Goal: Task Accomplishment & Management: Manage account settings

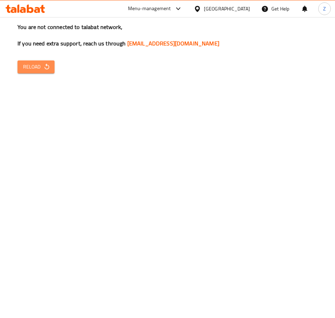
click at [42, 69] on span "Reload" at bounding box center [36, 67] width 26 height 9
click at [45, 65] on icon "button" at bounding box center [46, 66] width 7 height 7
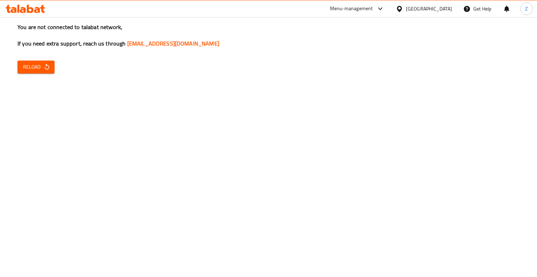
click at [42, 67] on span "Reload" at bounding box center [36, 67] width 26 height 9
click at [373, 14] on div "Menu-management" at bounding box center [357, 8] width 66 height 17
click at [388, 1] on div "Menu-management" at bounding box center [357, 8] width 66 height 17
click at [373, 9] on div "Menu-management" at bounding box center [351, 9] width 43 height 8
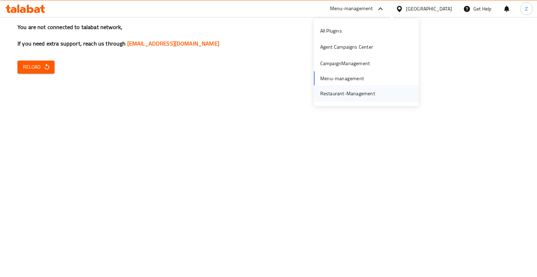
click at [352, 94] on div "Restaurant-Management" at bounding box center [347, 94] width 55 height 8
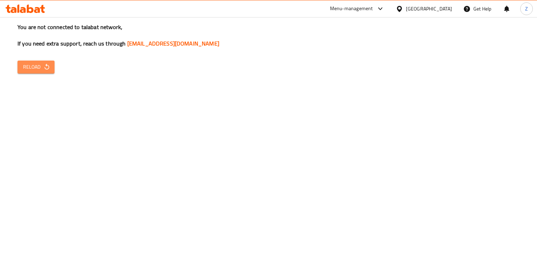
click at [42, 65] on span "Reload" at bounding box center [36, 67] width 26 height 9
click at [33, 71] on span "Reload" at bounding box center [36, 67] width 26 height 9
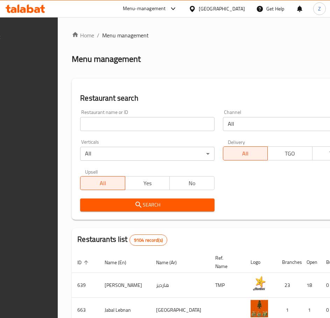
click at [135, 120] on input "search" at bounding box center [147, 124] width 134 height 14
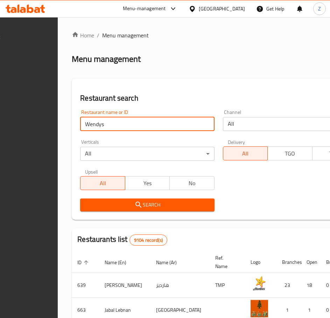
click button "Search" at bounding box center [147, 205] width 134 height 13
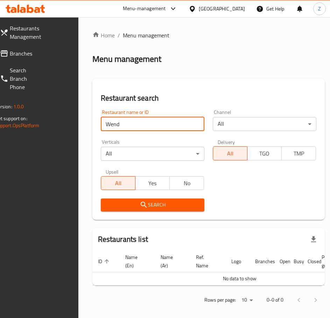
type input "Wend"
click button "Search" at bounding box center [152, 205] width 103 height 13
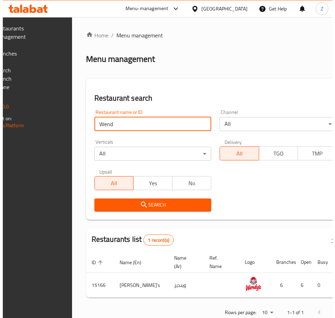
scroll to position [0, 116]
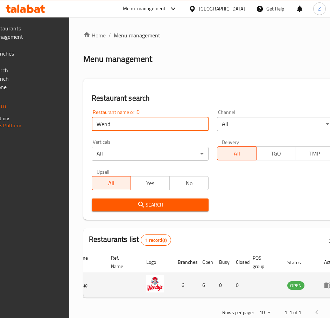
click at [324, 285] on icon "enhanced table" at bounding box center [328, 286] width 8 height 6
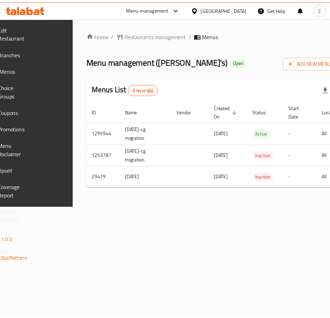
scroll to position [0, 124]
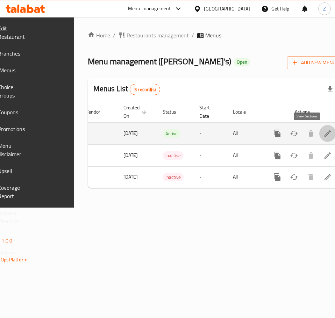
click at [323, 136] on icon "enhanced table" at bounding box center [327, 133] width 8 height 8
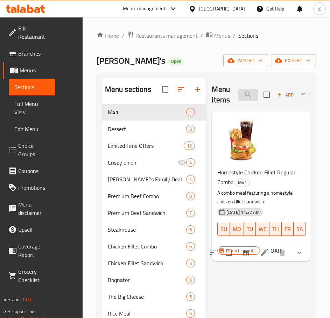
click at [250, 92] on input "search" at bounding box center [248, 95] width 20 height 12
click at [249, 95] on input "search" at bounding box center [248, 95] width 20 height 12
paste input "Spicy Chicken Fillet Sandwich"
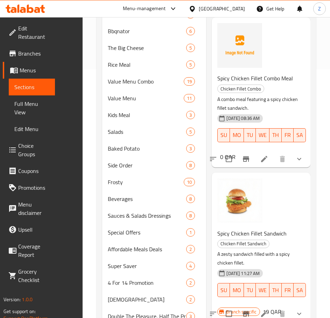
scroll to position [280, 0]
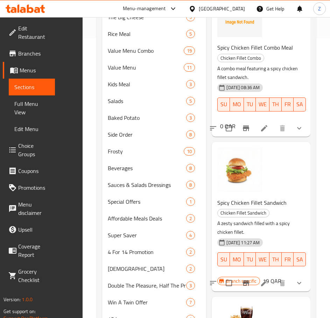
type input "Spicy Chicken Fillet Sandwich"
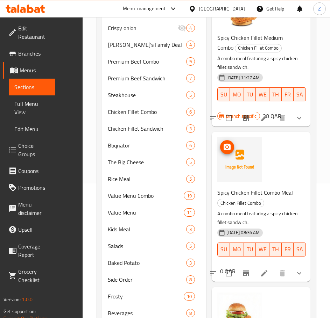
scroll to position [0, 0]
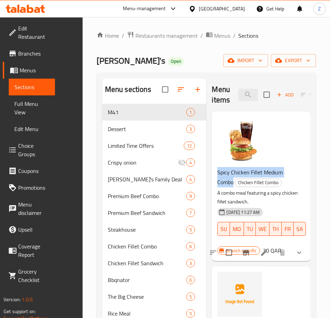
drag, startPoint x: 224, startPoint y: 179, endPoint x: 213, endPoint y: 174, distance: 11.9
click at [213, 174] on div "Spicy Chicken Fillet Medium Combo Chicken Fillet Combo A combo meal featuring a…" at bounding box center [261, 187] width 99 height 150
click at [246, 254] on icon "Branch-specific-item" at bounding box center [246, 253] width 6 height 6
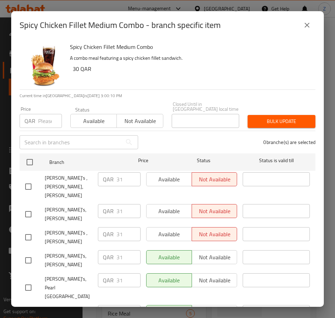
click at [307, 28] on icon "close" at bounding box center [307, 25] width 5 height 5
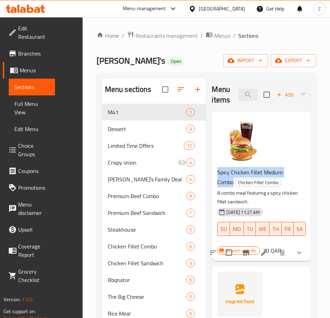
copy span "Spicy Chicken Fillet Medium Combo"
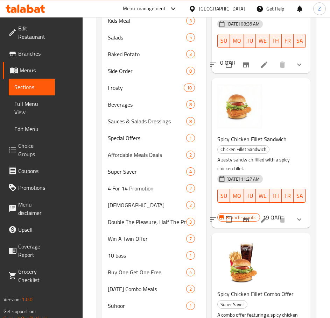
scroll to position [350, 0]
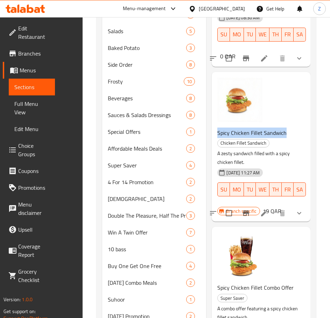
drag, startPoint x: 287, startPoint y: 131, endPoint x: 213, endPoint y: 135, distance: 74.9
click at [213, 135] on div "Spicy Chicken Fillet Sandwich Chicken Fillet Sandwich A zesty sandwich filled w…" at bounding box center [261, 147] width 99 height 150
copy span "Spicy Chicken Fillet Sandwich"
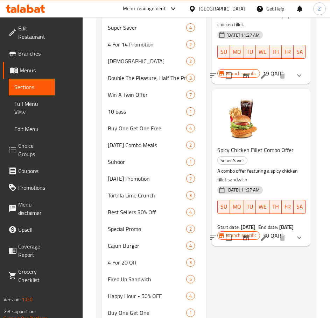
scroll to position [489, 0]
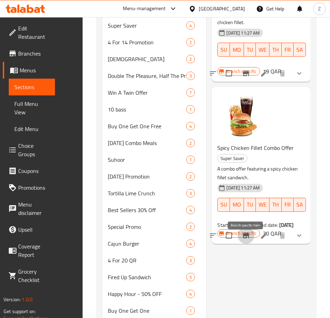
click at [246, 238] on icon "Branch-specific-item" at bounding box center [246, 236] width 6 height 6
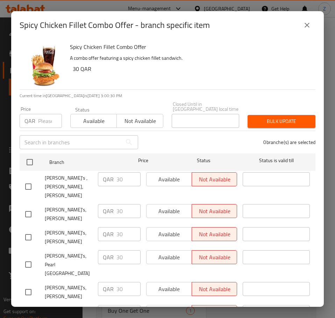
click at [308, 28] on icon "close" at bounding box center [307, 25] width 8 height 8
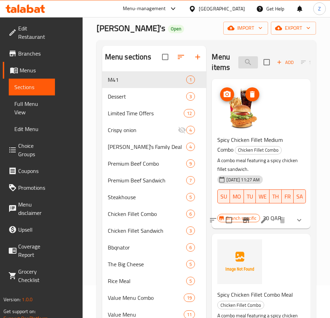
scroll to position [0, 0]
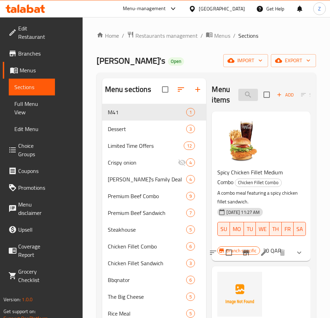
click at [248, 94] on input "Spicy Chicken Fillet Sandwich" at bounding box center [248, 95] width 20 height 12
click at [217, 34] on span "Menus" at bounding box center [222, 35] width 16 height 8
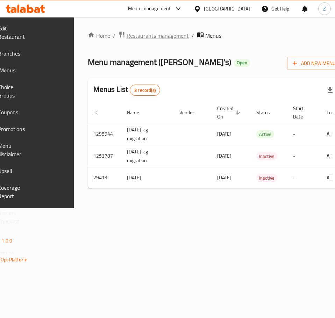
click at [176, 34] on span "Restaurants management" at bounding box center [158, 35] width 62 height 8
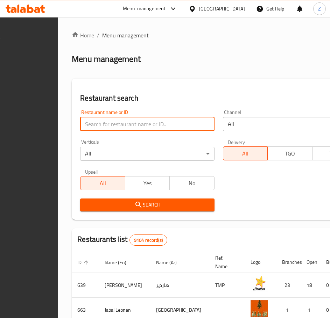
click at [152, 126] on input "search" at bounding box center [147, 124] width 134 height 14
type input "Mooyah"
click button "Search" at bounding box center [147, 205] width 134 height 13
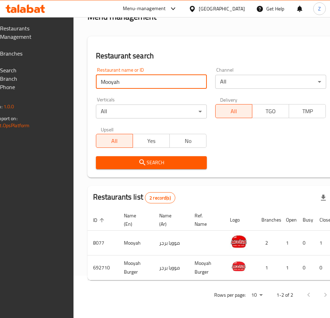
scroll to position [0, 119]
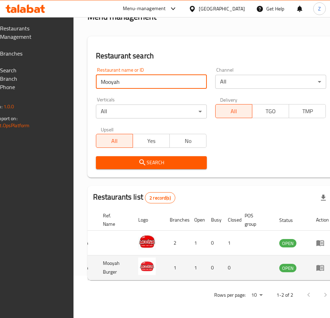
click at [316, 265] on icon "enhanced table" at bounding box center [320, 268] width 8 height 6
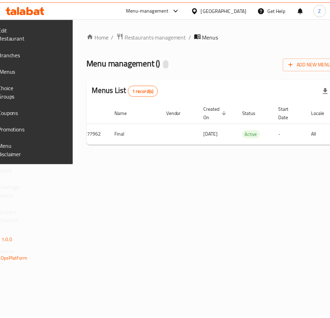
scroll to position [0, 124]
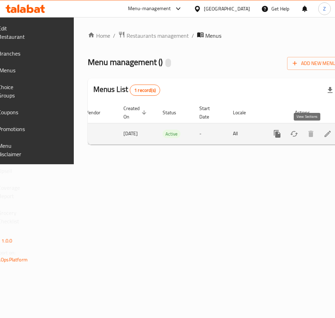
click at [323, 133] on icon "enhanced table" at bounding box center [327, 134] width 8 height 8
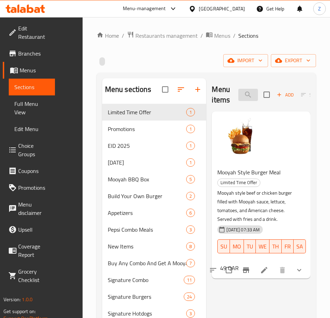
click at [247, 91] on input "search" at bounding box center [248, 95] width 20 height 12
paste input "Mooyah Style Burger"
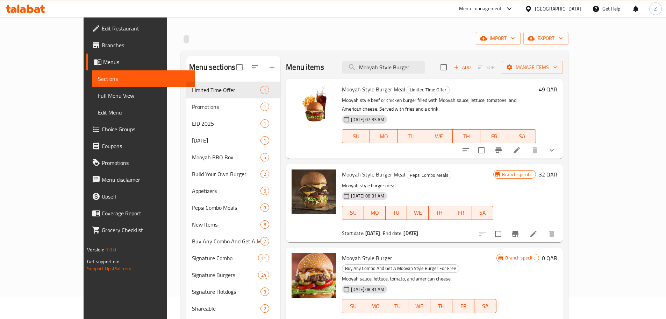
scroll to position [22, 0]
click at [329, 146] on icon "Branch-specific-item" at bounding box center [498, 150] width 8 height 8
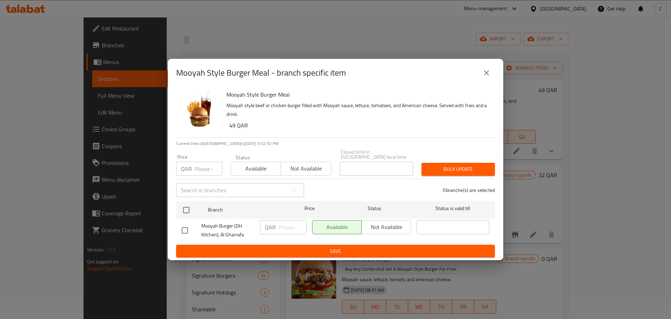
click at [329, 77] on icon "close" at bounding box center [487, 73] width 8 height 8
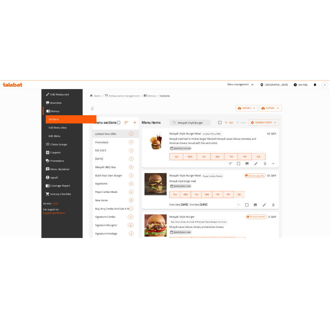
scroll to position [0, 0]
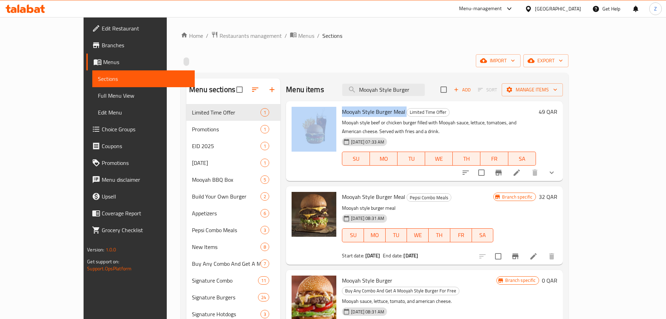
drag, startPoint x: 385, startPoint y: 112, endPoint x: 317, endPoint y: 115, distance: 68.3
click at [317, 115] on div "Mooyah Style Burger Meal Limited Time Offer Mooyah style beef or chicken burger…" at bounding box center [424, 141] width 271 height 74
copy div "Mooyah Style Burger Meal"
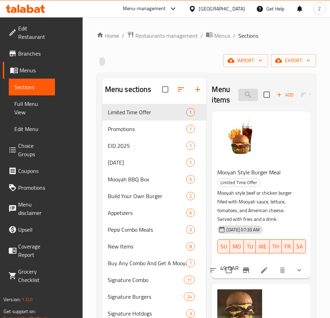
click at [248, 93] on input "Mooyah Style Burger" at bounding box center [248, 95] width 20 height 12
click at [131, 133] on span "Promotions" at bounding box center [137, 129] width 59 height 8
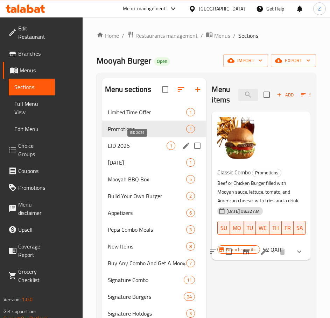
click at [137, 145] on span "EID 2025" at bounding box center [137, 146] width 59 height 8
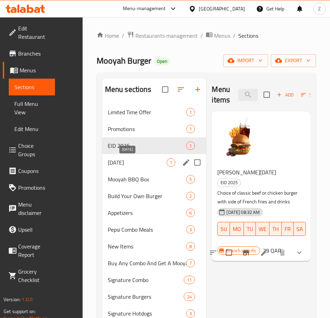
click at [136, 161] on span "National Sports Day" at bounding box center [137, 162] width 59 height 8
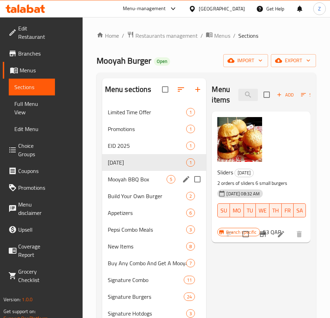
click at [135, 173] on div "Mooyah BBQ Box 5" at bounding box center [154, 179] width 104 height 17
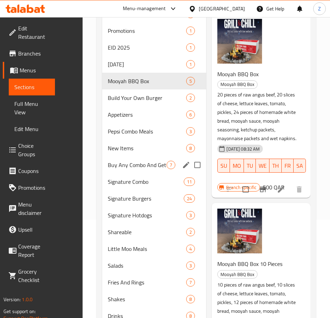
scroll to position [127, 0]
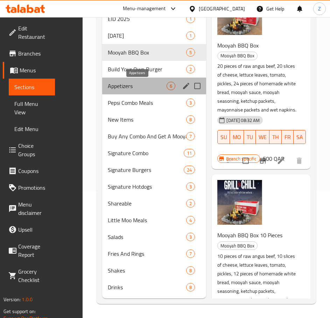
click at [128, 84] on span "Appetizers" at bounding box center [137, 86] width 59 height 8
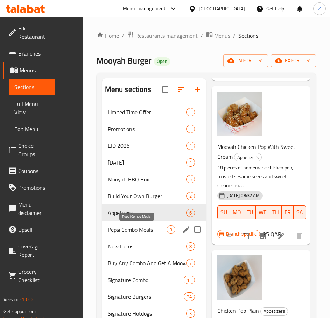
click at [132, 230] on span "Pepsi Combo Meals" at bounding box center [137, 230] width 59 height 8
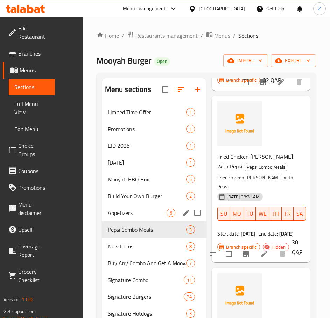
scroll to position [70, 0]
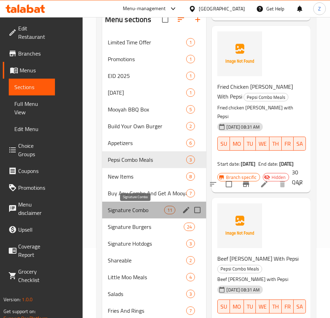
click at [145, 213] on span "Signature Combo" at bounding box center [136, 210] width 56 height 8
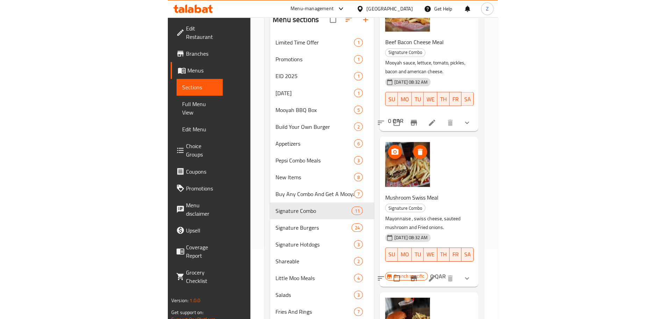
scroll to position [664, 0]
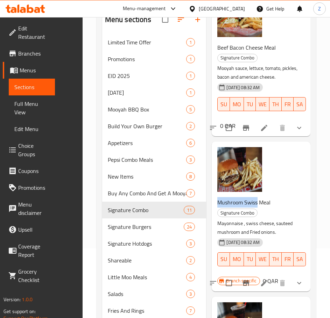
drag, startPoint x: 216, startPoint y: 211, endPoint x: 258, endPoint y: 212, distance: 41.6
click at [258, 212] on div "Mushroom Swiss Meal Signature Combo Mayonnaise , swiss cheese, sauteed mushroom…" at bounding box center [257, 237] width 87 height 84
copy span "Mushroom Swiss"
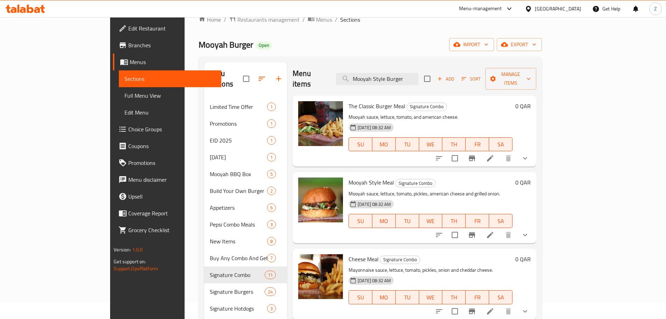
scroll to position [0, 0]
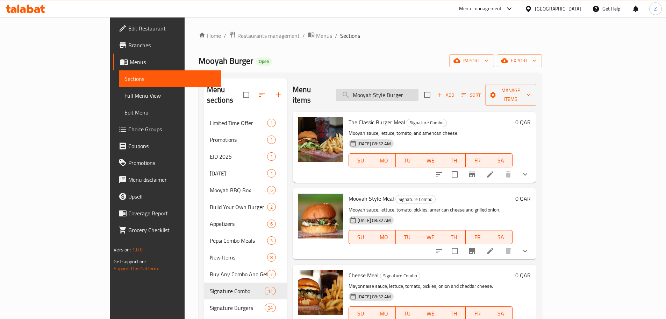
click at [329, 92] on input "Mooyah Style Burger" at bounding box center [377, 95] width 83 height 12
paste input "ushroom Swiss"
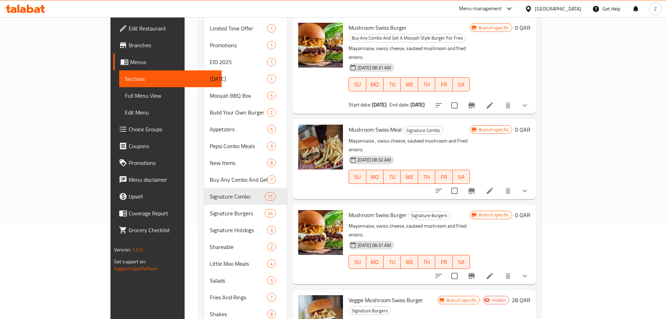
scroll to position [127, 0]
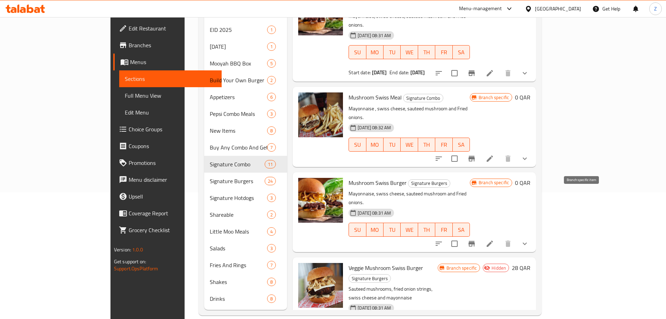
type input "Mushroom Swiss"
click at [329, 239] on icon "Branch-specific-item" at bounding box center [471, 243] width 8 height 8
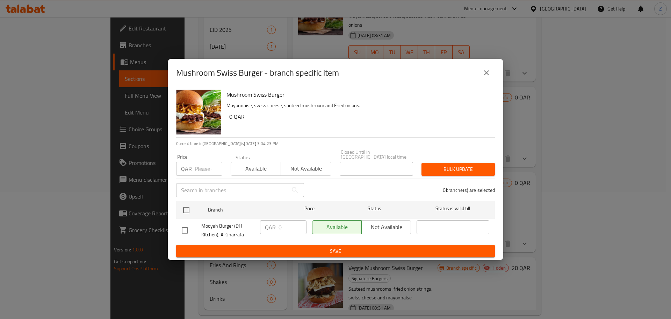
click at [329, 77] on icon "close" at bounding box center [487, 73] width 8 height 8
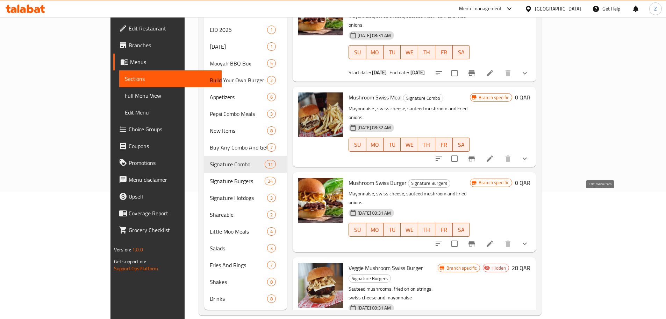
click at [329, 239] on icon at bounding box center [490, 243] width 8 height 8
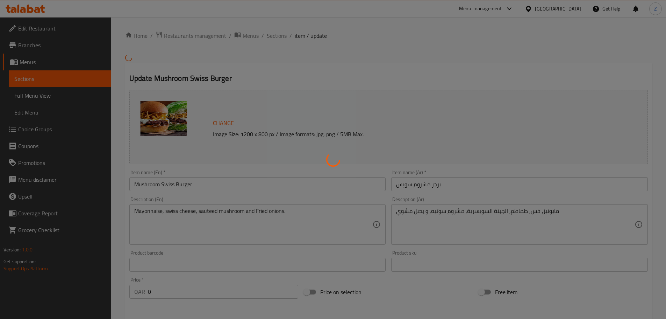
type input "اختيارك من الحجم"
type input "1"
type input "اختيارك من الخبز"
type input "1"
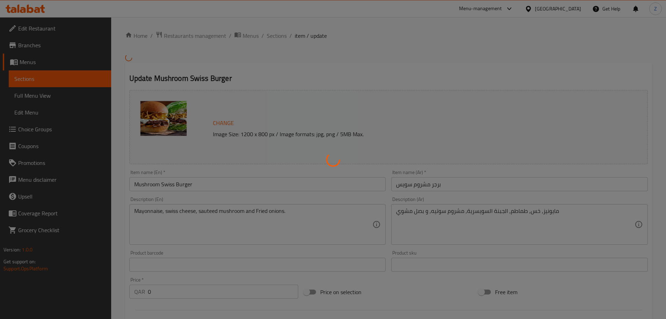
type input "1"
type input "اضافه"
type input "0"
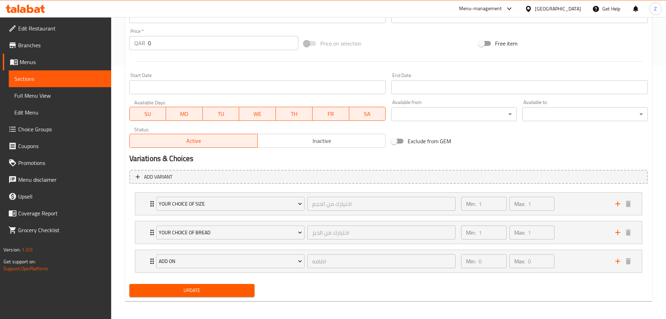
scroll to position [255, 0]
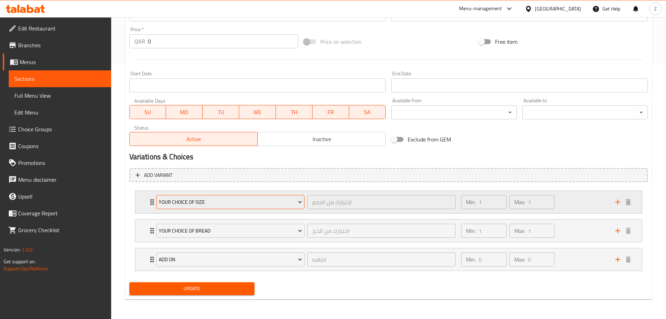
click at [248, 203] on span "Your Choice Of Size" at bounding box center [230, 202] width 143 height 9
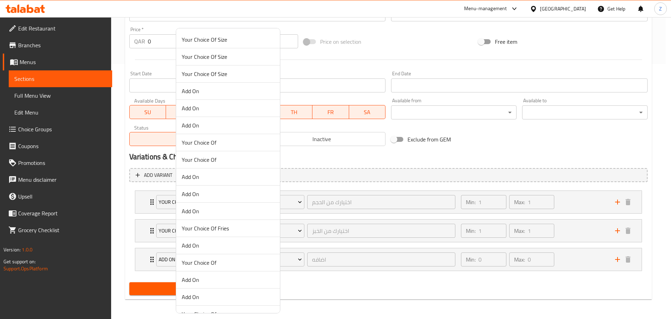
click at [329, 180] on div at bounding box center [335, 159] width 671 height 319
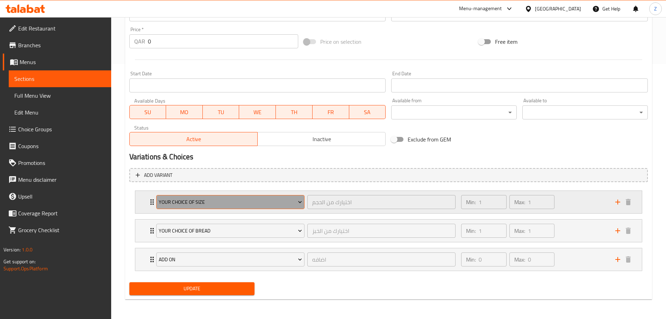
click at [299, 201] on icon "Expand" at bounding box center [299, 201] width 7 height 7
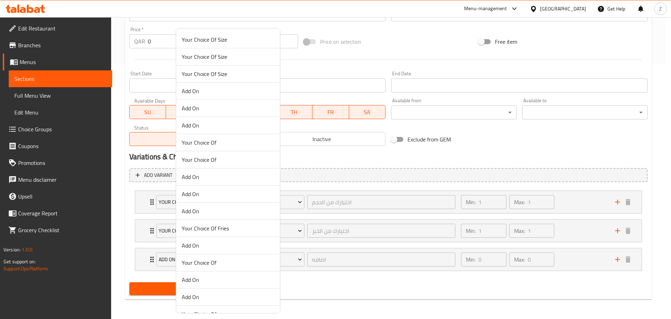
click at [329, 200] on div at bounding box center [335, 159] width 671 height 319
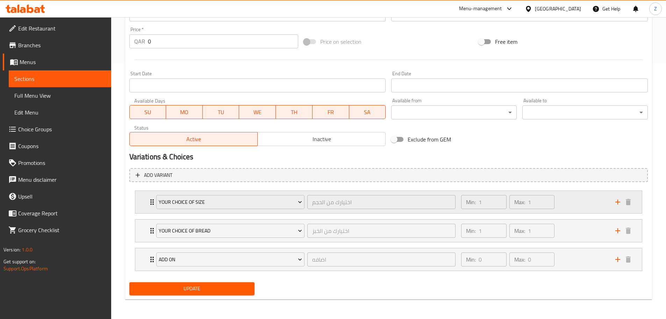
click at [329, 205] on div "Min: 1 ​ Max: 1 ​" at bounding box center [534, 202] width 154 height 22
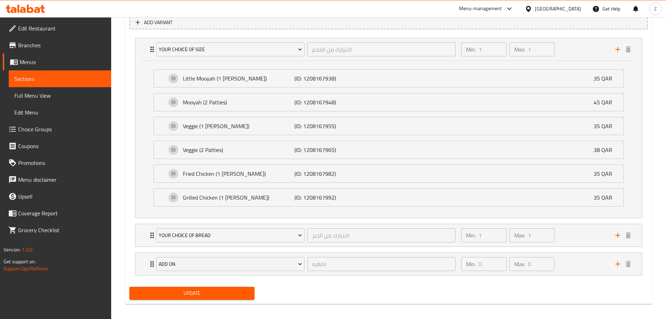
scroll to position [412, 0]
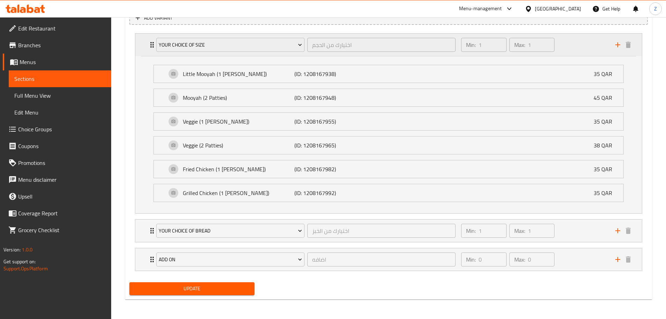
click at [329, 43] on div "Min: 1 ​ Max: 1 ​" at bounding box center [534, 45] width 154 height 22
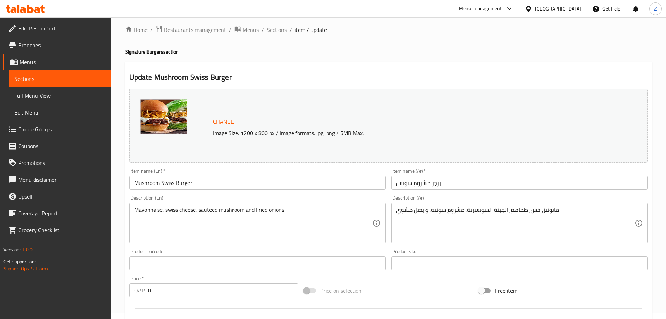
scroll to position [0, 0]
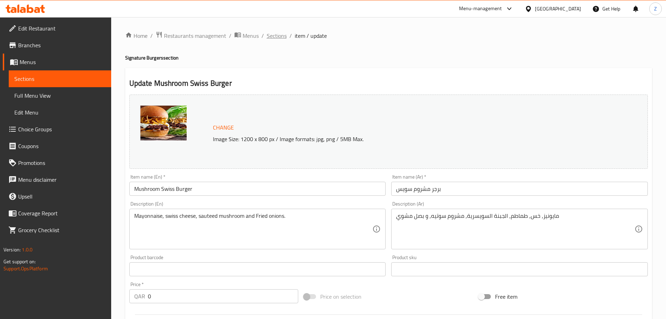
click at [267, 35] on span "Sections" at bounding box center [277, 35] width 20 height 8
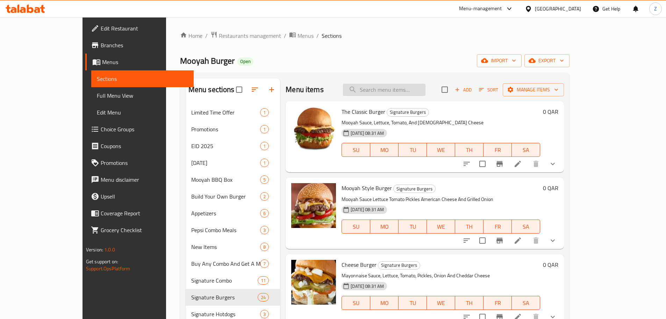
click at [329, 88] on input "search" at bounding box center [384, 90] width 83 height 12
paste input "Mushroom Swiss"
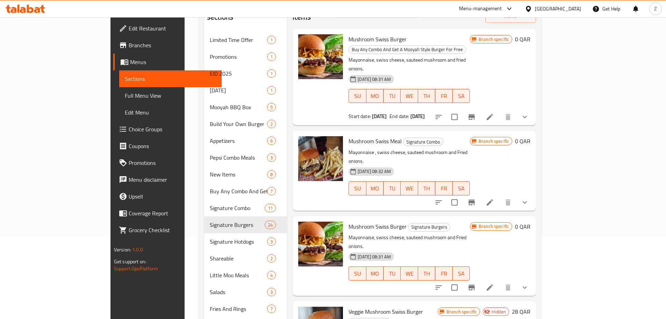
scroll to position [22, 0]
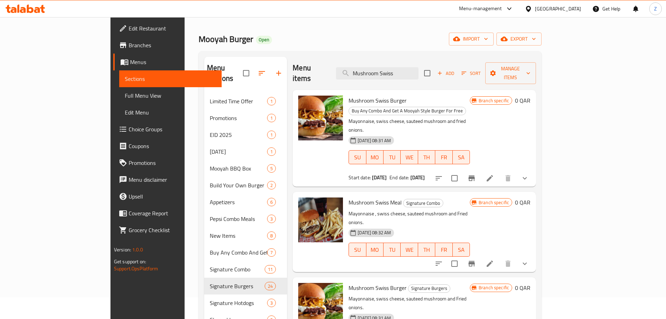
type input "Mushroom Swiss"
click at [329, 260] on icon "Branch-specific-item" at bounding box center [472, 263] width 6 height 6
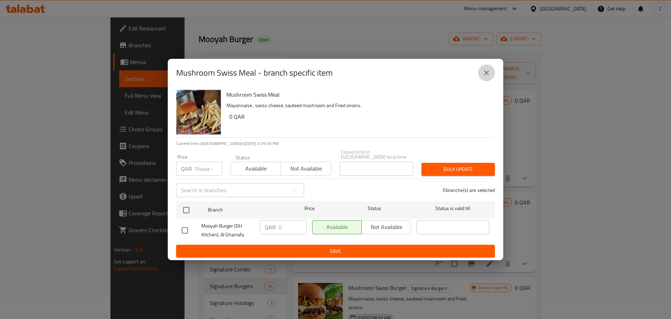
click at [329, 73] on icon "close" at bounding box center [487, 73] width 8 height 8
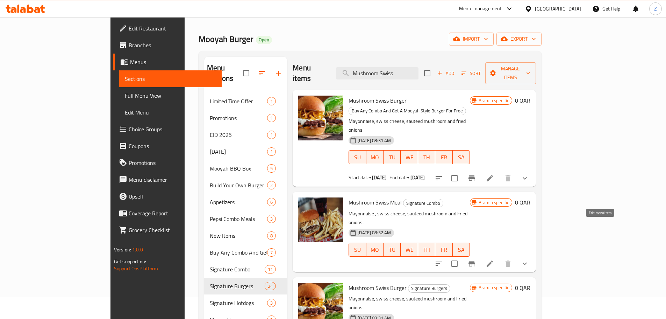
click at [329, 259] on icon at bounding box center [490, 263] width 8 height 8
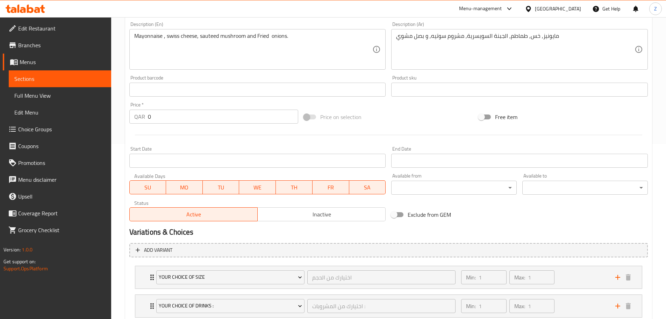
scroll to position [280, 0]
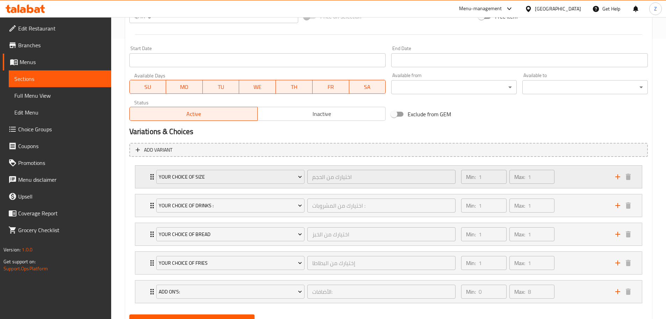
click at [329, 178] on p "Min:" at bounding box center [471, 176] width 10 height 8
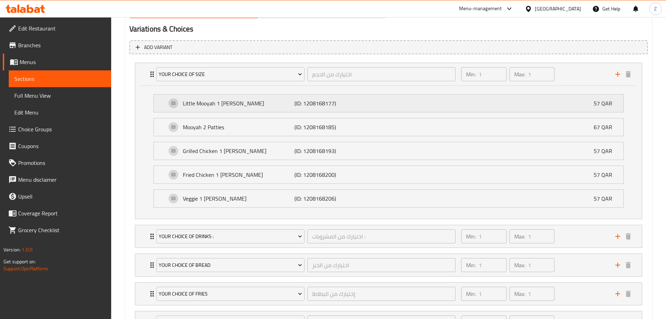
scroll to position [375, 0]
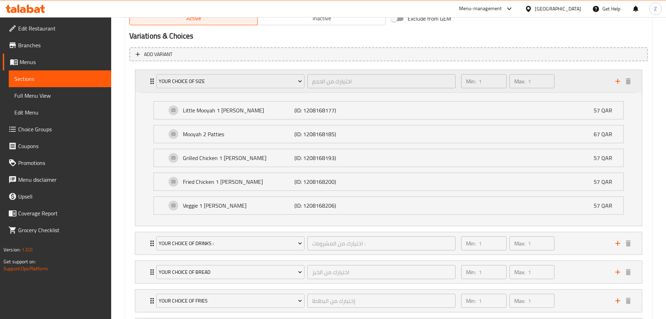
click at [329, 80] on div "Min: 1 ​ Max: 1 ​" at bounding box center [534, 81] width 154 height 22
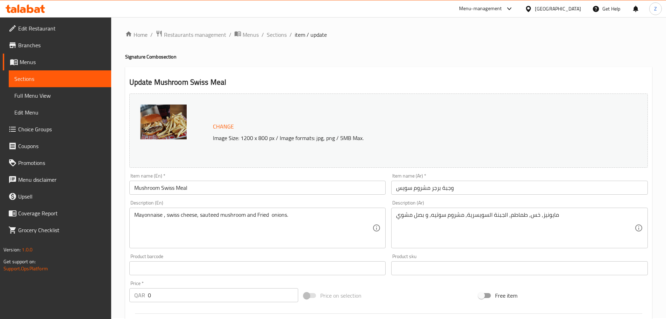
scroll to position [0, 0]
drag, startPoint x: 228, startPoint y: 82, endPoint x: 155, endPoint y: 89, distance: 73.1
click at [155, 88] on h2 "Update Mushroom Swiss Meal" at bounding box center [388, 83] width 519 height 10
copy h2 "Mushroom Swiss Meal"
click at [267, 35] on span "Sections" at bounding box center [277, 35] width 20 height 8
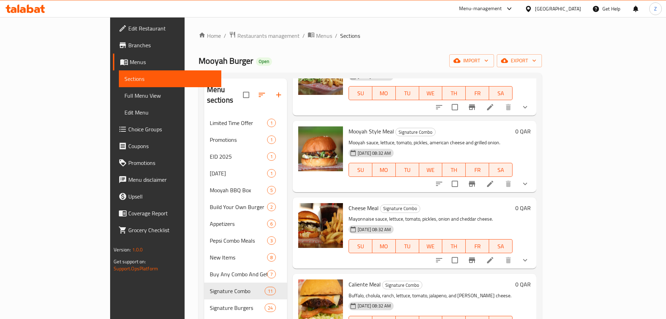
scroll to position [70, 0]
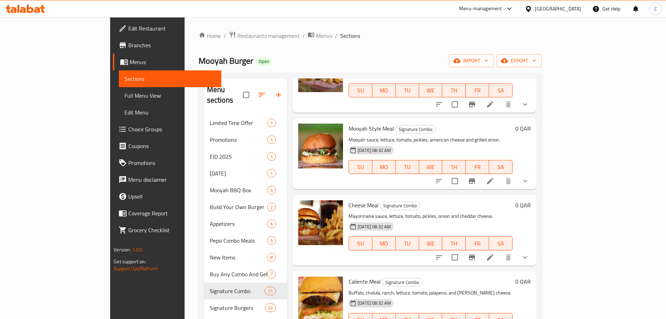
click at [329, 123] on span "Mooyah Style Meal" at bounding box center [371, 128] width 45 height 10
copy h6 "Mooyah Style Meal"
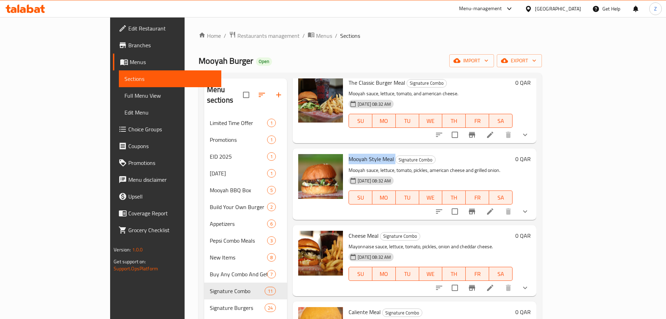
scroll to position [0, 0]
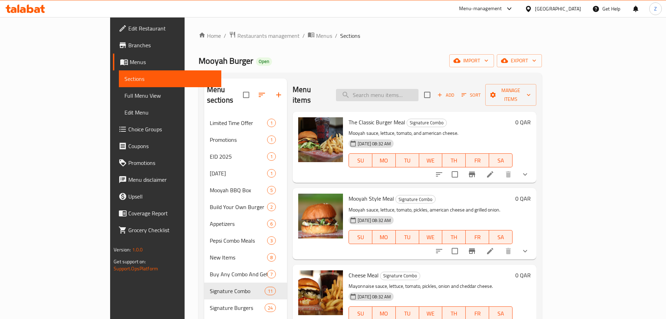
click at [329, 89] on input "search" at bounding box center [377, 95] width 83 height 12
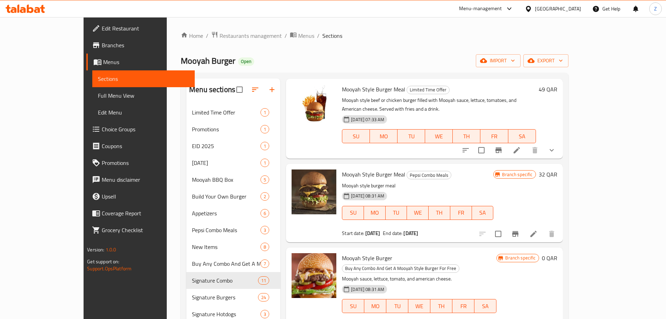
scroll to position [35, 0]
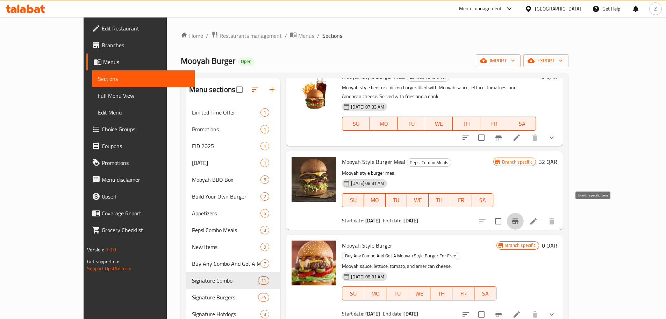
click at [329, 218] on icon "Branch-specific-item" at bounding box center [515, 221] width 6 height 6
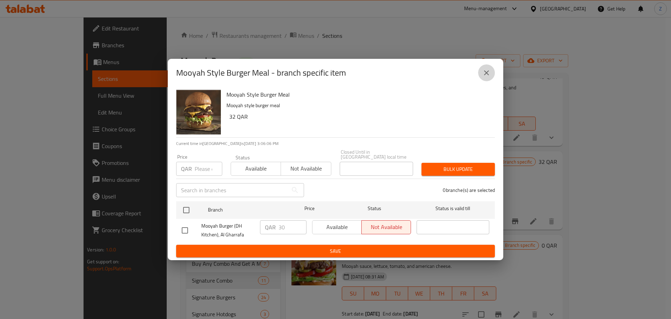
click at [329, 80] on button "close" at bounding box center [486, 72] width 17 height 17
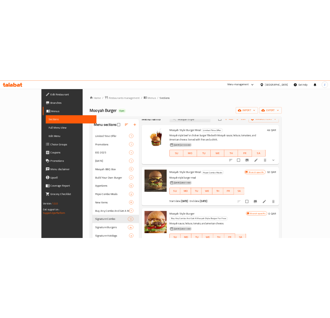
scroll to position [0, 0]
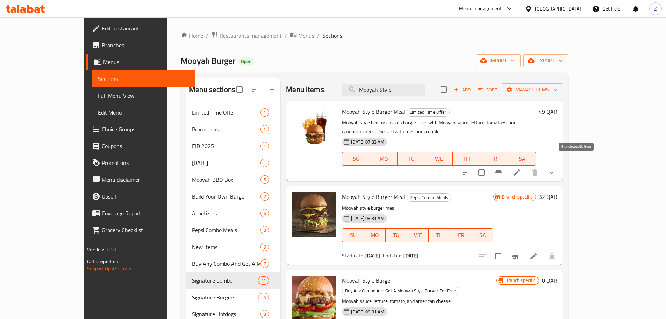
click at [329, 170] on icon "Branch-specific-item" at bounding box center [498, 173] width 6 height 6
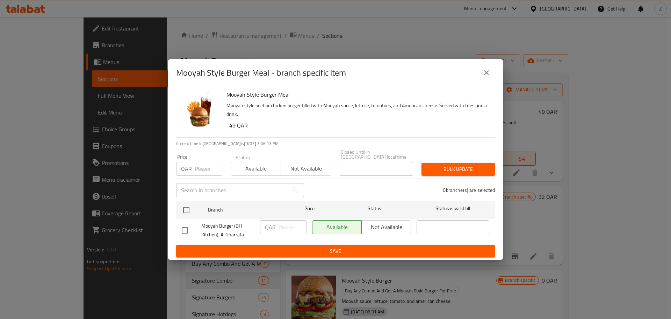
click at [329, 73] on icon "close" at bounding box center [487, 73] width 8 height 8
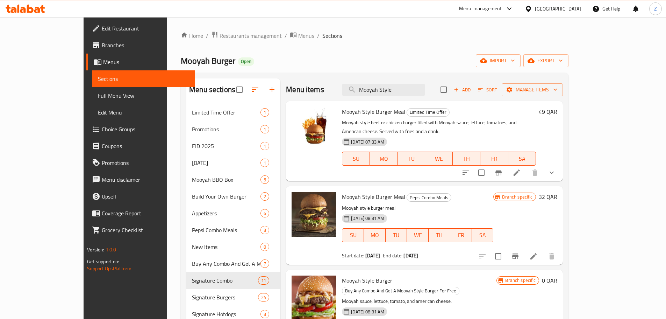
click at [329, 115] on span "Mooyah Style Burger Meal" at bounding box center [373, 111] width 63 height 10
copy h6 "Mooyah Style Burger Meal"
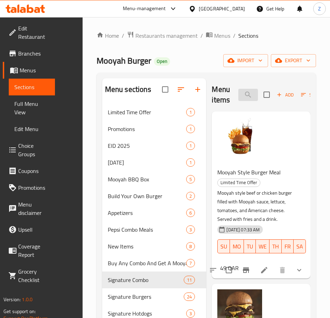
click at [244, 94] on input "Mooyah Style" at bounding box center [248, 95] width 20 height 12
paste input "Mushroom Swiss Burger"
type input "Mushroom Swiss BurgerMooyah Style"
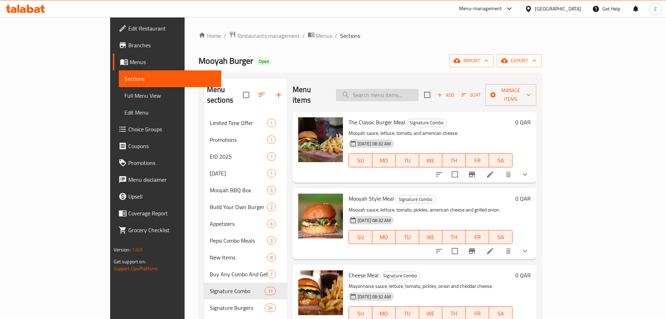
paste input "Mushroom Swiss Burger"
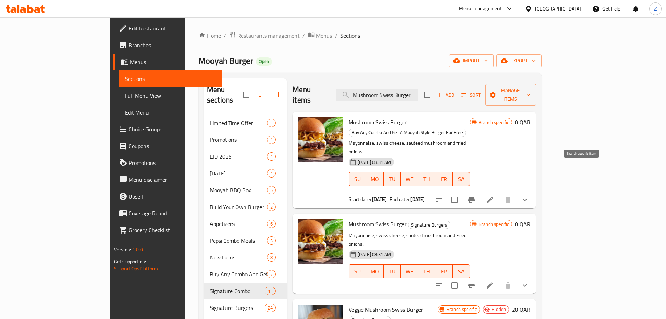
type input "Mushroom Swiss Burger"
click at [329, 197] on icon "Branch-specific-item" at bounding box center [472, 200] width 6 height 6
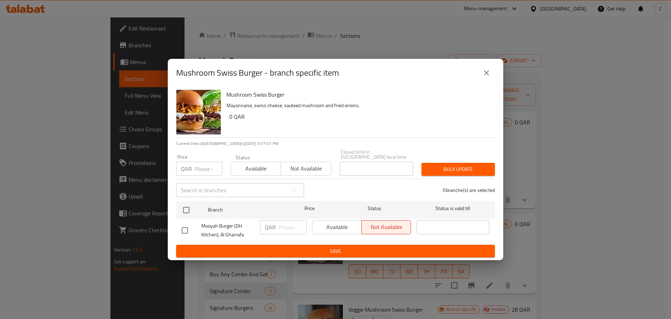
click at [329, 73] on icon "close" at bounding box center [487, 73] width 8 height 8
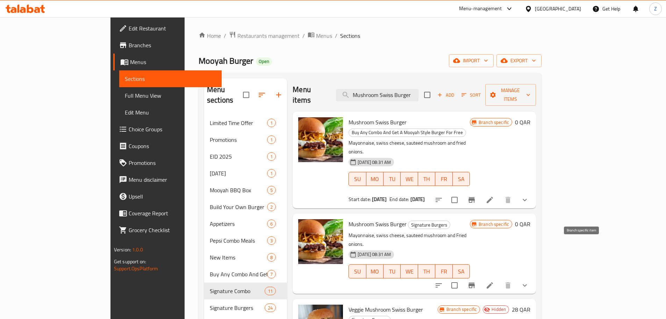
click at [329, 281] on icon "Branch-specific-item" at bounding box center [471, 285] width 8 height 8
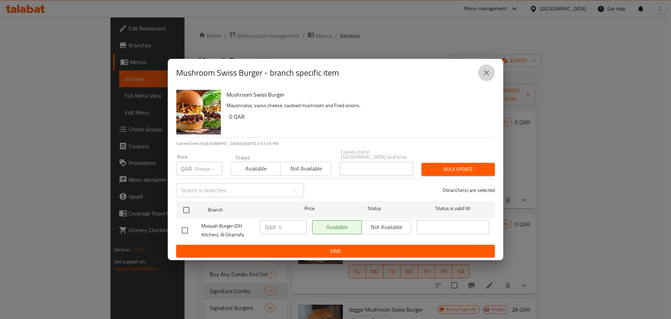
click at [329, 74] on icon "close" at bounding box center [487, 73] width 8 height 8
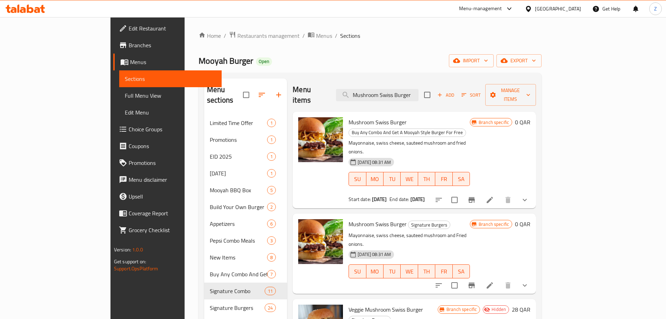
click at [329, 219] on span "Mushroom Swiss Burger" at bounding box center [378, 224] width 58 height 10
copy h6 "Mushroom Swiss Burger"
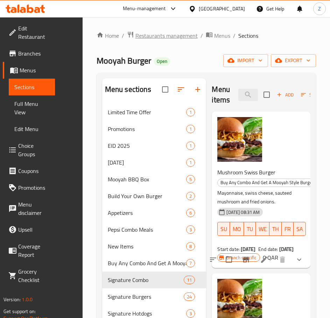
click at [171, 36] on span "Restaurants management" at bounding box center [166, 35] width 62 height 8
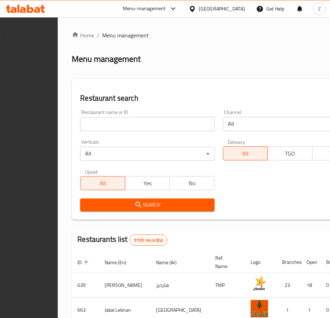
click at [143, 123] on div "Home / Menu management Menu management Restaurant search Restaurant name or ID …" at bounding box center [218, 259] width 293 height 457
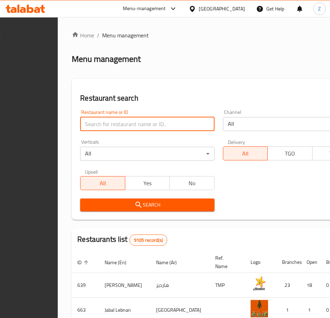
click at [143, 123] on input "search" at bounding box center [147, 124] width 134 height 14
type input "Pret"
click button "Search" at bounding box center [147, 205] width 134 height 13
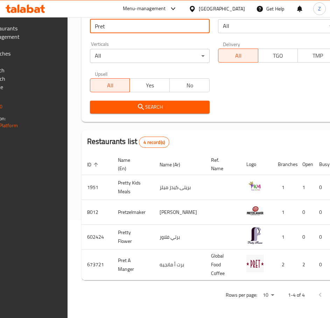
scroll to position [0, 126]
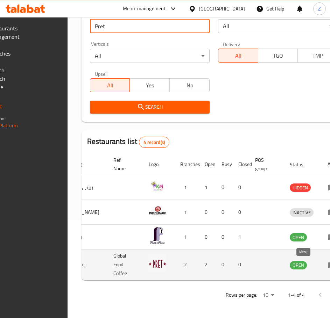
click at [329, 264] on icon "enhanced table" at bounding box center [333, 265] width 2 height 3
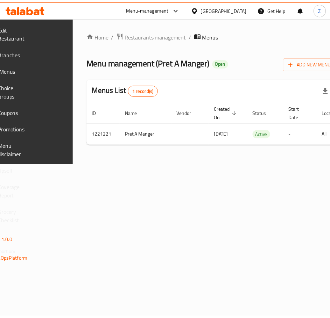
scroll to position [0, 124]
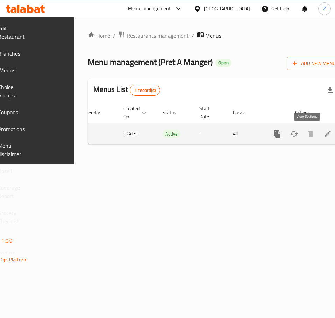
click at [324, 134] on icon "enhanced table" at bounding box center [327, 134] width 6 height 6
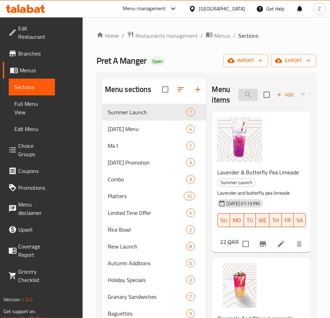
click at [248, 92] on input "search" at bounding box center [248, 95] width 20 height 12
paste input "Chicken Pesto & Wrap"
type input "Chicken Pesto & Wrap"
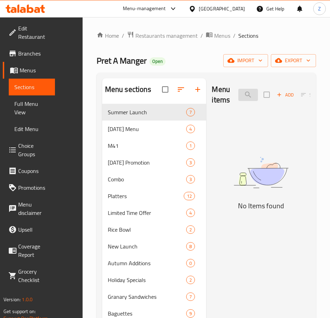
click at [247, 95] on input "Chicken Pesto & Wrap" at bounding box center [248, 95] width 20 height 12
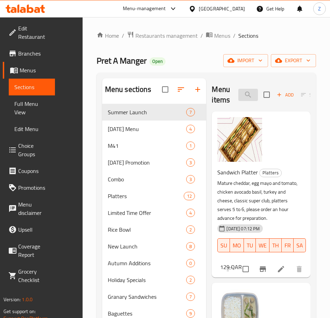
scroll to position [0, 24]
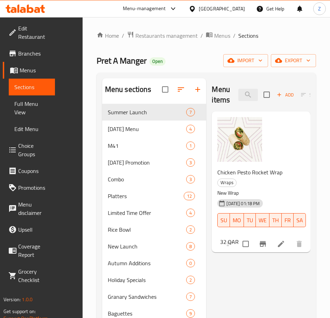
type input "Chicken pe"
click at [272, 172] on span "Chicken Pesto Rocket Wrap" at bounding box center [249, 172] width 65 height 10
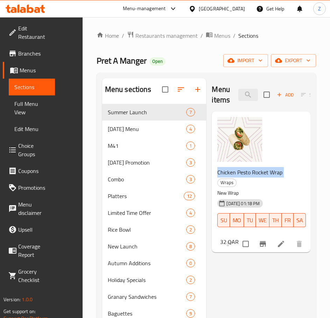
copy h6 "Chicken Pesto Rocket Wrap"
click at [245, 94] on input "Chicken pe" at bounding box center [248, 95] width 20 height 12
paste input "Chicken Avocado Basi"
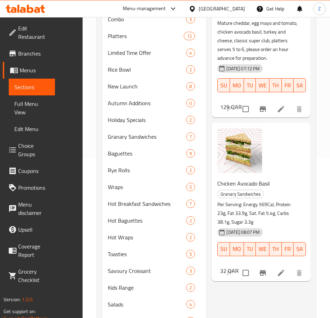
scroll to position [175, 0]
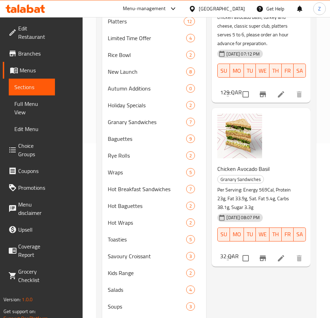
click at [237, 172] on span "Chicken Avocado Basil" at bounding box center [243, 169] width 52 height 10
copy h6 "Chicken Avocado Basil"
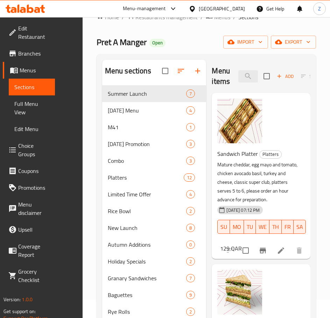
scroll to position [35, 0]
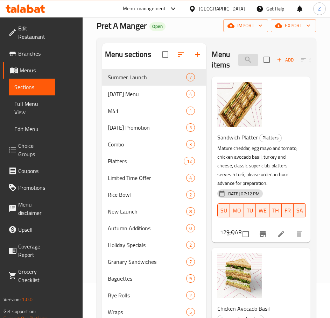
click at [249, 61] on input "Chicken Avocado Basi" at bounding box center [248, 60] width 20 height 12
paste input "Tuna Baguette & Cucumber"
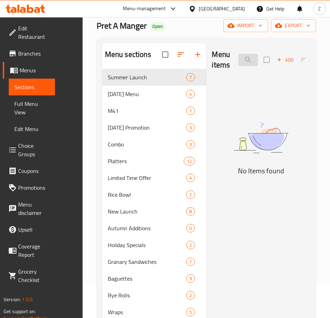
type input "Chicken Avocado Basi"
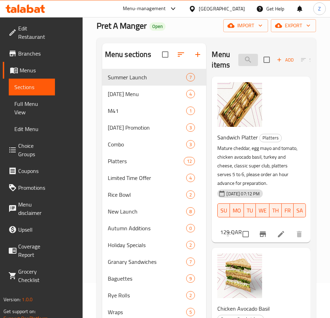
click at [245, 64] on input "Chicken Avocado Basi" at bounding box center [248, 60] width 20 height 12
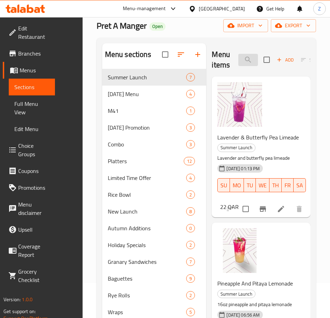
click at [247, 62] on input "search" at bounding box center [248, 60] width 20 height 12
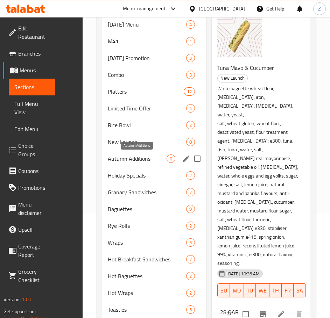
scroll to position [105, 0]
type input "Tuna"
click at [129, 206] on span "Baguettes" at bounding box center [137, 209] width 59 height 8
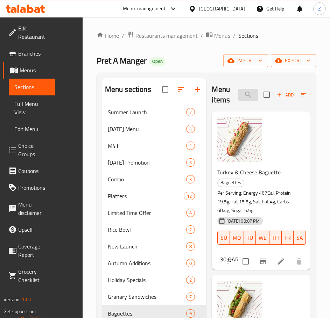
click at [245, 93] on input "Tuna" at bounding box center [248, 95] width 20 height 12
click at [243, 93] on input "search" at bounding box center [248, 95] width 20 height 12
paste input "Tuna Baguette & Cucumber"
type input "Tuna Baguette & Cucumber"
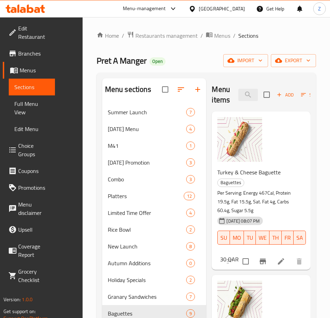
type input "Tuna"
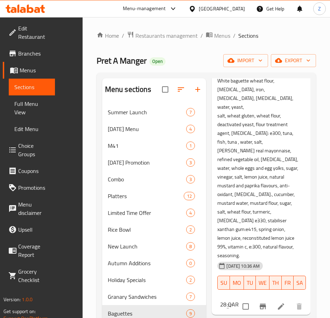
scroll to position [163, 0]
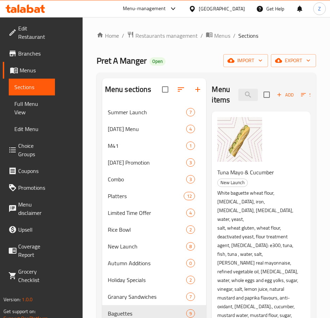
click at [265, 173] on span "Tuna Mayo & Cucumber" at bounding box center [245, 172] width 57 height 10
click at [219, 34] on span "Menus" at bounding box center [222, 35] width 16 height 8
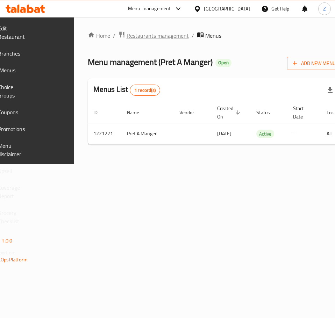
click at [183, 34] on span "Restaurants management" at bounding box center [158, 35] width 62 height 8
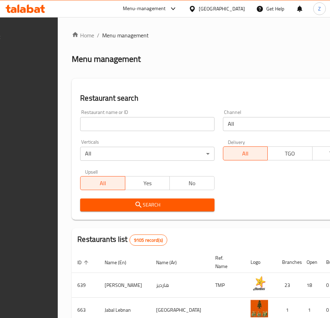
click at [144, 121] on input "search" at bounding box center [147, 124] width 134 height 14
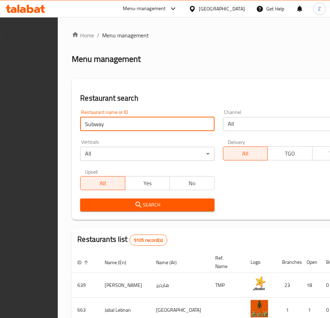
type input "Subway"
click button "Search" at bounding box center [147, 205] width 134 height 13
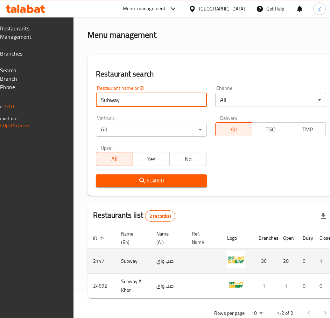
scroll to position [48, 0]
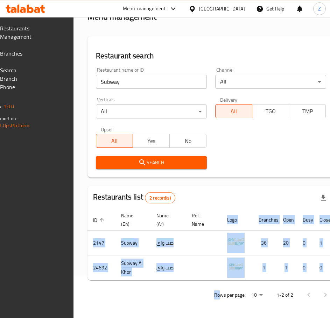
drag, startPoint x: 201, startPoint y: 281, endPoint x: 286, endPoint y: 279, distance: 85.0
click at [286, 279] on div "Home / Menu management Menu management Restaurant search Restaurant name or ID …" at bounding box center [210, 146] width 247 height 315
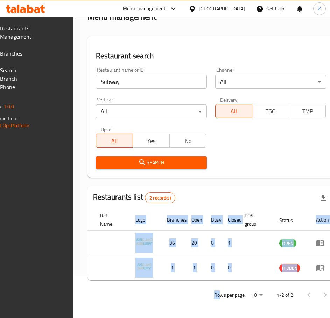
scroll to position [0, 119]
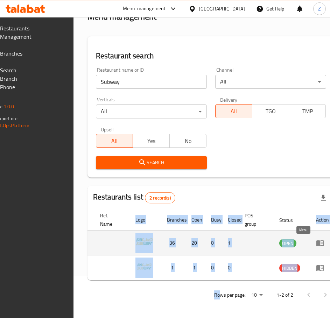
click at [316, 239] on icon "enhanced table" at bounding box center [320, 243] width 8 height 8
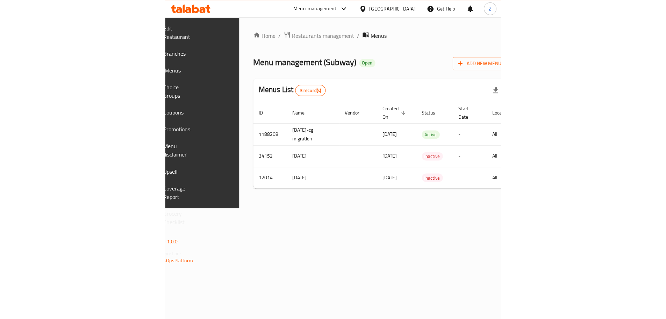
scroll to position [0, 124]
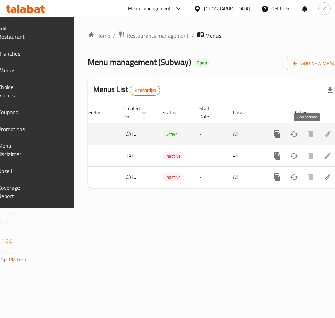
click at [323, 137] on icon "enhanced table" at bounding box center [327, 134] width 8 height 8
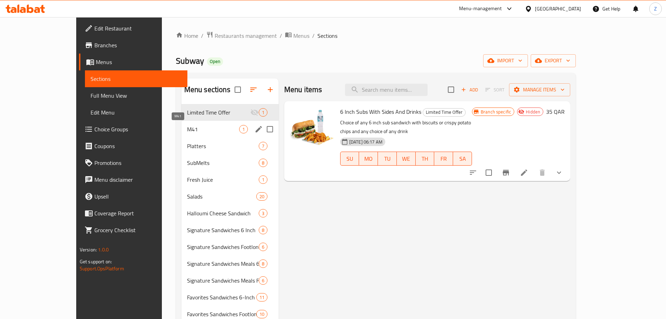
click at [187, 129] on span "M41" at bounding box center [213, 129] width 52 height 8
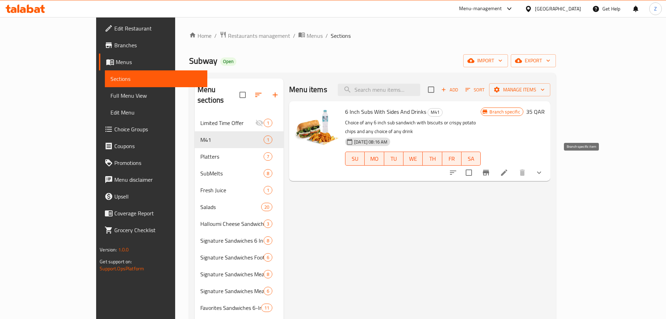
click at [329, 168] on icon "Branch-specific-item" at bounding box center [486, 172] width 8 height 8
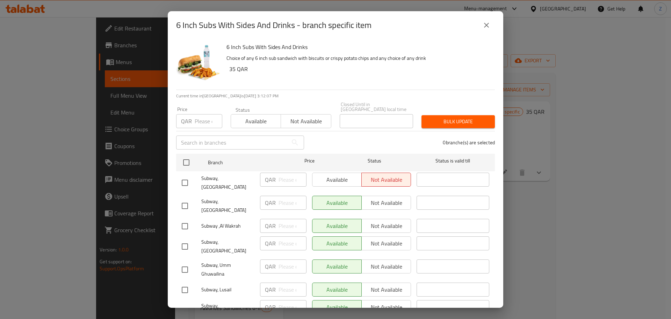
click at [329, 24] on icon "close" at bounding box center [486, 25] width 5 height 5
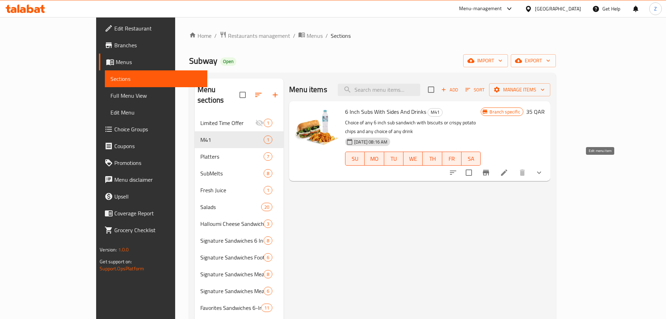
click at [329, 168] on icon at bounding box center [504, 172] width 8 height 8
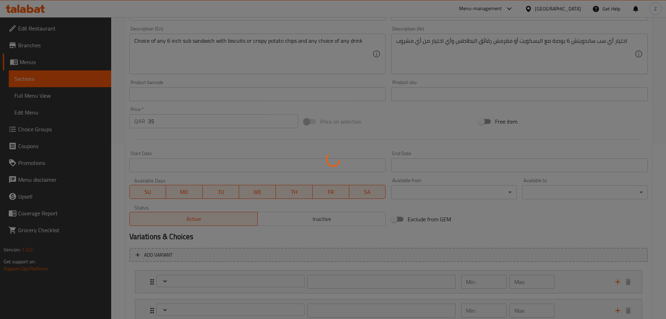
type input "اختيارك من الأطباق الجانبية"
type input "1"
type input "اختيارك من المشروبات"
type input "1"
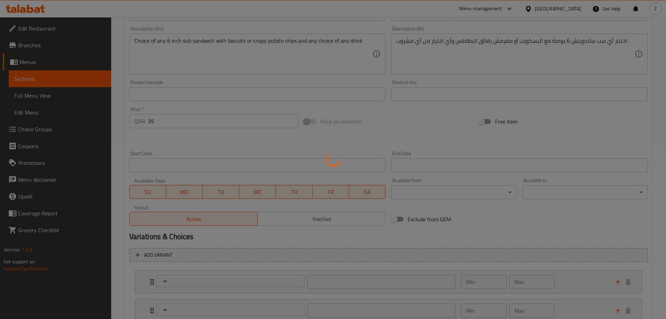
type input "1"
type input "اختيارك من ساندوتش"
type input "1"
type input "Your Choice of Cheese"
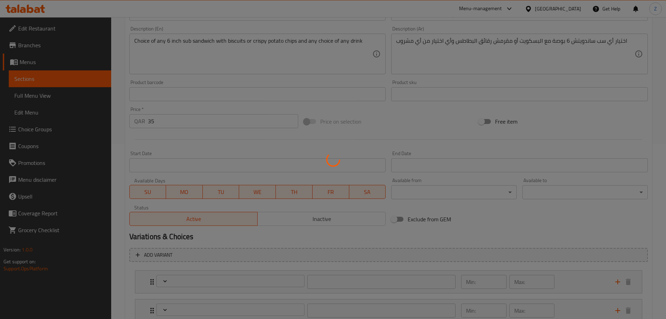
type input "0"
type input "اختيارك من الخضار"
type input "0"
type input "8"
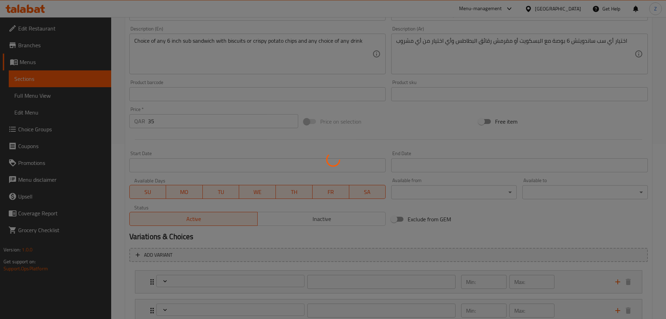
type input "اختيارك من خبز الساندوتش"
type input "1"
type input "اختيارك من الصلصة"
type input "1"
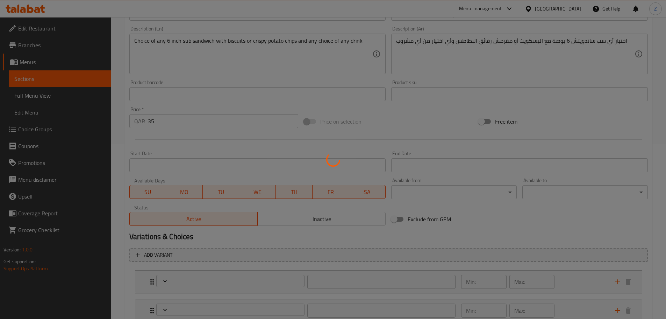
type input "3"
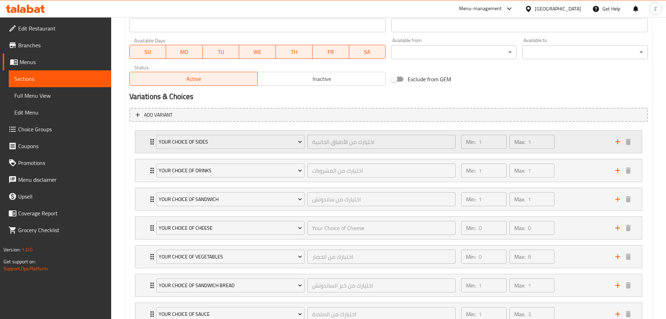
scroll to position [369, 0]
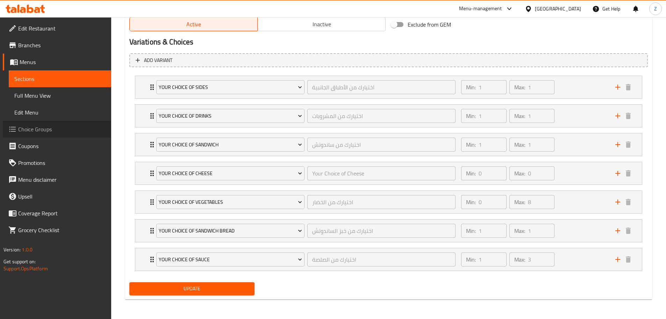
click at [53, 127] on span "Choice Groups" at bounding box center [61, 129] width 87 height 8
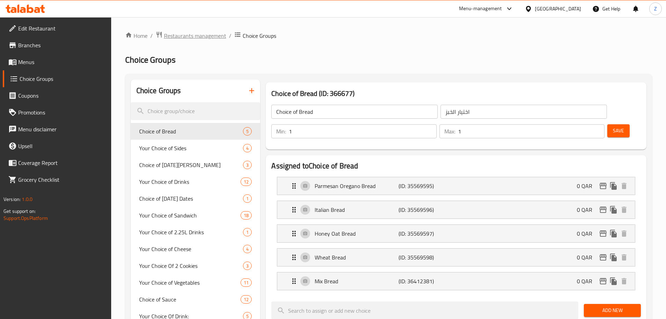
click at [211, 34] on span "Restaurants management" at bounding box center [195, 35] width 62 height 8
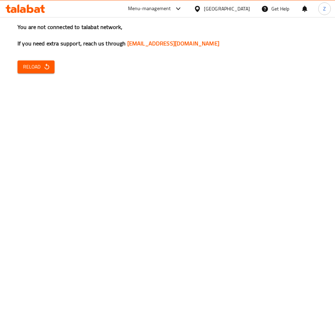
click at [47, 64] on icon "button" at bounding box center [46, 66] width 7 height 7
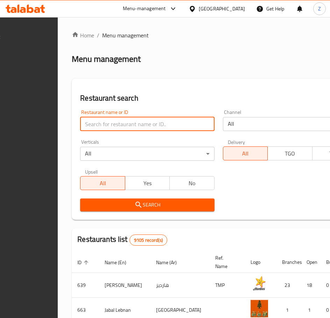
click at [152, 126] on input "search" at bounding box center [147, 124] width 134 height 14
type input "Wendy"
click button "Search" at bounding box center [147, 205] width 134 height 13
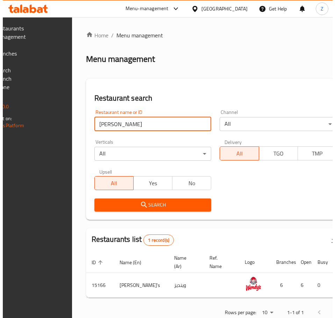
scroll to position [0, 116]
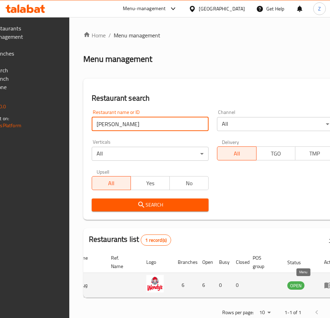
click at [324, 287] on icon "enhanced table" at bounding box center [328, 285] width 8 height 8
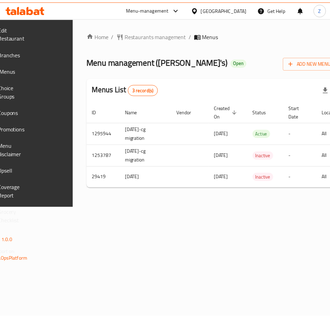
scroll to position [0, 124]
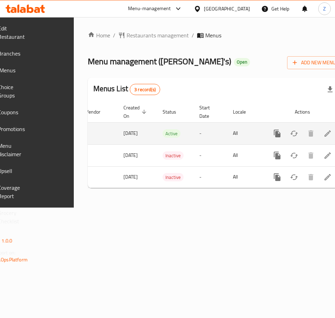
click at [323, 133] on icon "enhanced table" at bounding box center [327, 133] width 8 height 8
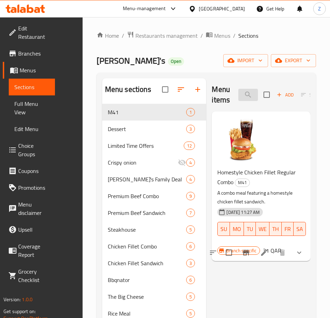
click at [244, 94] on input "search" at bounding box center [248, 95] width 20 height 12
click at [244, 93] on input "search" at bounding box center [248, 95] width 20 height 12
paste input "Spicy Chicken Fillet Medium Combo"
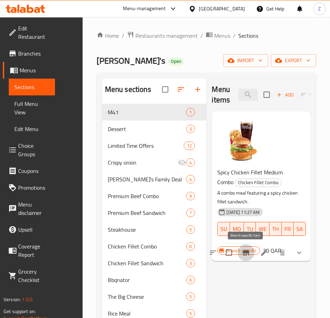
click at [244, 255] on icon "Branch-specific-item" at bounding box center [246, 253] width 6 height 6
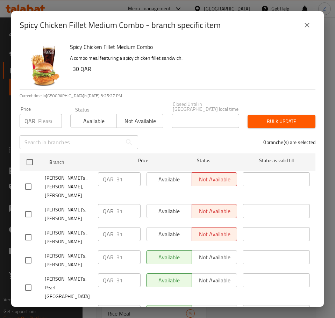
click at [309, 29] on icon "close" at bounding box center [307, 25] width 8 height 8
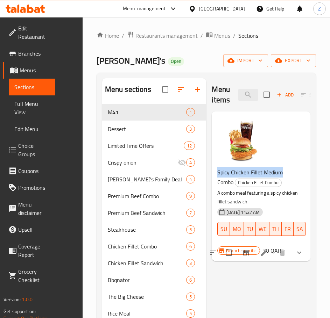
drag, startPoint x: 218, startPoint y: 173, endPoint x: 281, endPoint y: 174, distance: 62.6
click at [281, 174] on span "Spicy Chicken Fillet Medium Combo" at bounding box center [249, 177] width 65 height 20
copy span "Spicy Chicken Fillet Medium"
click at [248, 94] on input "Spicy Chicken Fillet Medium Combo" at bounding box center [248, 95] width 20 height 12
paste input "Spicy Chicken Fillet Medium"
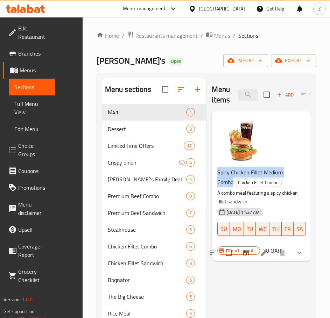
drag, startPoint x: 234, startPoint y: 180, endPoint x: 214, endPoint y: 172, distance: 22.3
click at [214, 172] on div "Spicy Chicken Fillet Medium Combo Chicken Fillet Combo A combo meal featuring a…" at bounding box center [261, 187] width 99 height 150
copy span "Spicy Chicken Fillet Medium Combo"
click at [246, 94] on input "Spicy Chicken Fillet Medium Combo" at bounding box center [248, 95] width 20 height 12
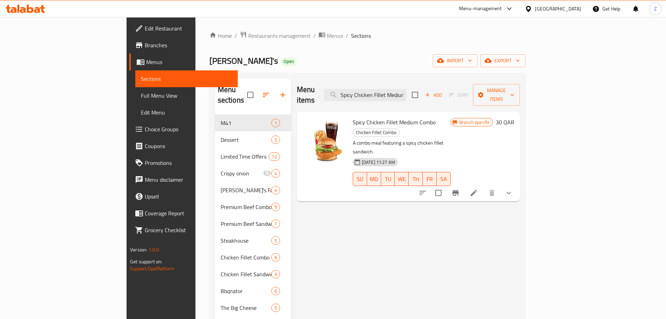
scroll to position [0, 20]
drag, startPoint x: 440, startPoint y: 90, endPoint x: 573, endPoint y: 90, distance: 133.2
click at [329, 90] on div "Menu items Spicy Chicken Fillet Medium Combo Add Sort Manage items" at bounding box center [408, 94] width 223 height 33
click at [329, 89] on input "Spicy Chicken Fillet Medium Combo" at bounding box center [365, 95] width 83 height 12
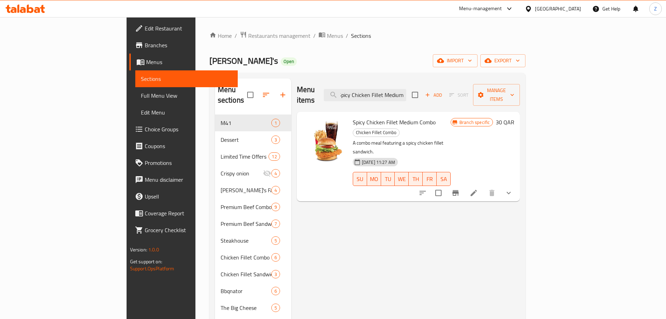
scroll to position [0, 0]
drag, startPoint x: 415, startPoint y: 91, endPoint x: 328, endPoint y: 91, distance: 86.4
click at [328, 91] on div "Menu items Spicy Chicken Fillet Medium Add Sort Manage items" at bounding box center [408, 94] width 223 height 33
click at [329, 92] on input "Spicy Chicken Fillet Medium" at bounding box center [365, 95] width 83 height 12
click at [329, 90] on input "Spicy Chicken Fillet Medium" at bounding box center [365, 95] width 83 height 12
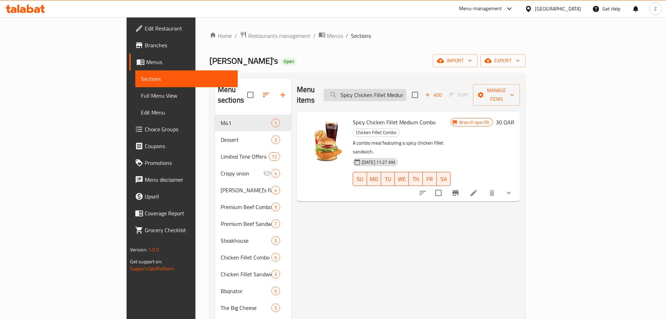
click at [329, 90] on input "Spicy Chicken Fillet Medium" at bounding box center [365, 95] width 83 height 12
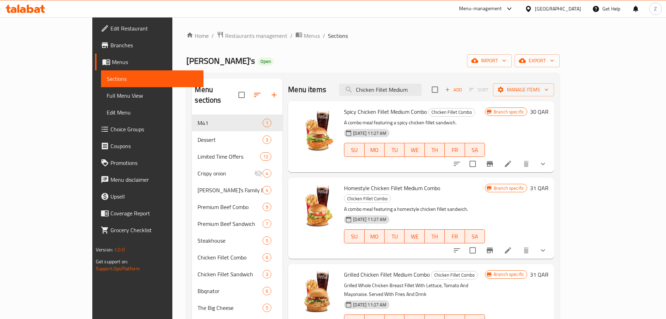
type input "Chicken Fillet Medium"
click at [329, 113] on span "Spicy Chicken Fillet Medium Combo" at bounding box center [385, 111] width 83 height 10
copy h6 "Spicy Chicken Fillet Medium Combo"
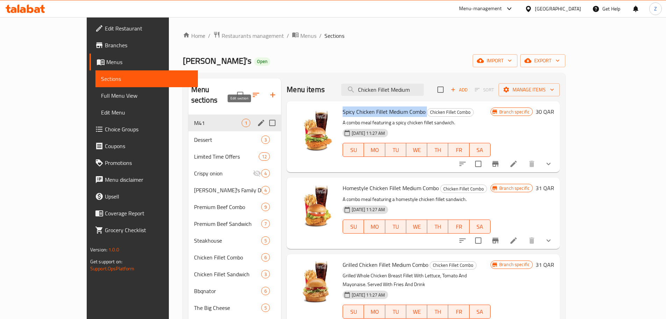
click at [258, 120] on icon "edit" at bounding box center [261, 123] width 6 height 6
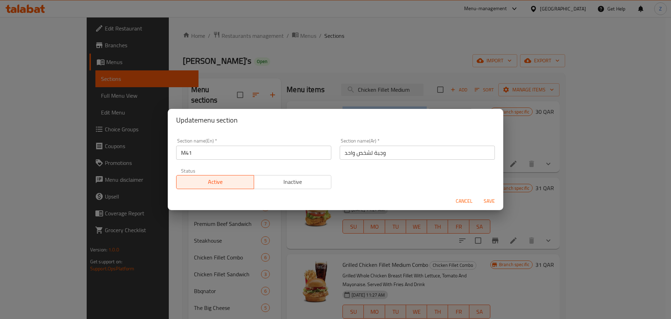
click at [329, 200] on span "Cancel" at bounding box center [464, 200] width 17 height 9
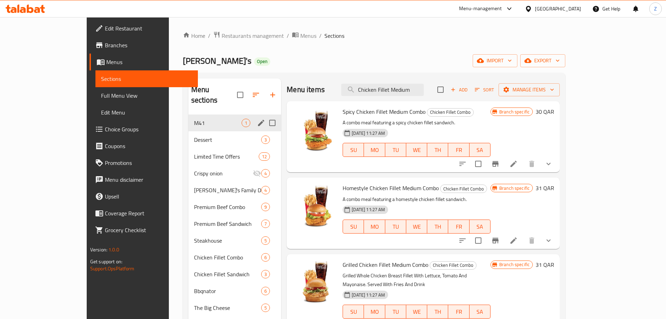
click at [329, 123] on p "A combo meal featuring a spicy chicken fillet sandwich." at bounding box center [417, 122] width 148 height 9
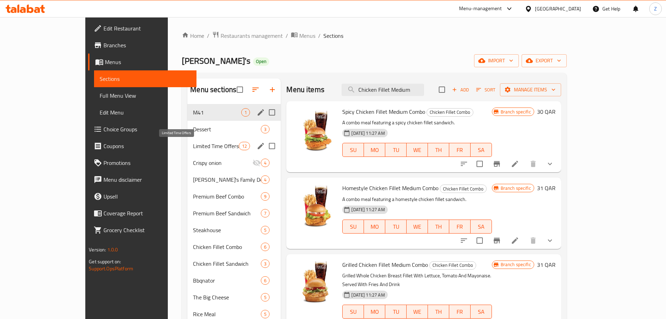
click at [193, 147] on span "Limited Time Offers" at bounding box center [216, 146] width 46 height 8
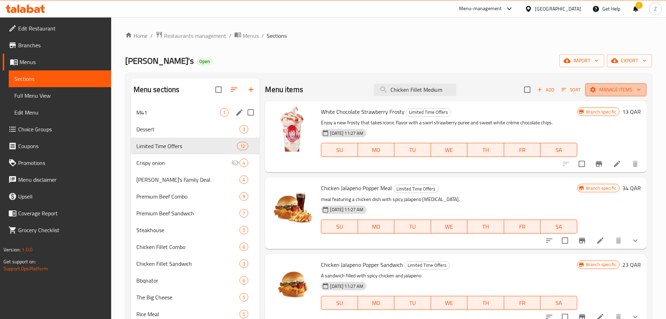
click at [329, 89] on span "Manage items" at bounding box center [616, 89] width 50 height 9
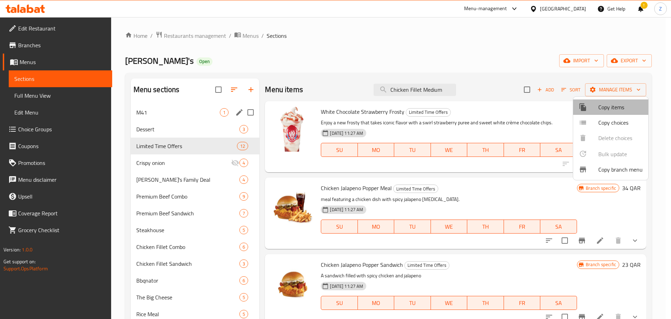
click at [329, 108] on span "Copy items" at bounding box center [621, 107] width 44 height 8
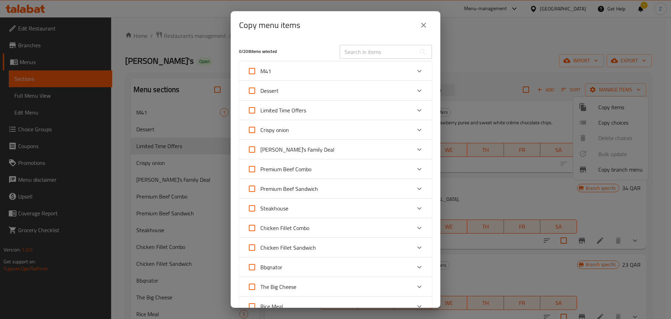
click at [297, 71] on div "M41" at bounding box center [330, 71] width 164 height 17
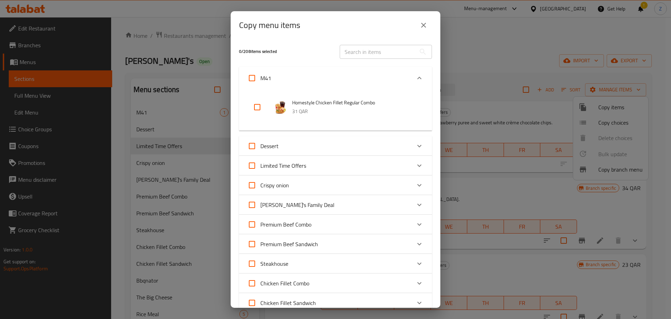
click at [257, 102] on input "checkbox" at bounding box center [257, 107] width 17 height 17
checkbox input "true"
click at [258, 105] on input "checkbox" at bounding box center [257, 107] width 17 height 17
checkbox input "false"
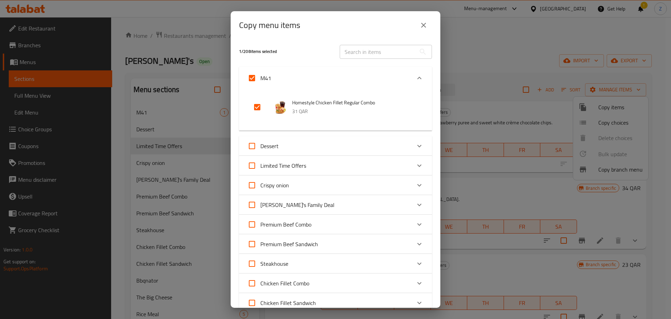
checkbox input "false"
click at [321, 145] on div "Dessert" at bounding box center [330, 145] width 164 height 17
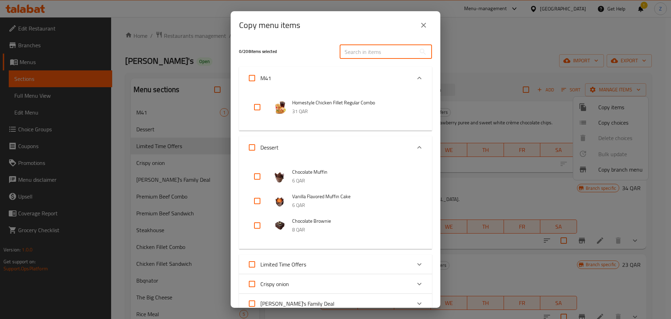
click at [329, 56] on input "text" at bounding box center [378, 52] width 76 height 14
paste input "Spicy Chicken Fillet Medium Combo"
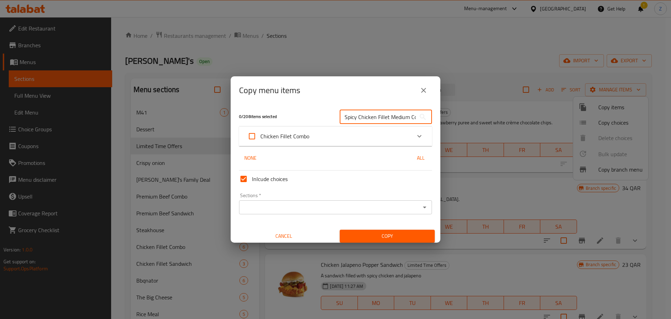
scroll to position [0, 15]
type input "Spicy Chicken Fillet Medium Combo"
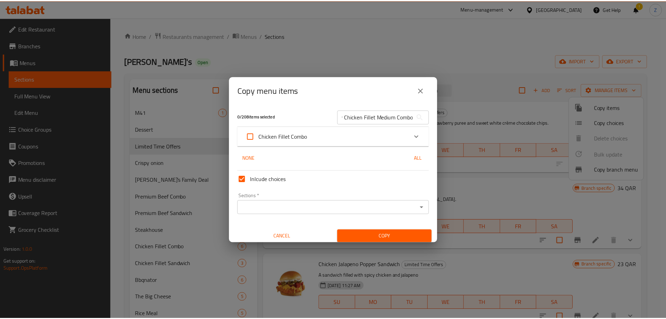
scroll to position [0, 0]
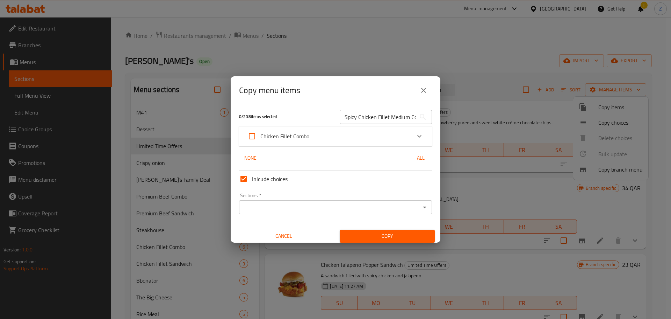
click at [329, 134] on div "Chicken Fillet Combo" at bounding box center [330, 136] width 164 height 17
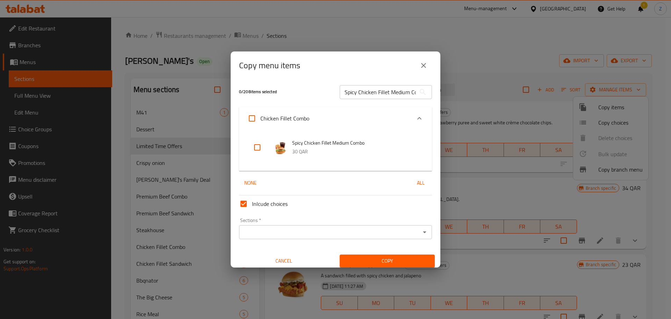
click at [329, 63] on button "close" at bounding box center [423, 65] width 17 height 17
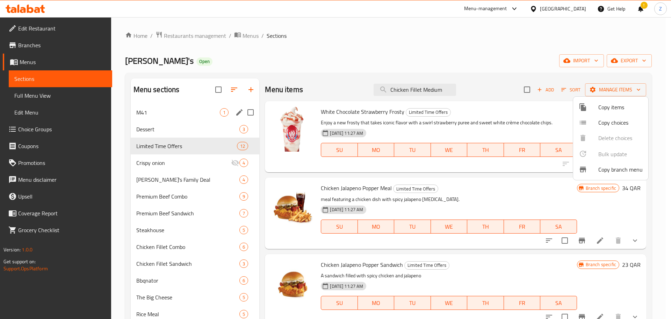
click at [329, 94] on div at bounding box center [335, 159] width 671 height 319
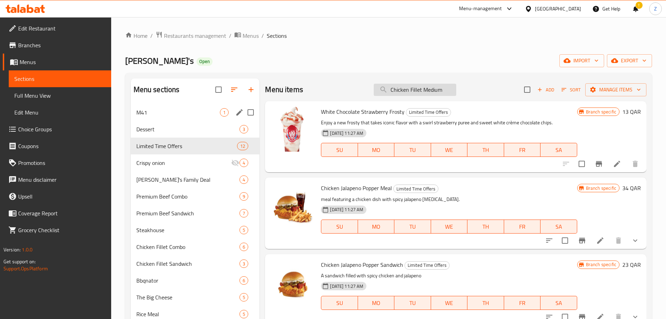
click at [329, 87] on input "Chicken Fillet Medium" at bounding box center [415, 90] width 83 height 12
paste input "Spicy Chicken Fillet Medium Combo"
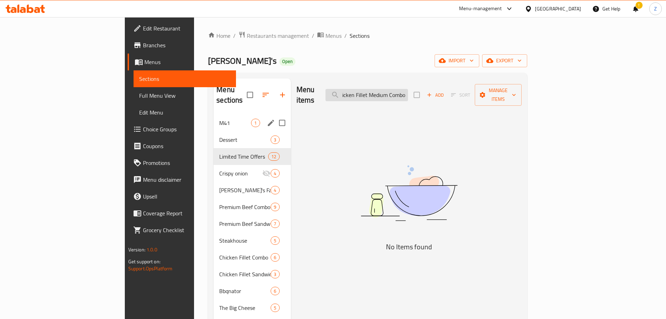
click at [329, 91] on input "Spicy Chicken Fillet Medium Combo" at bounding box center [367, 95] width 83 height 12
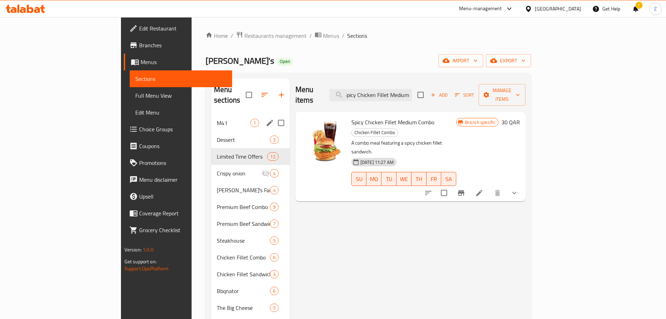
type input "Spicy Chicken Fillet Medium"
click at [329, 117] on span "Spicy Chicken Fillet Medium Combo" at bounding box center [392, 122] width 83 height 10
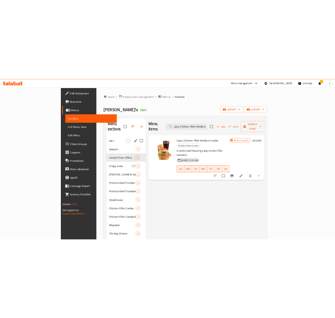
scroll to position [0, 0]
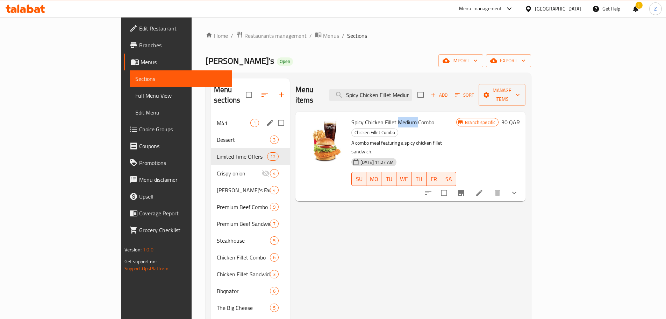
click at [329, 117] on span "Spicy Chicken Fillet Medium Combo" at bounding box center [392, 122] width 83 height 10
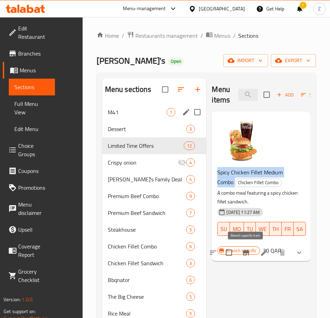
click at [246, 253] on icon "Branch-specific-item" at bounding box center [246, 253] width 6 height 6
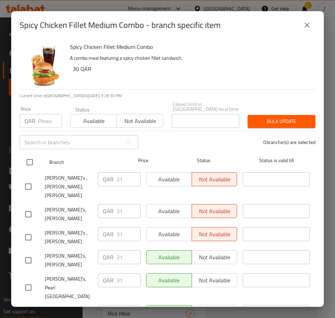
click at [30, 160] on input "checkbox" at bounding box center [29, 162] width 15 height 15
checkbox input "true"
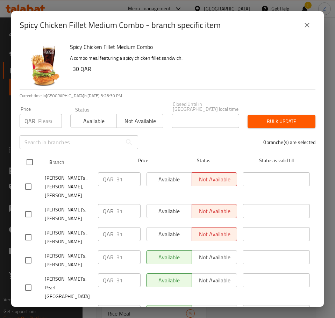
checkbox input "true"
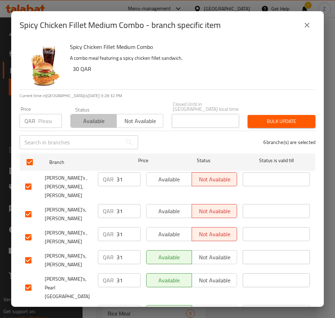
click at [95, 126] on span "Available" at bounding box center [93, 121] width 41 height 10
click at [306, 122] on span "Bulk update" at bounding box center [281, 121] width 57 height 9
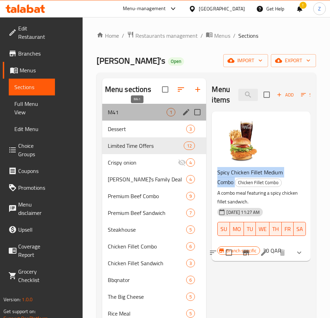
click at [135, 111] on span "M41" at bounding box center [137, 112] width 59 height 8
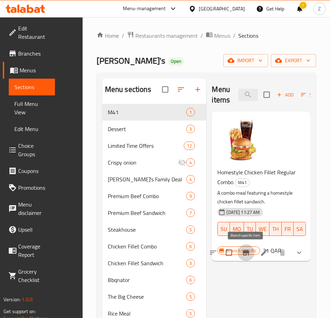
click at [250, 253] on button "Branch-specific-item" at bounding box center [245, 252] width 17 height 17
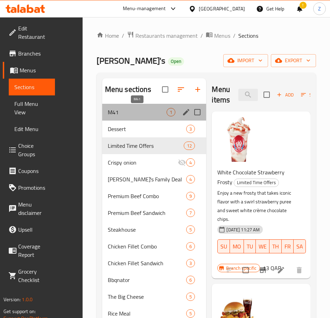
click at [129, 108] on span "M41" at bounding box center [137, 112] width 59 height 8
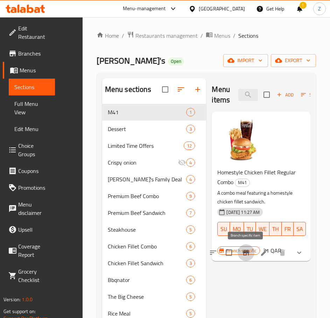
click at [250, 253] on icon "Branch-specific-item" at bounding box center [246, 253] width 8 height 8
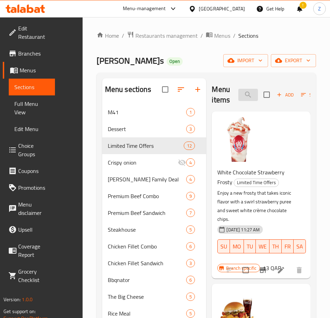
click at [247, 95] on input "search" at bounding box center [248, 95] width 20 height 12
paste input "Spicy Chicken Fillet Medium Combo"
type input "Spicy Chicken Fillet Medium Combo"
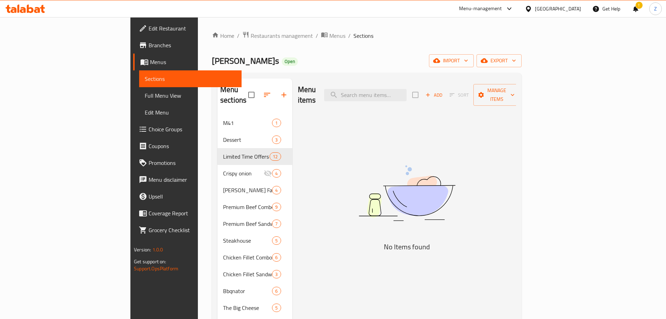
paste input "Spicy Chicken Fillet Medium Combo"
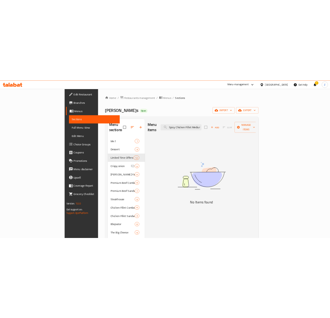
scroll to position [0, 21]
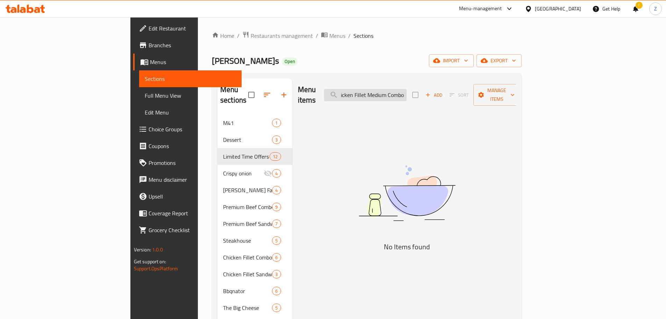
click at [329, 89] on input "Spicy Chicken Fillet Medium Combo" at bounding box center [365, 95] width 83 height 12
paste input "search"
type input "Spicy Chicken Fillet Medium Combo"
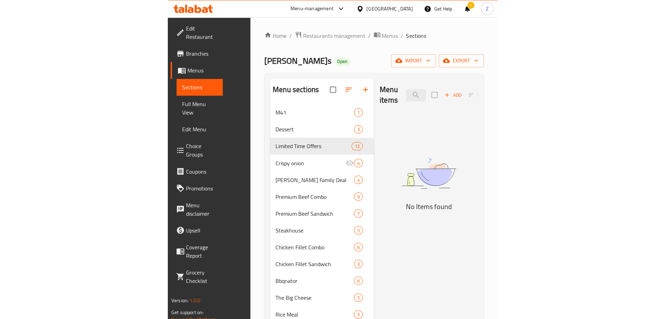
scroll to position [0, 0]
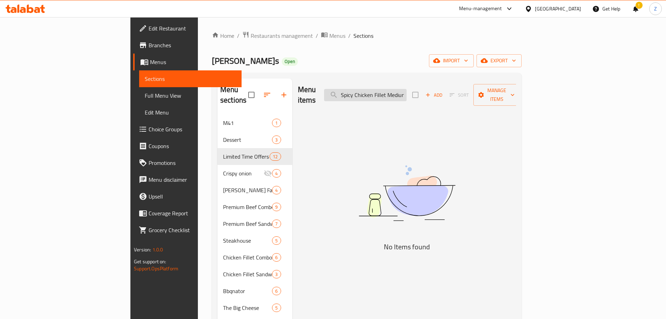
click at [329, 89] on input "Spicy Chicken Fillet Medium Combo" at bounding box center [365, 95] width 83 height 12
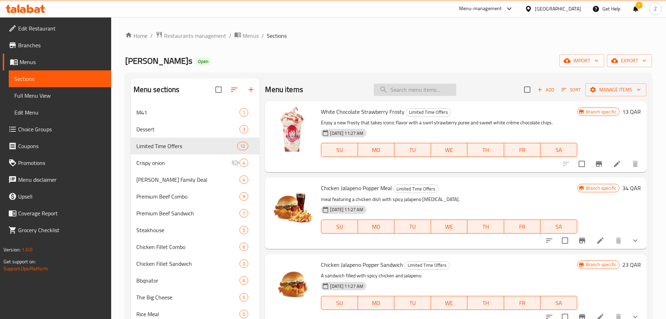
click at [329, 88] on input "search" at bounding box center [415, 90] width 83 height 12
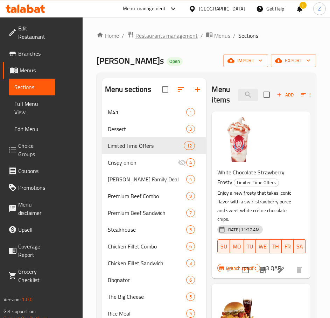
click at [185, 35] on span "Restaurants management" at bounding box center [166, 35] width 62 height 8
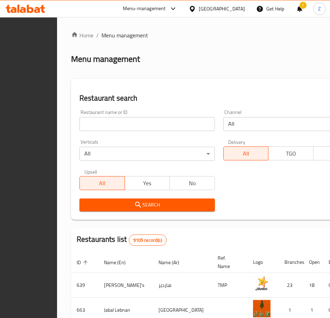
click at [147, 120] on input "search" at bounding box center [146, 124] width 135 height 14
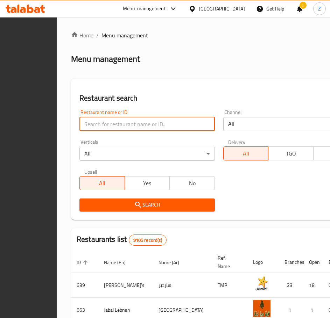
paste input "Subway"
type input "Subway"
click button "Search" at bounding box center [146, 205] width 135 height 13
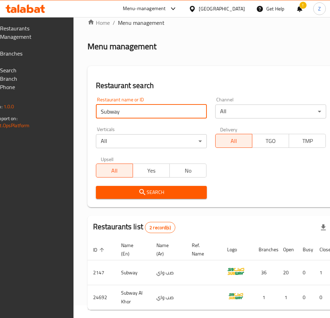
scroll to position [0, 119]
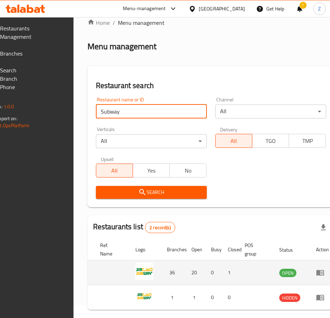
click at [316, 272] on icon "enhanced table" at bounding box center [320, 273] width 8 height 8
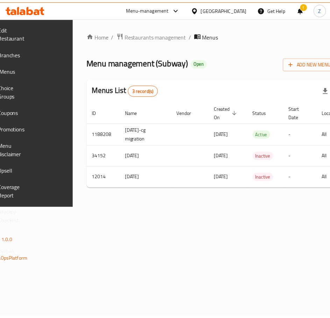
scroll to position [0, 124]
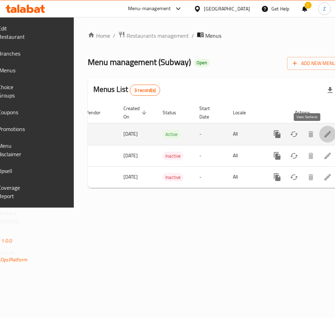
click at [319, 131] on link "enhanced table" at bounding box center [327, 134] width 17 height 17
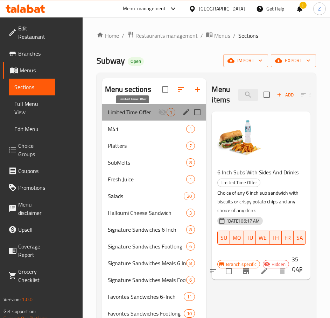
click at [140, 112] on span "Limited Time Offer" at bounding box center [133, 112] width 50 height 8
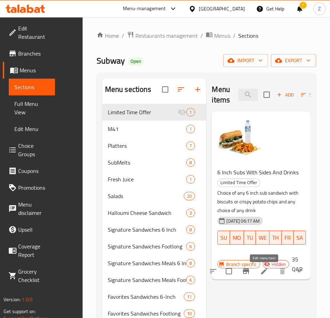
click at [265, 273] on icon at bounding box center [264, 271] width 8 height 8
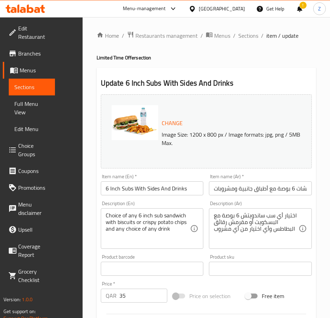
type input "اختيارك من الأطباق الجانبية"
type input "1"
type input "اختيارك من المشروبات"
type input "1"
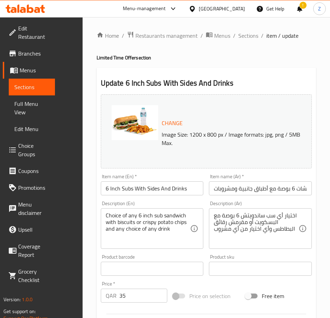
type input "1"
type input "اختيارك من ساندوتش"
type input "1"
type input "Your Choice of Cheese"
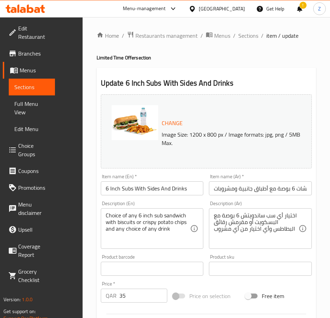
type input "0"
type input "اختيارك من الخضار"
type input "0"
type input "8"
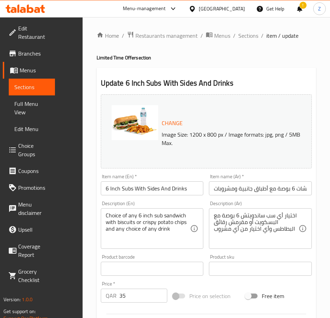
type input "اختيارك من خبز الساندوتش"
type input "1"
type input "اختيارك من الصلصة"
type input "1"
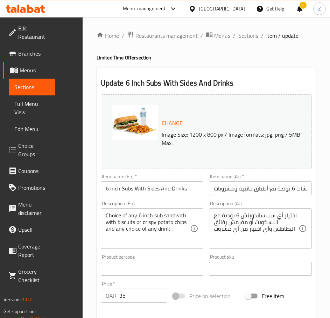
type input "3"
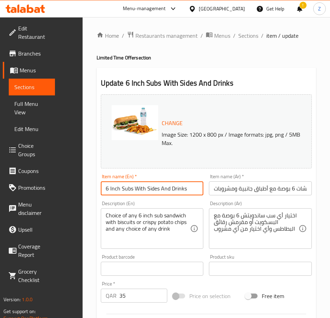
drag, startPoint x: 135, startPoint y: 189, endPoint x: 196, endPoint y: 189, distance: 61.9
click at [196, 189] on input "6 Inch Subs With Sides And Drinks" at bounding box center [152, 188] width 103 height 14
type input "6 Inch Subs"
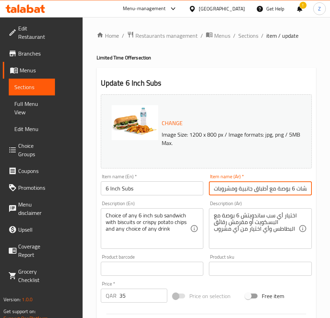
drag, startPoint x: 276, startPoint y: 189, endPoint x: 193, endPoint y: 190, distance: 82.9
click at [193, 190] on div "Change Image Size: 1200 x 800 px / Image formats: jpg, png / 5MB Max. Item name…" at bounding box center [206, 261] width 216 height 338
type input "ساندويتشات 6 بوصة"
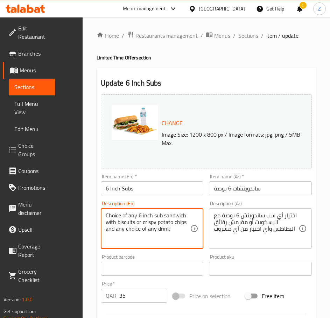
drag, startPoint x: 107, startPoint y: 217, endPoint x: 73, endPoint y: 206, distance: 35.6
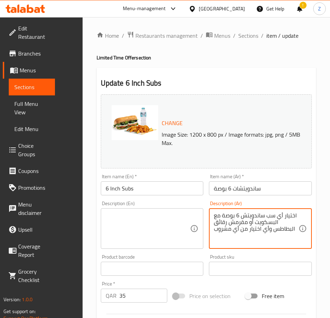
drag, startPoint x: 297, startPoint y: 229, endPoint x: 187, endPoint y: 202, distance: 113.5
type textarea "اختيار أي سب ساندويتش 6 بوص"
click at [178, 202] on div "Description (En) Description (En)" at bounding box center [152, 225] width 103 height 48
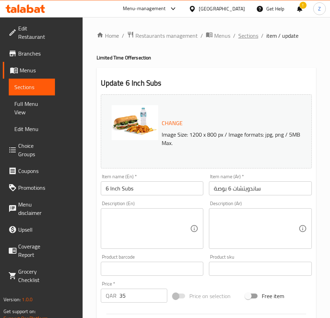
click at [243, 33] on span "Sections" at bounding box center [248, 35] width 20 height 8
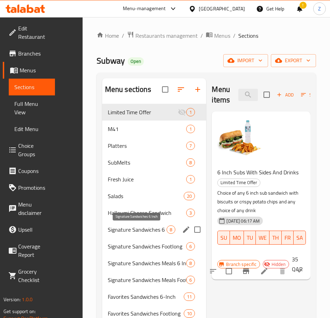
click at [151, 226] on span "Signature Sandwiches 6 Inch" at bounding box center [137, 230] width 59 height 8
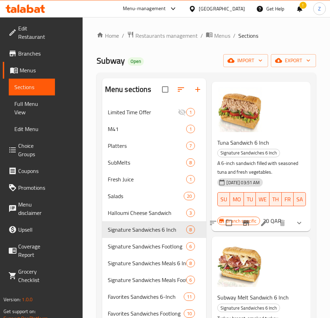
scroll to position [315, 0]
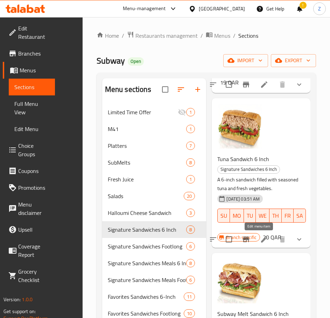
click at [260, 238] on icon at bounding box center [264, 239] width 8 height 8
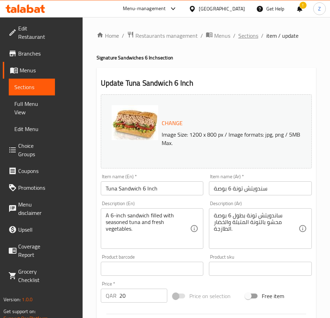
click at [249, 37] on span "Sections" at bounding box center [248, 35] width 20 height 8
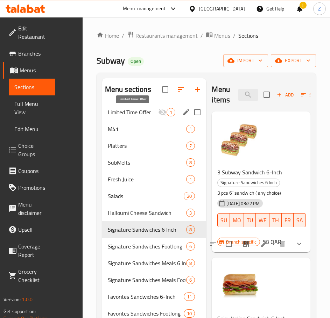
click at [155, 115] on span "Limited Time Offer" at bounding box center [133, 112] width 50 height 8
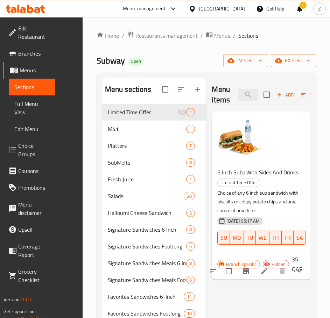
drag, startPoint x: 319, startPoint y: 113, endPoint x: 335, endPoint y: 110, distance: 16.8
click at [329, 110] on html "​ Menu-management Qatar Get Help ! Z Edit Restaurant Branches Menus Sections Fu…" at bounding box center [165, 159] width 330 height 318
click at [300, 105] on div "Add Sort Manage items" at bounding box center [317, 95] width 108 height 22
click at [307, 91] on span "Sort" at bounding box center [310, 95] width 19 height 8
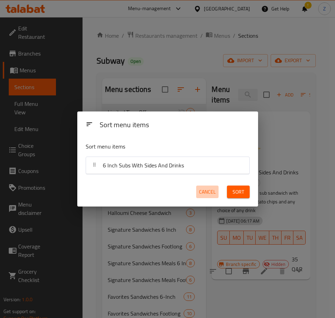
click at [209, 190] on span "Cancel" at bounding box center [207, 192] width 17 height 9
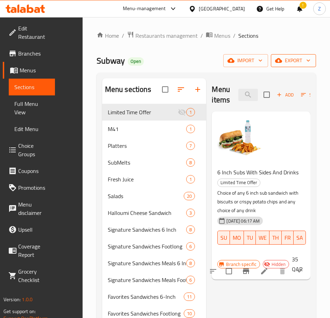
click at [291, 61] on span "export" at bounding box center [293, 60] width 34 height 9
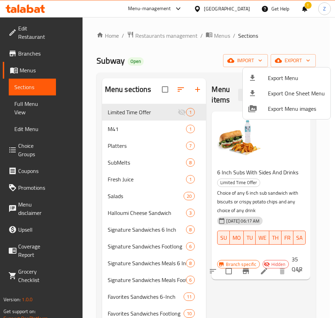
click at [245, 60] on div at bounding box center [167, 159] width 335 height 318
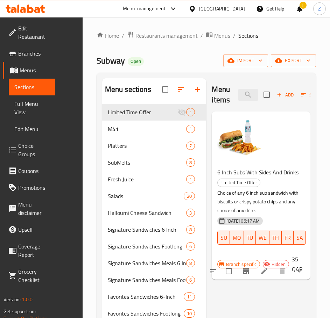
click at [245, 60] on span "import" at bounding box center [246, 60] width 34 height 9
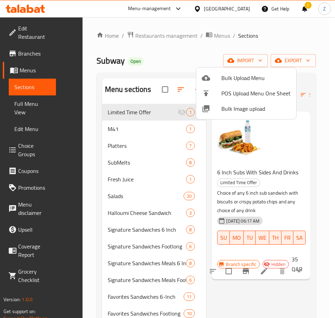
click at [301, 153] on div at bounding box center [167, 159] width 335 height 318
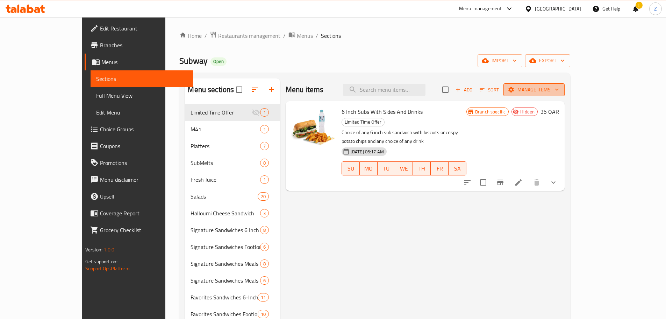
click at [329, 88] on span "Manage items" at bounding box center [534, 89] width 50 height 9
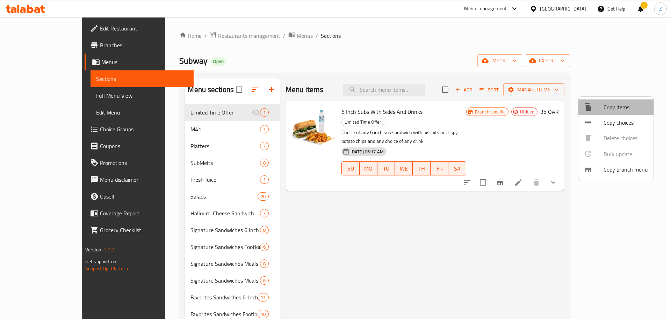
click at [329, 101] on li "Copy items" at bounding box center [616, 106] width 75 height 15
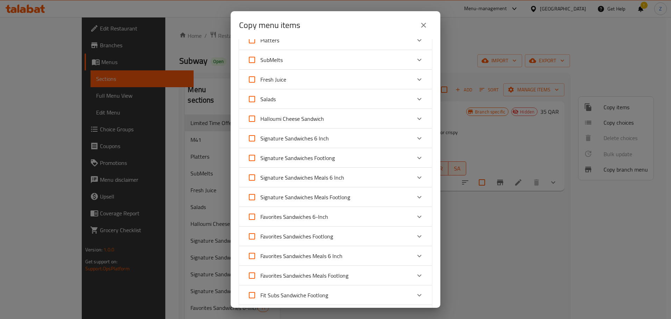
scroll to position [175, 0]
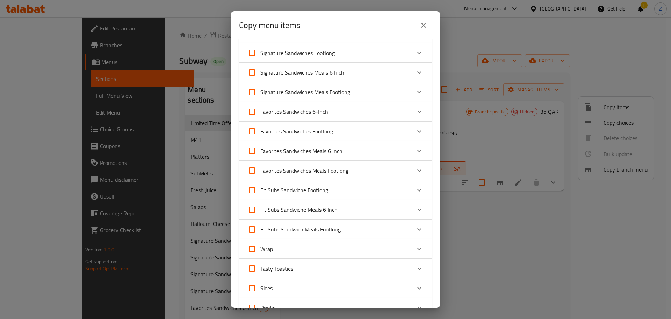
click at [329, 110] on div "Favorites Sandwiches 6-Inch" at bounding box center [330, 111] width 164 height 17
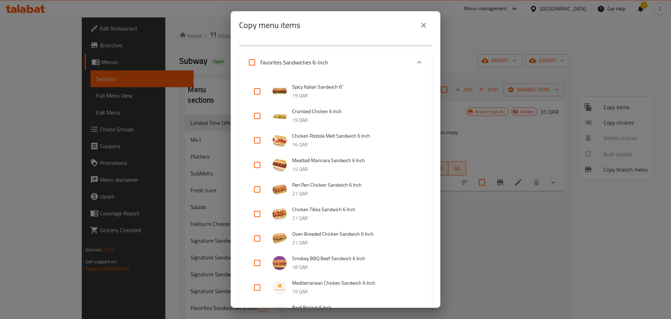
scroll to position [140, 0]
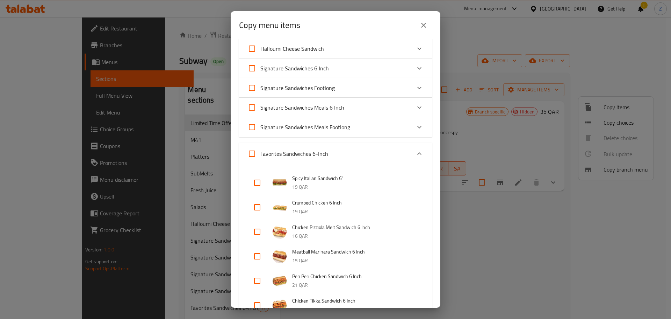
click at [329, 149] on div "Favorites Sandwiches 6-Inch" at bounding box center [330, 153] width 164 height 17
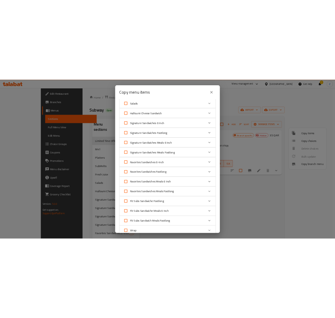
scroll to position [105, 0]
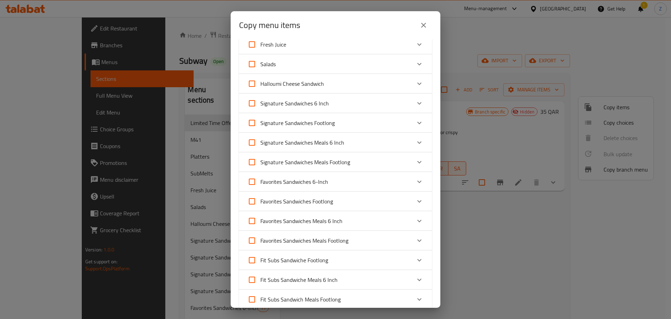
click at [329, 104] on div "Signature Sandwiches 6 Inch" at bounding box center [330, 103] width 164 height 17
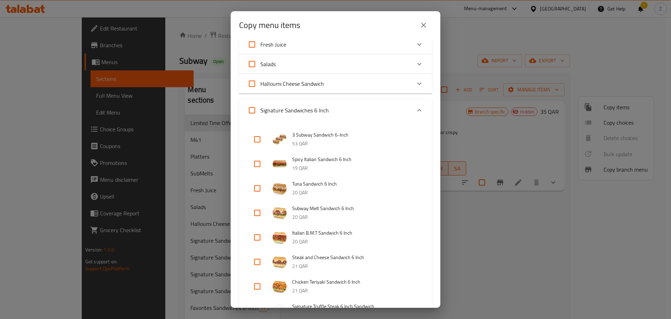
click at [258, 185] on input "checkbox" at bounding box center [257, 188] width 17 height 17
checkbox input "true"
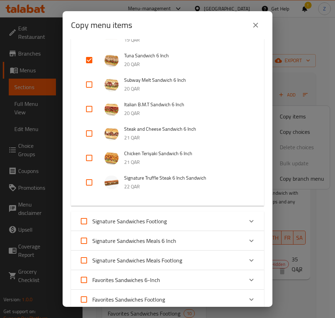
scroll to position [245, 0]
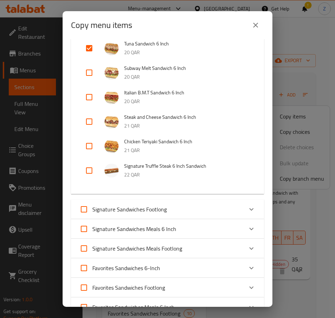
click at [185, 225] on div "Signature Sandwiches Meals 6 Inch" at bounding box center [161, 229] width 164 height 17
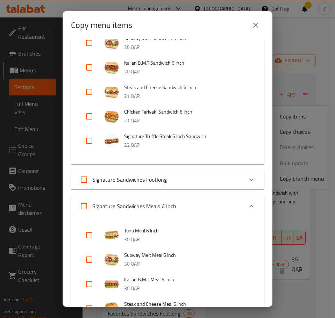
scroll to position [315, 0]
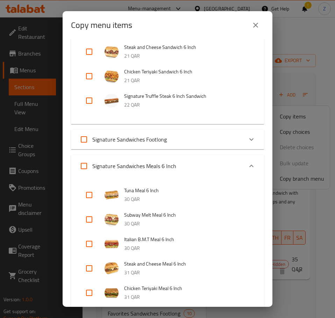
click at [183, 166] on div "Signature Sandwiches Meals 6 Inch" at bounding box center [161, 166] width 164 height 17
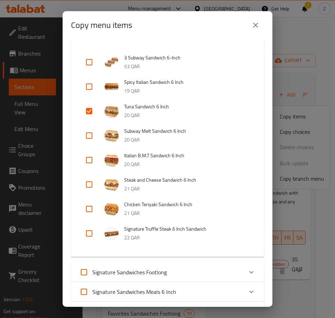
scroll to position [140, 0]
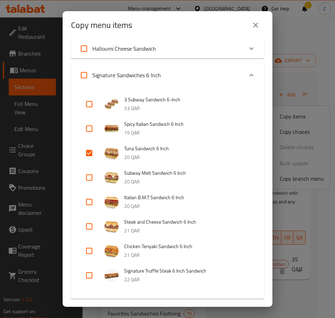
click at [172, 74] on div "Signature Sandwiches 6 Inch" at bounding box center [161, 75] width 164 height 17
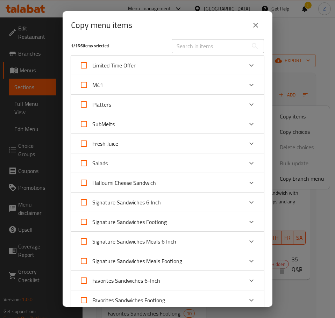
scroll to position [0, 0]
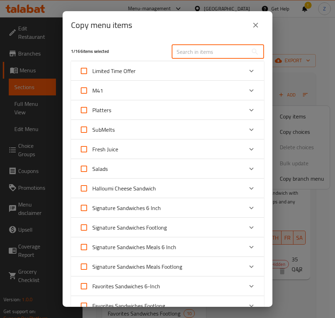
click at [194, 51] on input "text" at bounding box center [210, 52] width 76 height 14
paste input "Over roasted chicken"
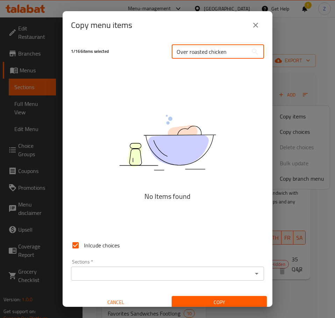
click at [213, 51] on input "Over roasted chicken" at bounding box center [210, 52] width 76 height 14
click at [177, 52] on input "Over roasted chicken" at bounding box center [210, 52] width 76 height 14
click at [177, 52] on div "Copy menu items 1 / 166 items selected Over roasted chicken ​ No Items found In…" at bounding box center [168, 159] width 210 height 296
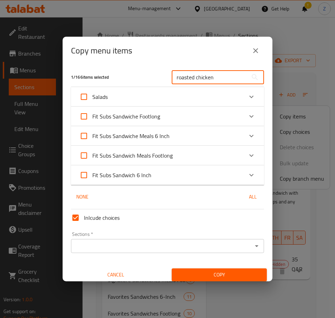
type input "roasted chicken"
click at [202, 132] on div "Fit Subs Sandwiche Meals 6 Inch" at bounding box center [161, 136] width 164 height 17
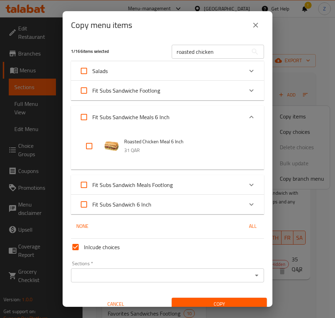
click at [202, 115] on div "Fit Subs Sandwiche Meals 6 Inch" at bounding box center [161, 117] width 164 height 17
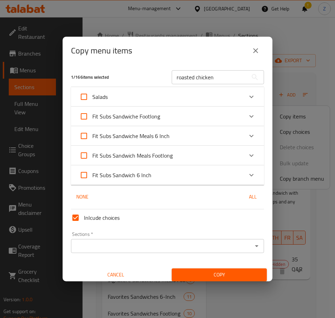
click at [196, 156] on div "Fit Subs Sandwich Meals Footlong" at bounding box center [161, 155] width 164 height 17
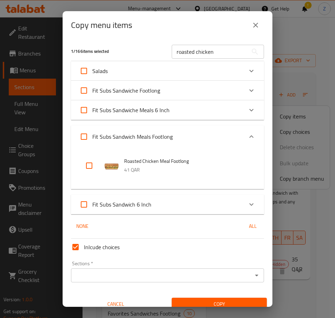
click at [200, 136] on div "Fit Subs Sandwich Meals Footlong" at bounding box center [161, 136] width 164 height 17
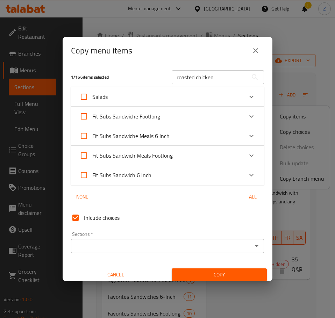
click at [181, 172] on div "Fit Subs Sandwich 6 Inch" at bounding box center [161, 175] width 164 height 17
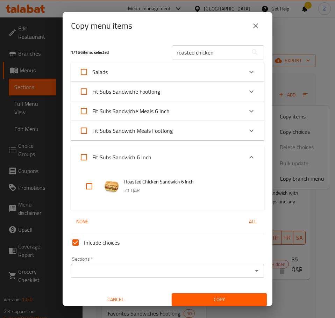
click at [95, 185] on input "checkbox" at bounding box center [89, 186] width 17 height 17
checkbox input "true"
click at [245, 274] on div "Sections *" at bounding box center [167, 271] width 193 height 14
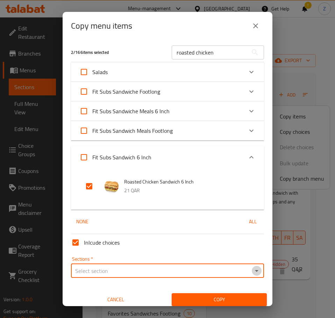
click at [252, 268] on icon "Open" at bounding box center [256, 271] width 8 height 8
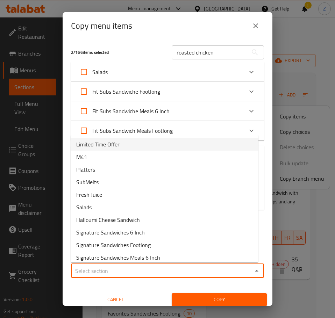
click at [142, 145] on li "Limited Time Offer" at bounding box center [165, 144] width 188 height 13
type input "Limited Time Offer"
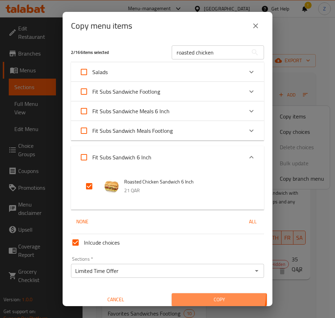
click at [205, 294] on button "Copy" at bounding box center [219, 299] width 95 height 13
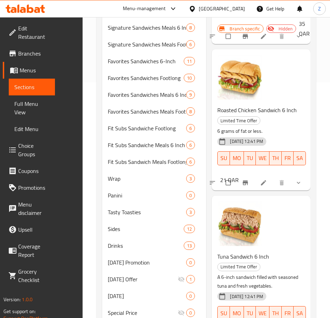
scroll to position [315, 0]
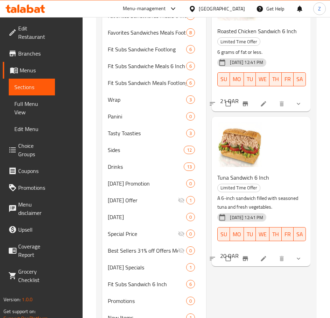
click at [262, 103] on icon at bounding box center [263, 103] width 7 height 7
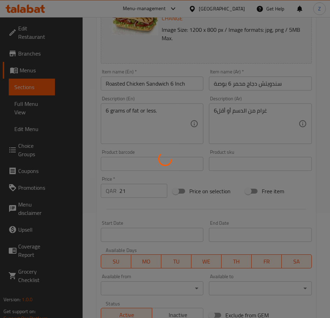
type input "اختيارك من خبز الساندوتش"
type input "1"
type input "إختيارك من الخبز البديل"
type input "1"
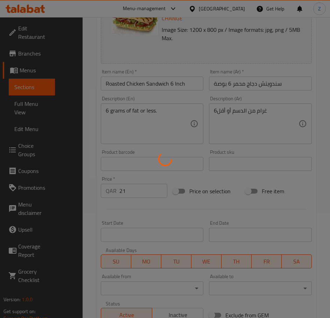
type input "1"
type input "إختيارك من التحميص"
type input "1"
type input "اختيارك من"
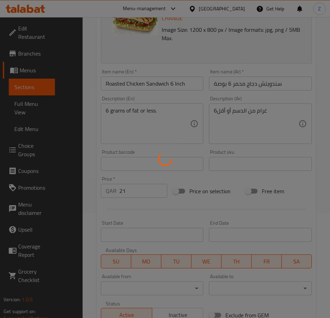
type input "0"
type input "8"
type input "إضافات إضافية:"
type input "0"
type input "7"
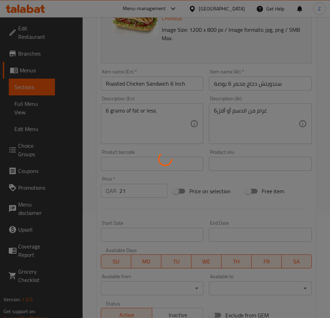
type input "اختيارك من الصلصة"
type input "1"
type input "3"
type input "اختيارك من الجبن:"
type input "1"
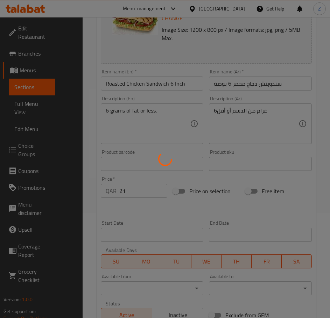
type input "1"
type input "إختيارك من التتبيل 1"
type input "0"
type input "2"
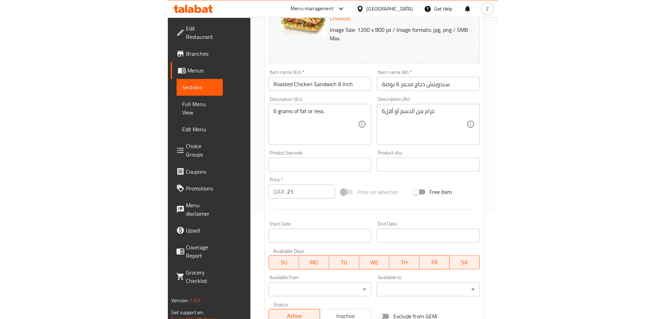
scroll to position [280, 0]
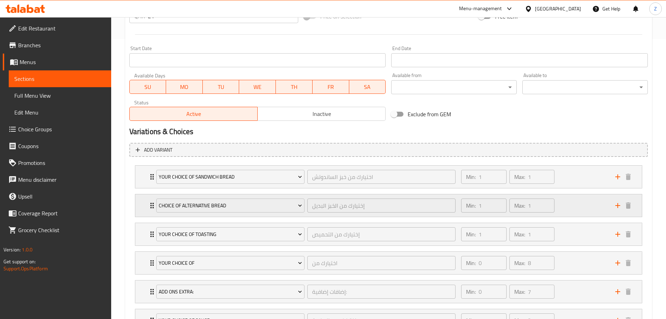
click at [335, 203] on p "Min:" at bounding box center [471, 205] width 10 height 8
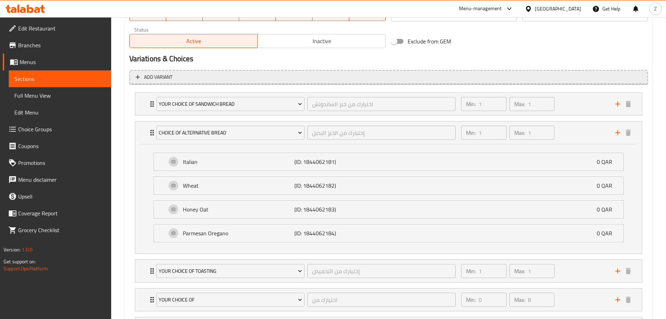
scroll to position [350, 0]
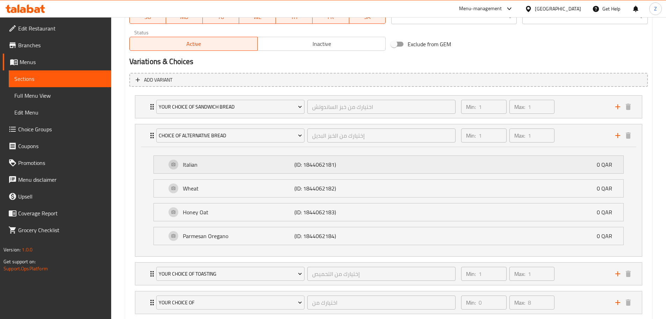
click at [335, 165] on div "Italian (ID: 1844062181) 0 QAR" at bounding box center [390, 164] width 449 height 17
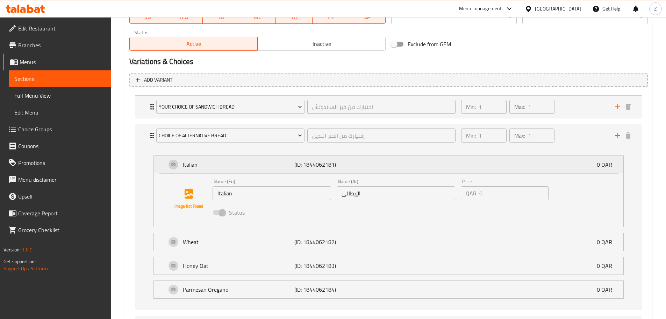
click at [335, 165] on div "Italian (ID: 1844062181) 0 QAR" at bounding box center [390, 164] width 449 height 17
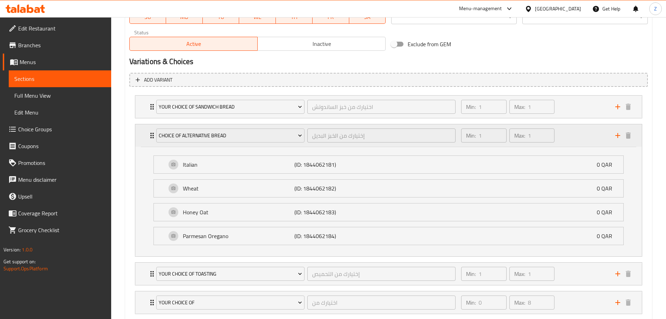
click at [335, 133] on div "Min: 1 ​ Max: 1 ​" at bounding box center [534, 135] width 154 height 22
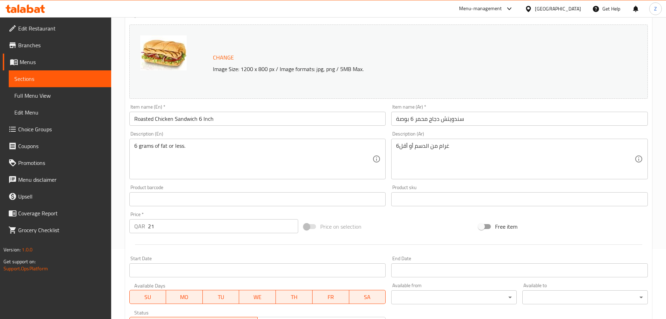
scroll to position [0, 0]
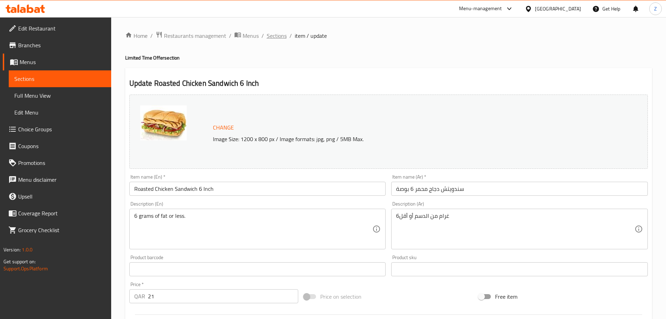
click at [274, 40] on span "Sections" at bounding box center [277, 35] width 20 height 8
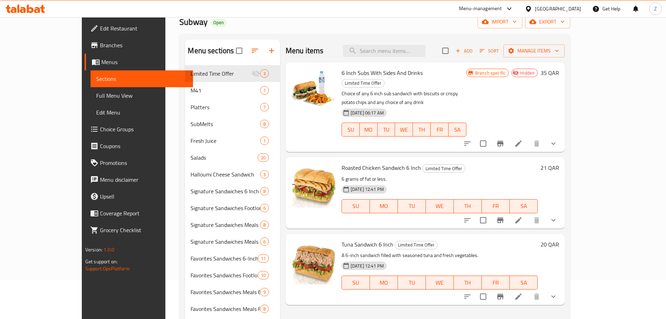
scroll to position [35, 0]
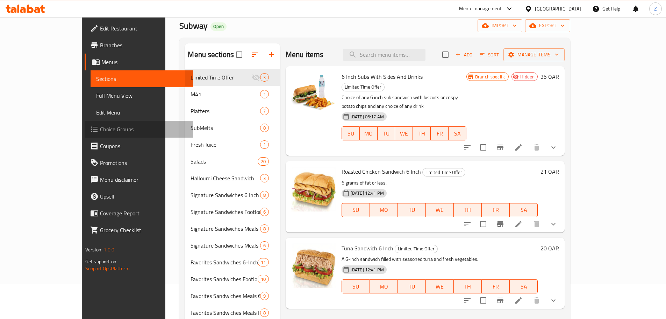
click at [100, 131] on span "Choice Groups" at bounding box center [143, 129] width 87 height 8
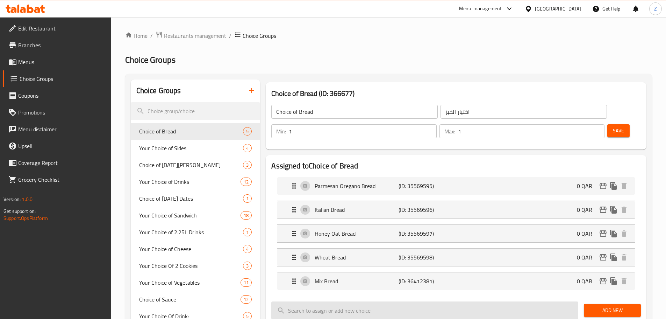
click at [335, 301] on input "search" at bounding box center [424, 310] width 307 height 18
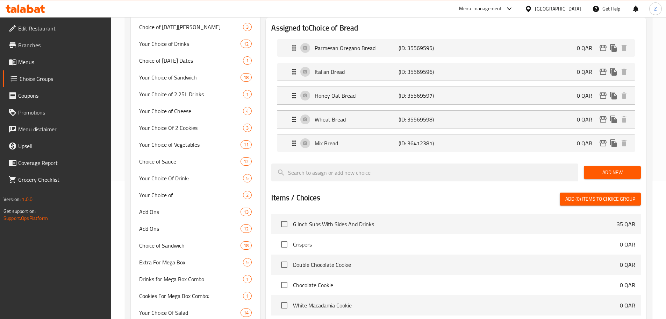
scroll to position [140, 0]
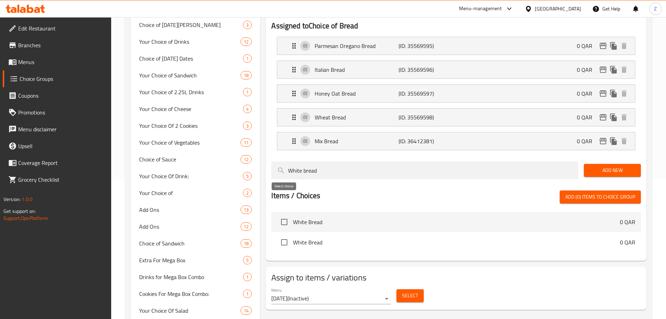
type input "White bread"
click at [284, 214] on input "checkbox" at bounding box center [284, 221] width 15 height 15
checkbox input "true"
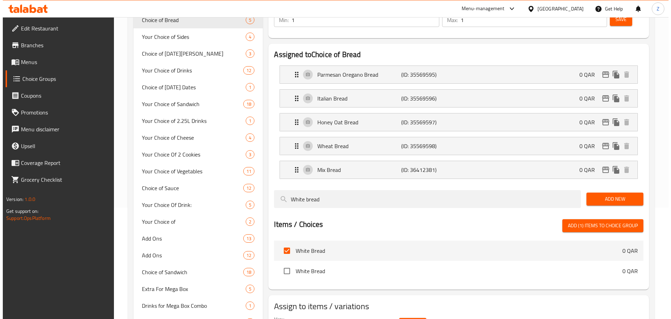
scroll to position [0, 0]
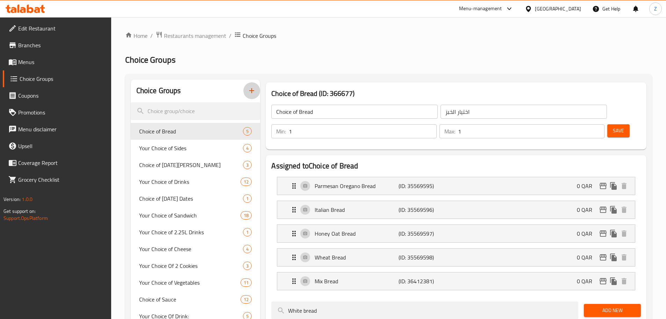
click at [249, 90] on icon "button" at bounding box center [252, 90] width 8 height 8
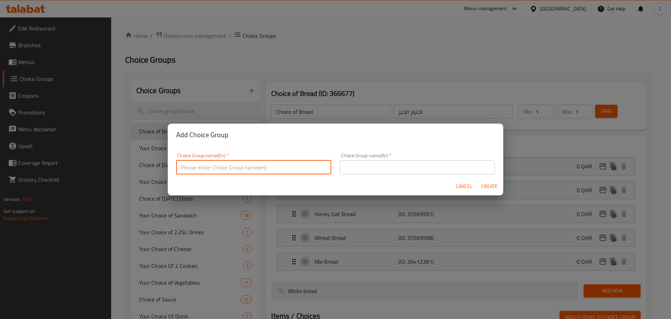
click at [256, 169] on input "text" at bounding box center [253, 167] width 155 height 14
type input "Y"
type input "B"
type input "Bread offer"
click at [335, 167] on input "text" at bounding box center [417, 167] width 155 height 14
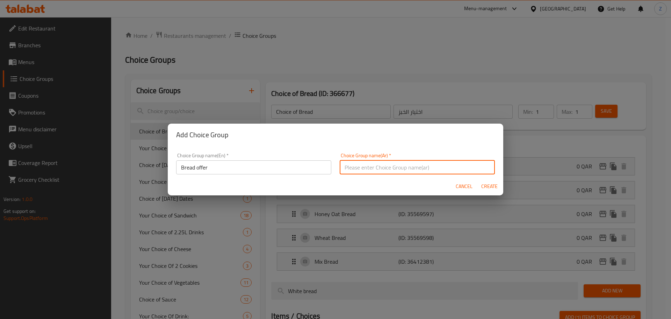
paste input "Bread offer"
type input "Bread offer"
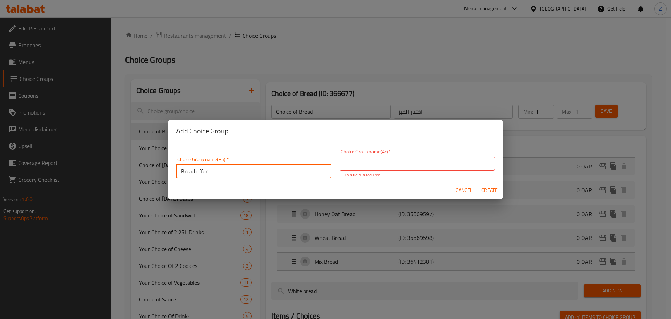
click at [198, 171] on input "Bread offer" at bounding box center [253, 171] width 155 height 14
click at [197, 171] on input "Bread offer" at bounding box center [253, 171] width 155 height 14
type input "B"
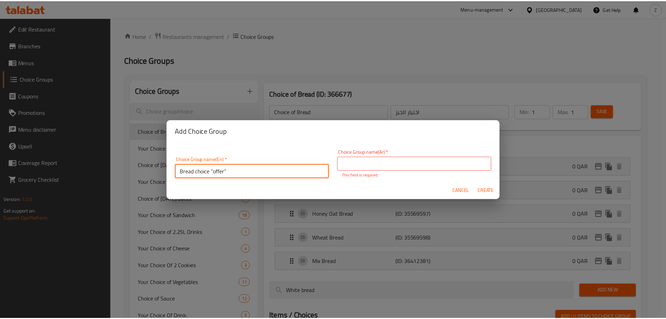
scroll to position [2, 0]
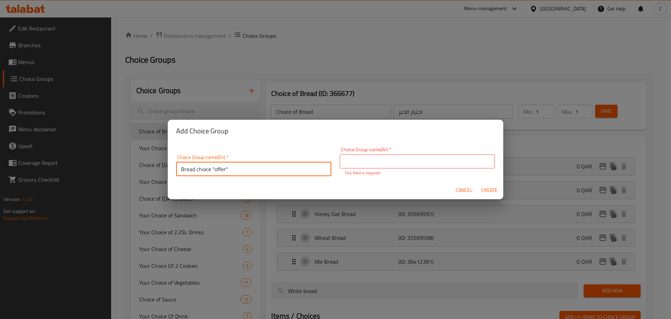
drag, startPoint x: 236, startPoint y: 172, endPoint x: 110, endPoint y: 172, distance: 125.2
click at [110, 172] on div "Add Choice Group Choice Group name(En)   * Bread choice "offer" Choice Group na…" at bounding box center [335, 159] width 671 height 319
type input "Bread choice "offer""
click at [335, 188] on span "Cancel" at bounding box center [464, 190] width 17 height 9
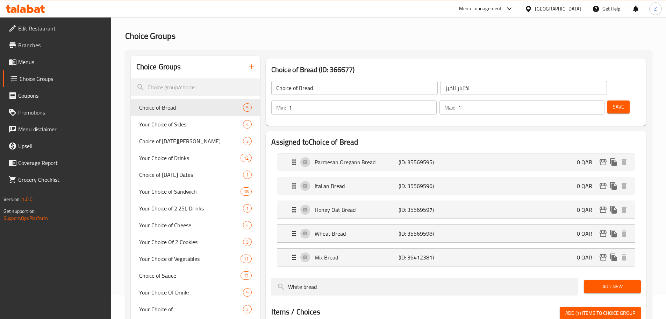
scroll to position [0, 0]
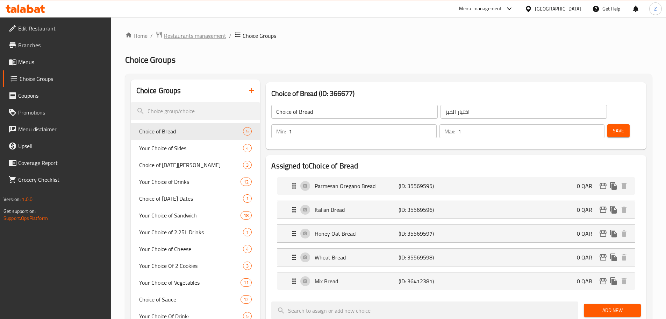
click at [203, 34] on span "Restaurants management" at bounding box center [195, 35] width 62 height 8
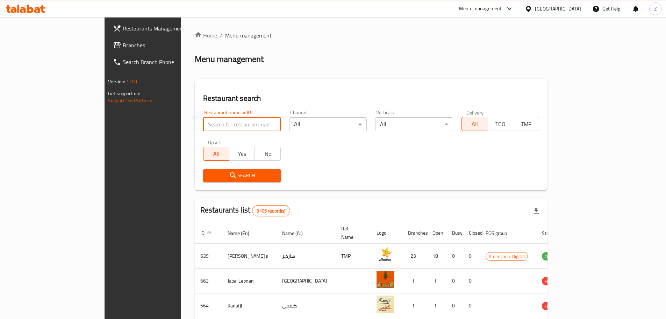
click at [203, 118] on input "search" at bounding box center [242, 124] width 78 height 14
type input "Subway"
click at [203, 170] on button "Search" at bounding box center [242, 175] width 78 height 13
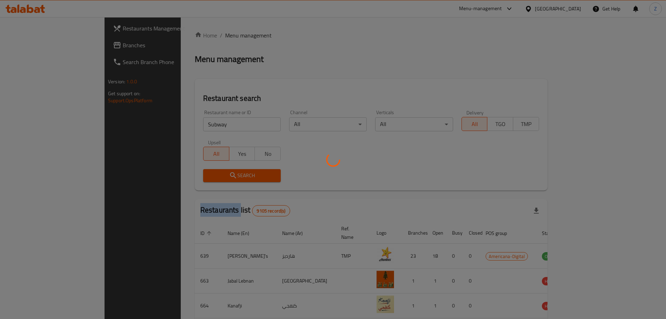
click at [198, 170] on div at bounding box center [333, 159] width 666 height 319
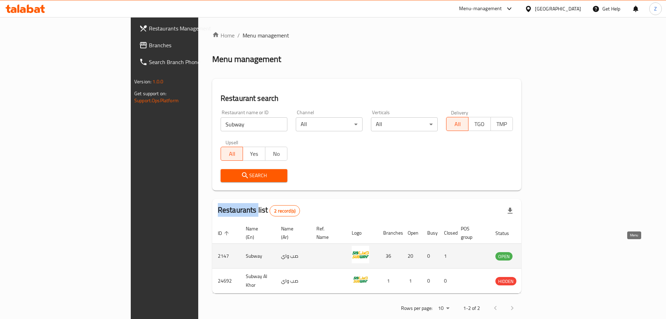
click at [541, 251] on icon "enhanced table" at bounding box center [536, 255] width 8 height 8
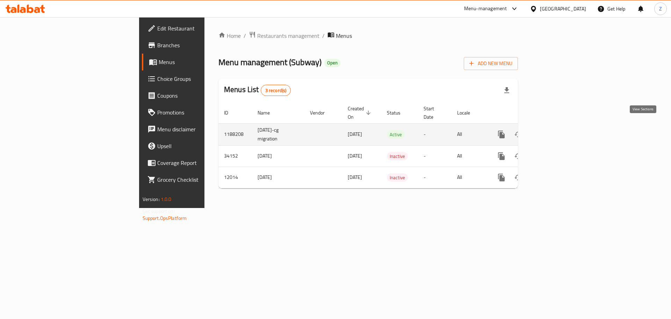
click at [556, 130] on icon "enhanced table" at bounding box center [552, 134] width 8 height 8
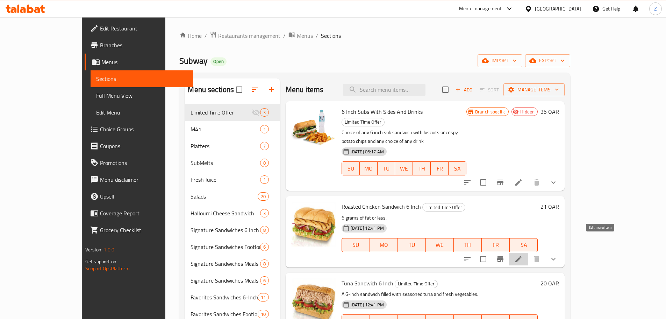
click at [523, 255] on icon at bounding box center [518, 259] width 8 height 8
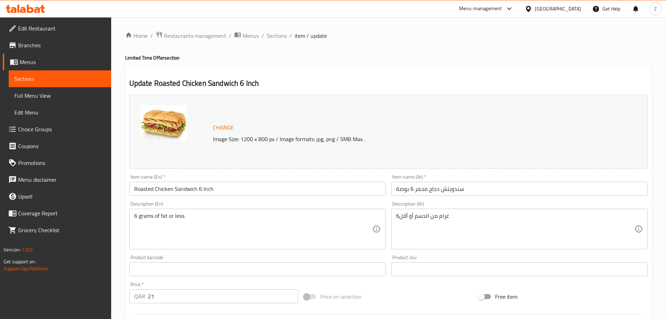
click at [238, 189] on input "Roasted Chicken Sandwich 6 Inch" at bounding box center [257, 188] width 257 height 14
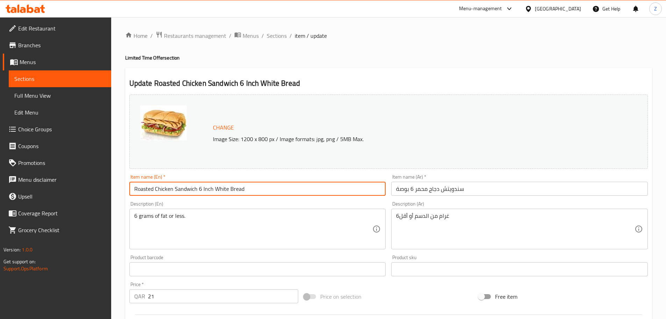
drag, startPoint x: 215, startPoint y: 188, endPoint x: 271, endPoint y: 188, distance: 55.6
click at [271, 188] on input "Roasted Chicken Sandwich 6 Inch White Bread" at bounding box center [257, 188] width 257 height 14
click at [133, 188] on input "Roasted Chicken Sandwich 6 Inch" at bounding box center [257, 188] width 257 height 14
paste input "White Bread"
drag, startPoint x: 163, startPoint y: 188, endPoint x: 119, endPoint y: 191, distance: 44.1
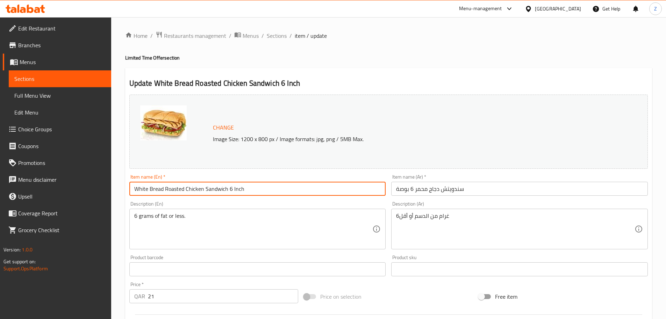
type input "White Bread Roasted Chicken Sandwich 6 Inch"
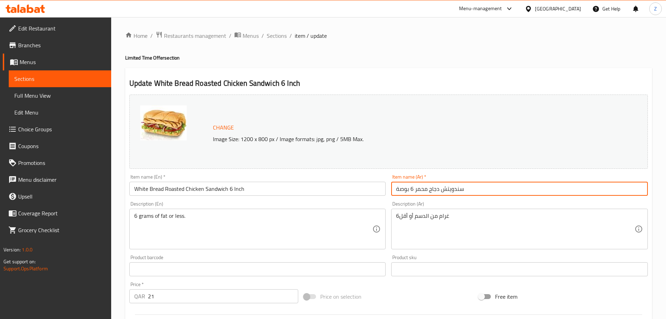
click at [488, 190] on input "سندويتش دجاج محمر 6 بوصة" at bounding box center [519, 188] width 257 height 14
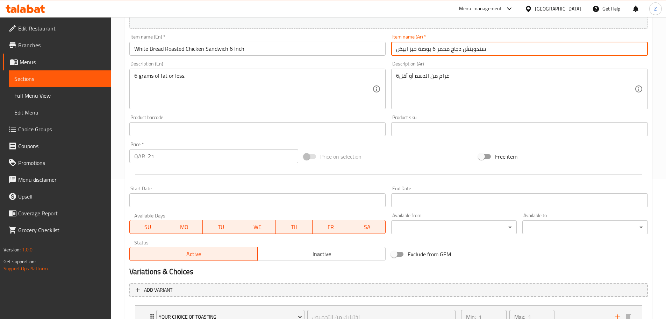
scroll to position [341, 0]
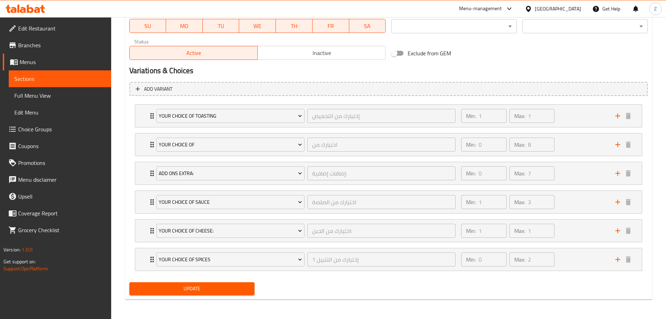
type input "سندويتش دجاج محمر 6 بوصة خبز ابيض"
click at [214, 292] on span "Update" at bounding box center [192, 288] width 114 height 9
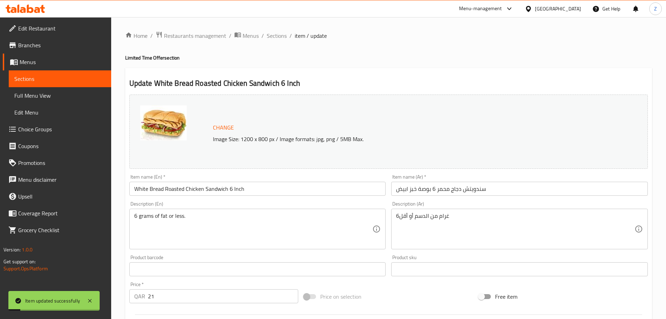
scroll to position [0, 0]
click at [276, 38] on span "Sections" at bounding box center [277, 35] width 20 height 8
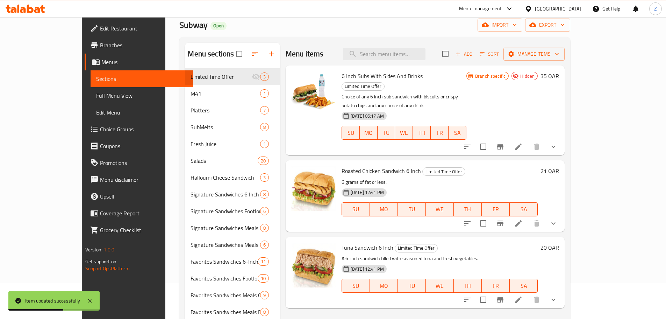
scroll to position [70, 0]
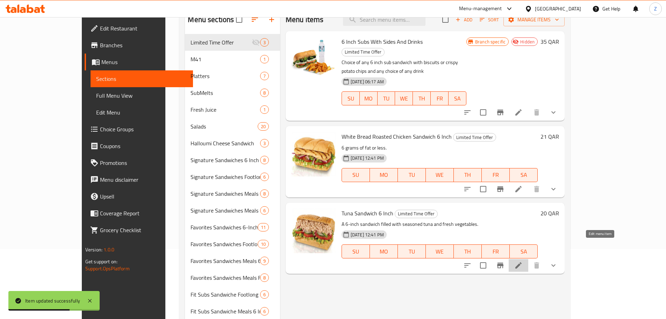
click at [522, 262] on icon at bounding box center [518, 265] width 6 height 6
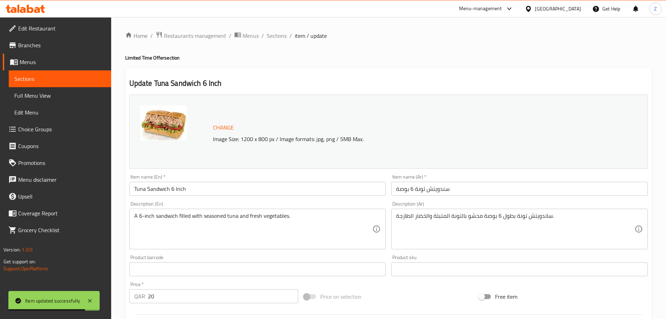
click at [202, 189] on input "Tuna Sandwich 6 Inch" at bounding box center [257, 188] width 257 height 14
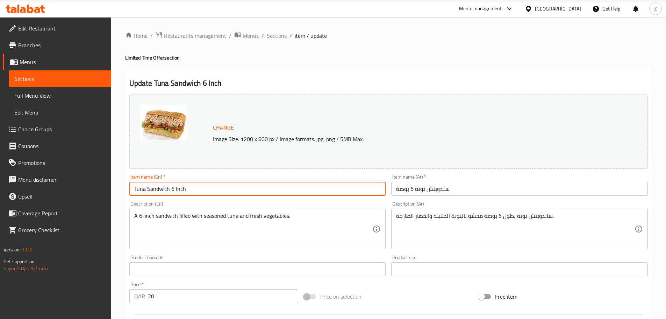
paste input "White Bread"
drag, startPoint x: 187, startPoint y: 190, endPoint x: 267, endPoint y: 190, distance: 79.7
click at [268, 190] on input "Tuna Sandwich 6 Inch White Bread" at bounding box center [257, 188] width 257 height 14
click at [135, 187] on input "Tuna Sandwich 6 Inch" at bounding box center [257, 188] width 257 height 14
paste input "White Bread"
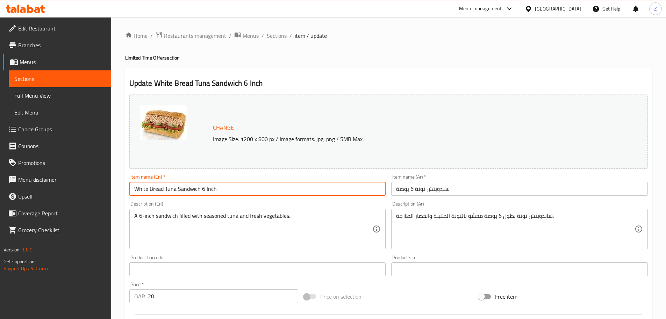
type input "White Bread Tuna Sandwich 6 Inch"
click at [456, 189] on input "سندويتش تونة 6 بوصة" at bounding box center [519, 188] width 257 height 14
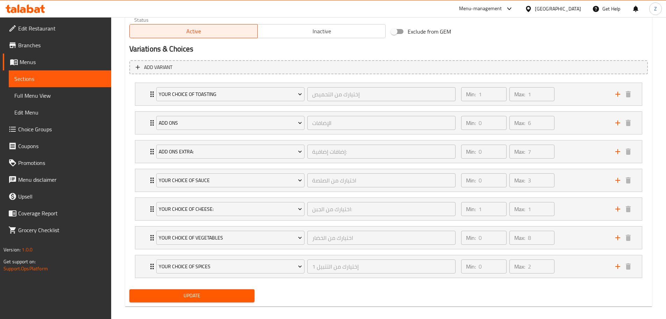
scroll to position [369, 0]
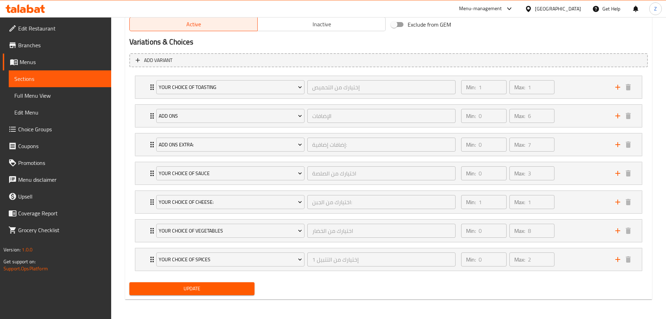
type input "سندويتش تونة 6 بوصة خبز ابيض"
click at [198, 287] on span "Update" at bounding box center [192, 288] width 114 height 9
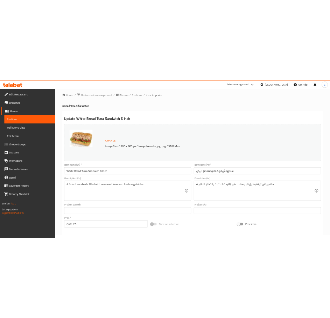
scroll to position [0, 0]
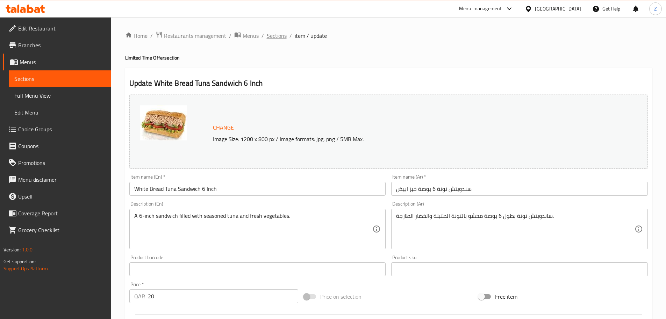
click at [282, 39] on span "Sections" at bounding box center [277, 35] width 20 height 8
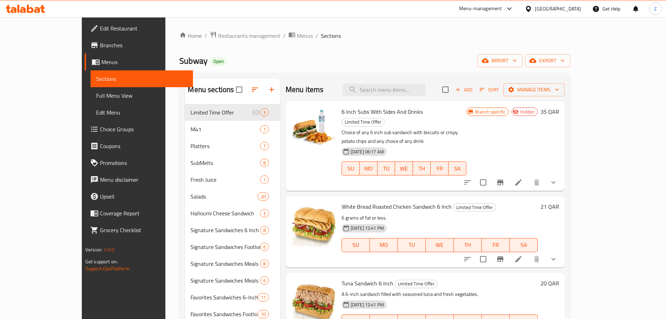
click at [411, 201] on span "White Bread Roasted Chicken Sandwich 6 Inch" at bounding box center [397, 206] width 110 height 10
copy h6 "White Bread Roasted Chicken Sandwich 6 Inch"
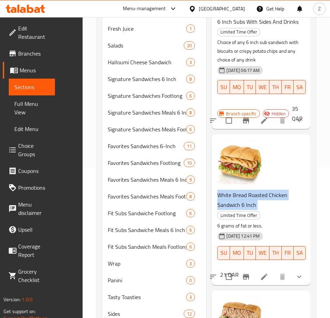
scroll to position [245, 0]
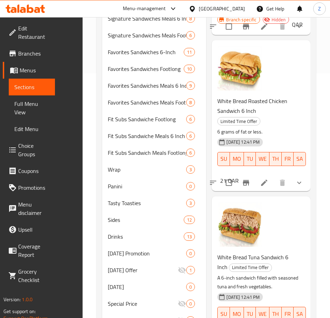
click at [237, 252] on span "White Bread Tuna Sandwich 6 Inch" at bounding box center [252, 262] width 71 height 20
copy h6 "White Bread Tuna Sandwich 6 Inch"
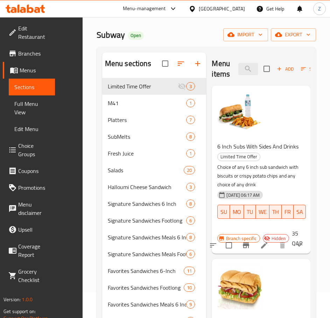
scroll to position [0, 0]
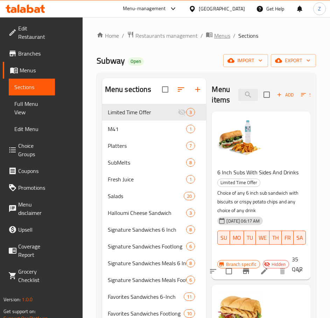
click at [221, 34] on span "Menus" at bounding box center [222, 35] width 16 height 8
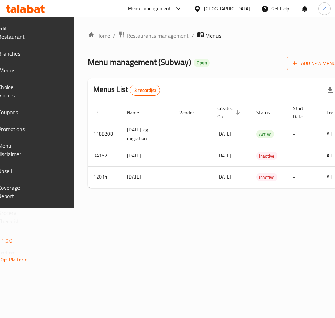
click at [174, 37] on div "Home / Restaurants management / Menus Menu management ( Subway ) Open Add New M…" at bounding box center [215, 112] width 254 height 163
click at [174, 37] on span "Restaurants management" at bounding box center [158, 35] width 62 height 8
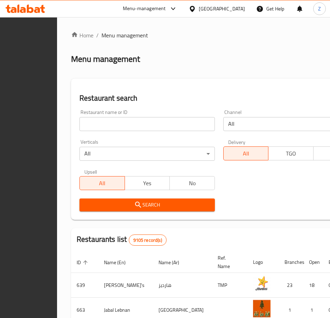
click at [133, 123] on input "search" at bounding box center [146, 124] width 135 height 14
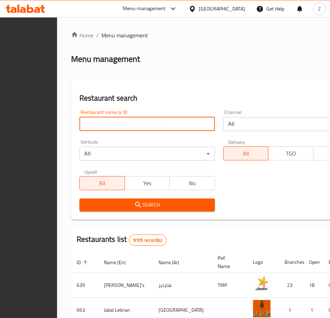
paste input "Sandwich Big Chicken"
type input "Sandwich Big Chicken"
click button "Search" at bounding box center [146, 205] width 135 height 13
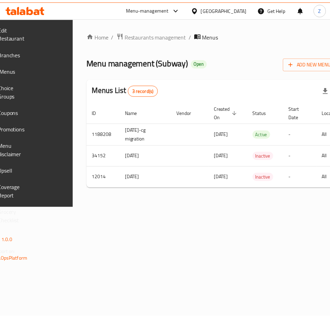
scroll to position [0, 124]
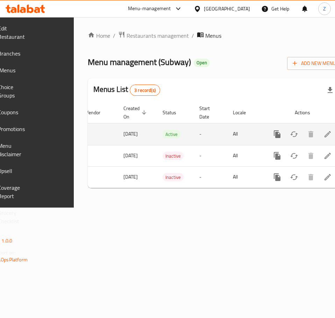
click at [323, 130] on icon "enhanced table" at bounding box center [327, 134] width 8 height 8
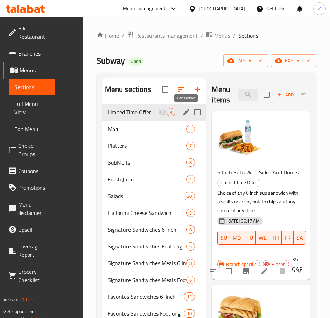
click at [186, 112] on icon "edit" at bounding box center [186, 112] width 6 height 6
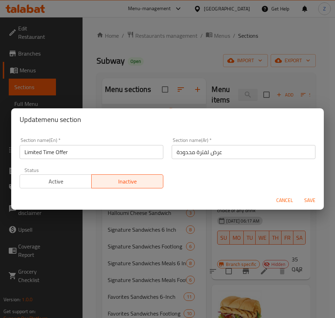
click at [75, 182] on span "Active" at bounding box center [56, 182] width 66 height 10
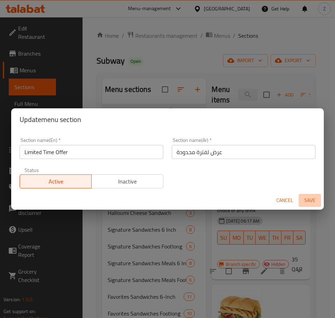
click at [308, 196] on span "Save" at bounding box center [309, 200] width 17 height 9
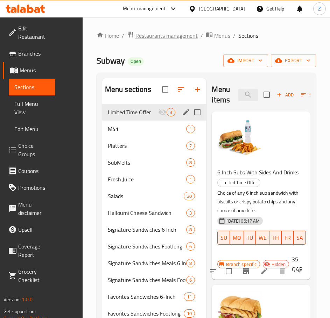
click at [185, 36] on span "Restaurants management" at bounding box center [166, 35] width 62 height 8
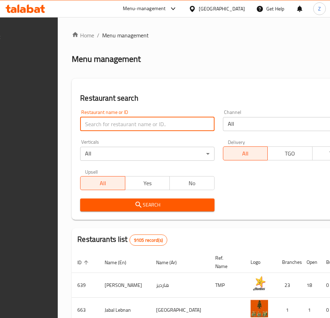
click at [156, 126] on input "search" at bounding box center [147, 124] width 134 height 14
type input "ِ"
type input "Abdalla"
click button "Search" at bounding box center [147, 205] width 134 height 13
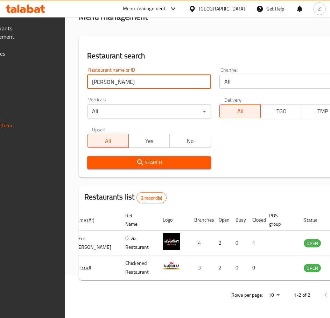
scroll to position [0, 121]
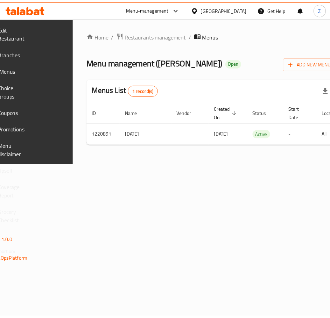
scroll to position [0, 124]
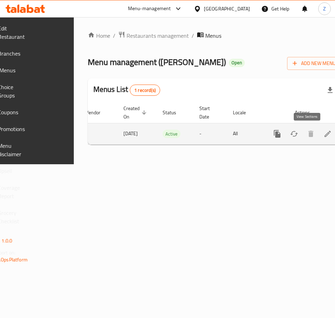
click at [323, 136] on icon "enhanced table" at bounding box center [327, 134] width 8 height 8
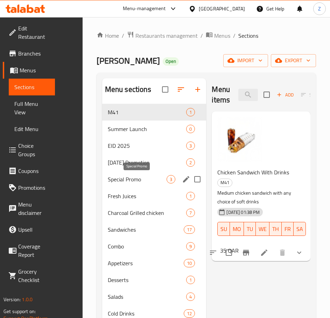
click at [140, 181] on span "Special Promo" at bounding box center [137, 179] width 59 height 8
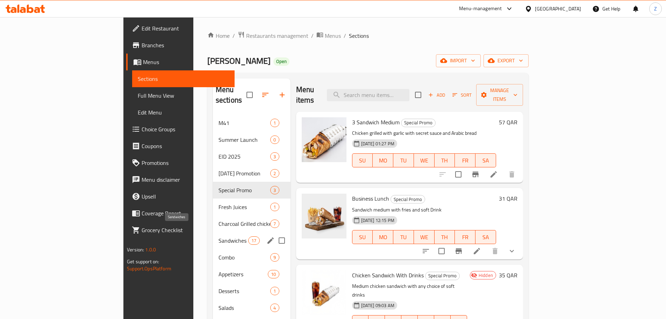
click at [219, 236] on span "Sandwiches" at bounding box center [234, 240] width 30 height 8
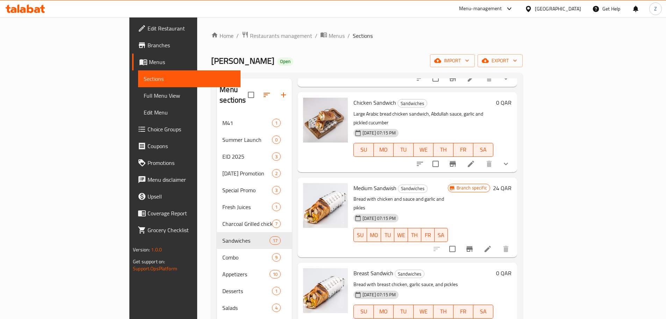
scroll to position [105, 0]
click at [335, 245] on icon "Branch-specific-item" at bounding box center [469, 248] width 6 height 6
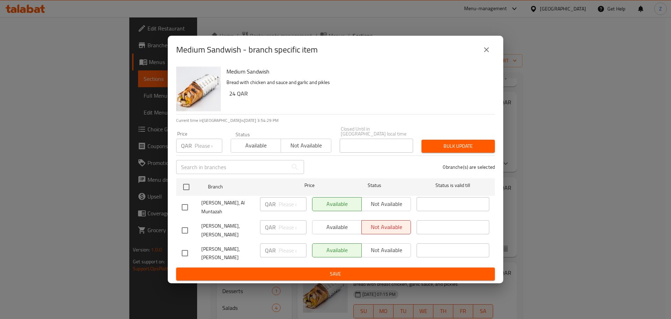
click at [335, 54] on icon "close" at bounding box center [487, 49] width 8 height 8
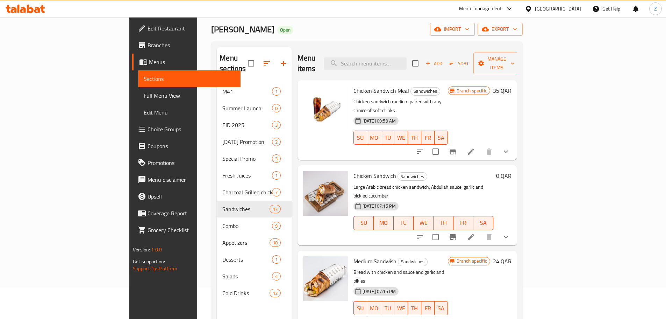
scroll to position [0, 0]
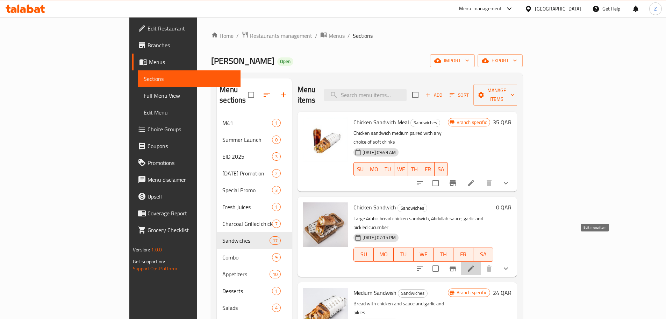
click at [335, 265] on icon at bounding box center [471, 268] width 6 height 6
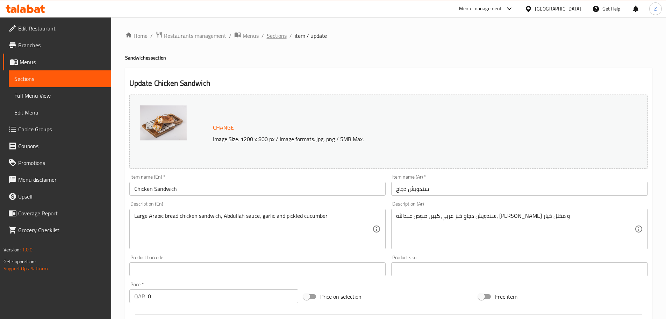
click at [273, 37] on span "Sections" at bounding box center [277, 35] width 20 height 8
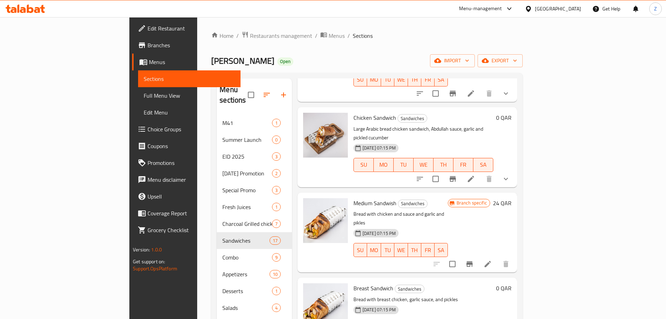
scroll to position [70, 0]
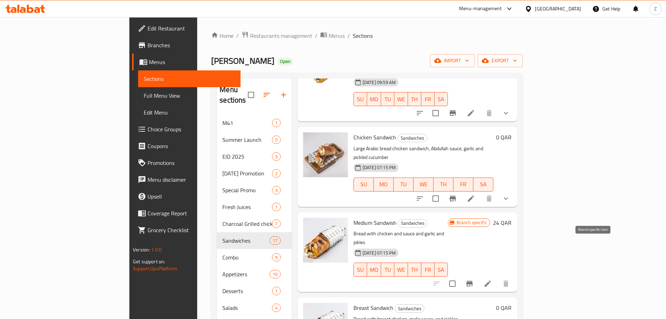
click at [335, 279] on icon "Branch-specific-item" at bounding box center [469, 283] width 8 height 8
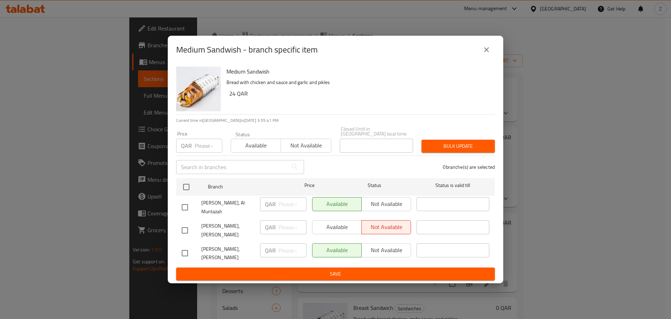
click at [335, 54] on icon "close" at bounding box center [487, 49] width 8 height 8
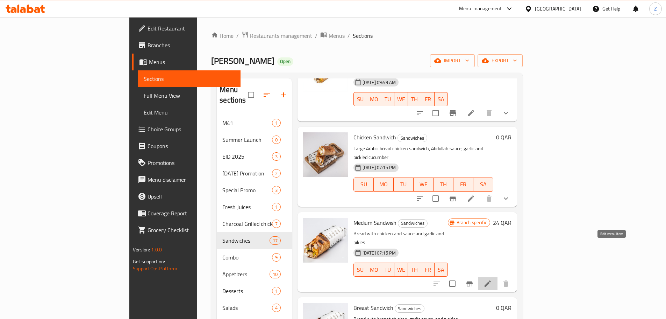
click at [335, 280] on icon at bounding box center [488, 283] width 6 height 6
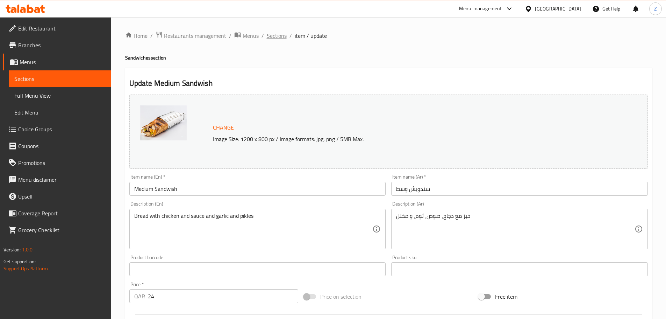
click at [279, 37] on span "Sections" at bounding box center [277, 35] width 20 height 8
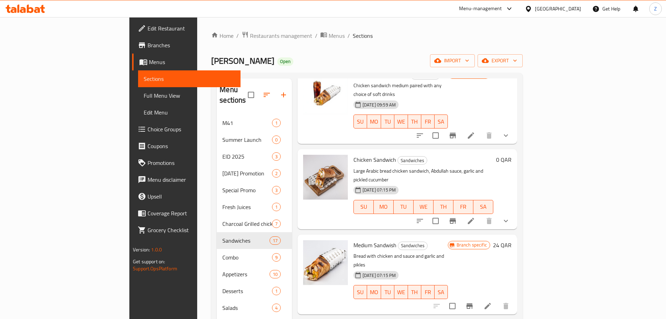
scroll to position [105, 0]
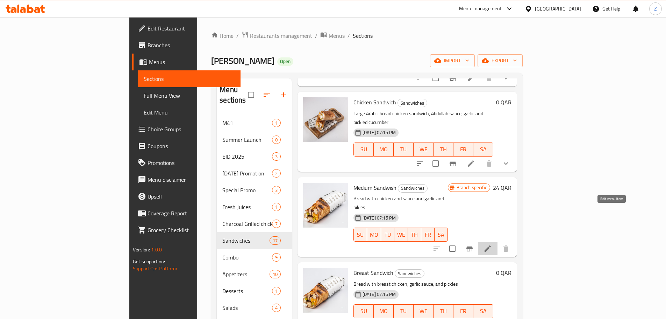
click at [335, 244] on icon at bounding box center [488, 248] width 8 height 8
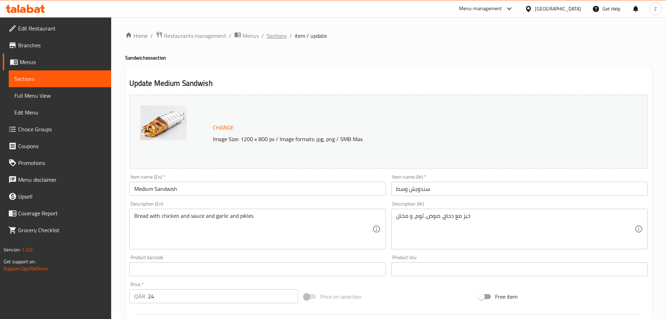
click at [272, 36] on span "Sections" at bounding box center [277, 35] width 20 height 8
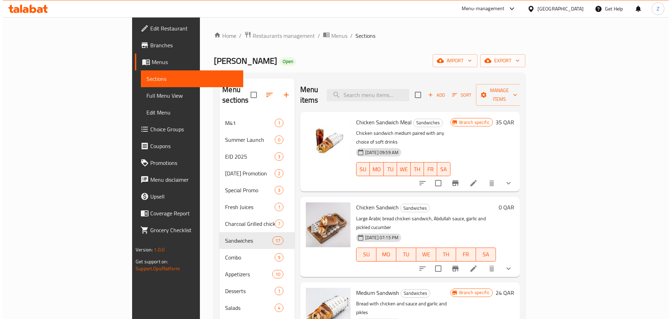
scroll to position [35, 0]
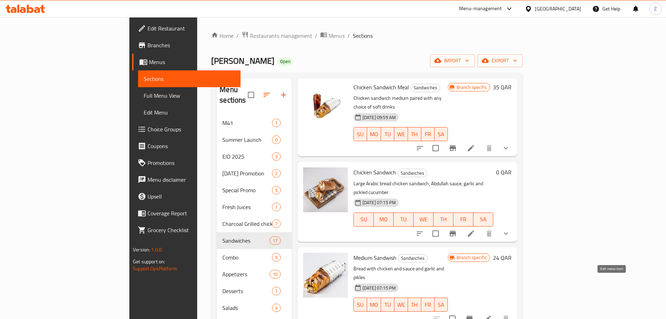
click at [335, 314] on icon at bounding box center [488, 318] width 8 height 8
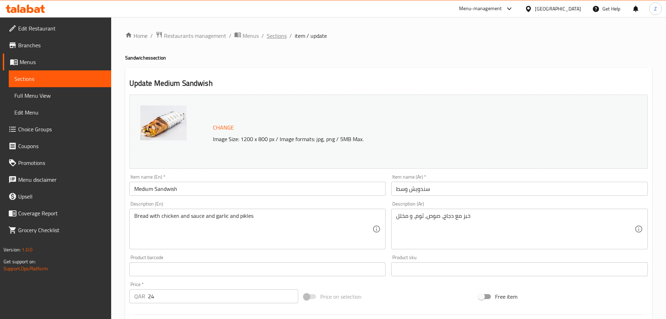
click at [268, 34] on span "Sections" at bounding box center [277, 35] width 20 height 8
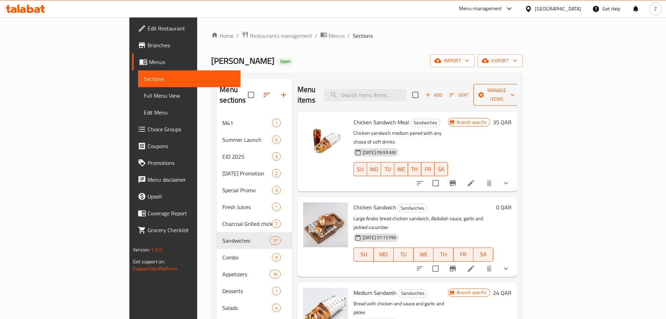
click at [335, 88] on span "Manage items" at bounding box center [497, 94] width 36 height 17
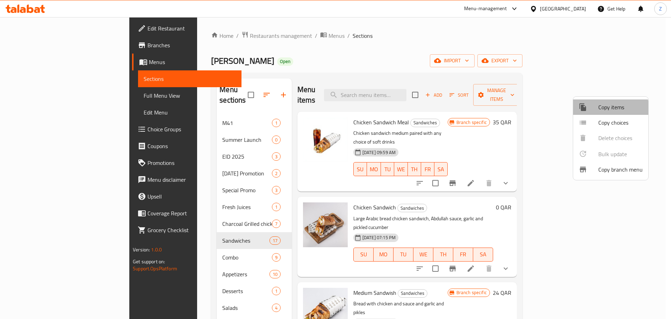
click at [335, 110] on span "Copy items" at bounding box center [621, 107] width 44 height 8
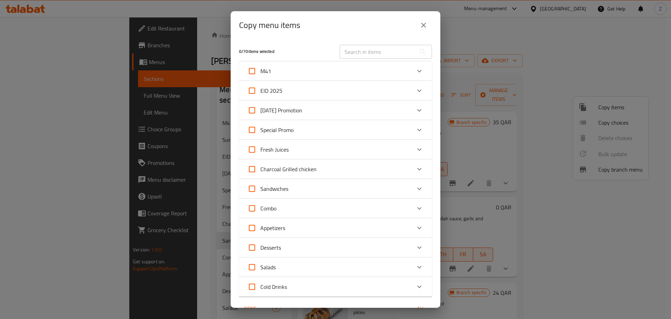
click at [335, 189] on div "Sandwiches" at bounding box center [330, 188] width 164 height 17
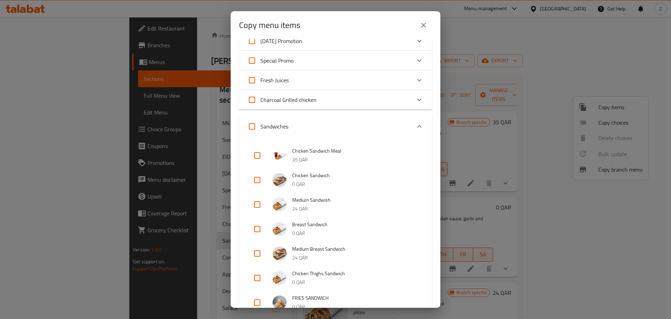
scroll to position [70, 0]
click at [259, 199] on input "checkbox" at bounding box center [257, 203] width 17 height 17
checkbox input "true"
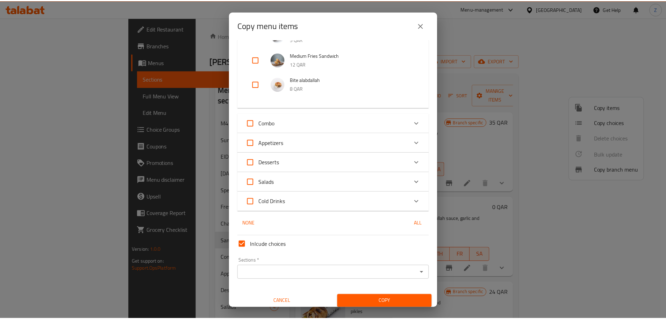
scroll to position [536, 0]
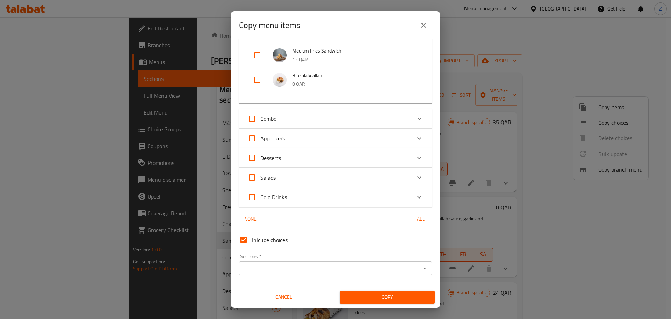
click at [335, 271] on input "Sections   *" at bounding box center [329, 268] width 177 height 10
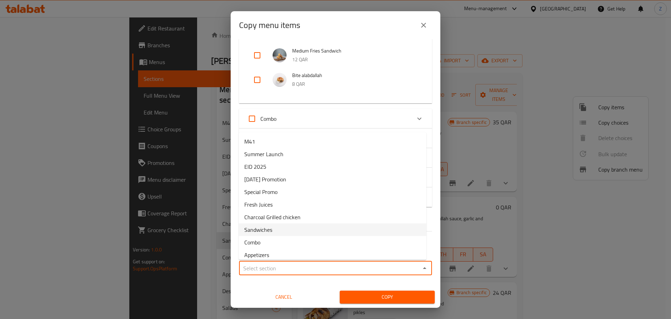
click at [284, 228] on li "Sandwiches" at bounding box center [333, 229] width 188 height 13
type input "Sandwiches"
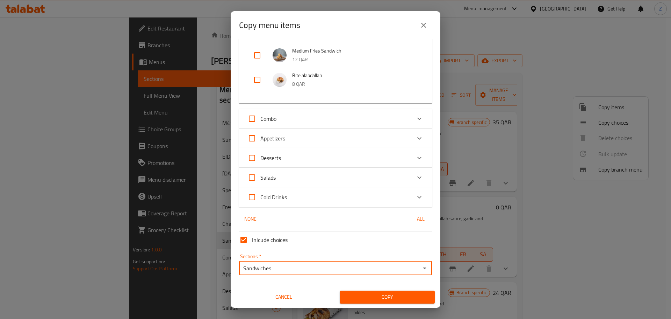
click at [335, 298] on span "Copy" at bounding box center [387, 296] width 84 height 9
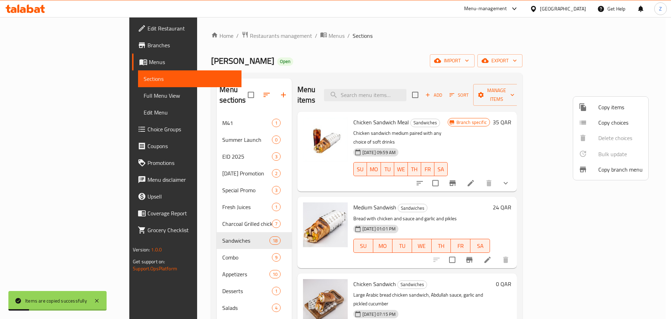
click at [335, 198] on div at bounding box center [335, 159] width 671 height 319
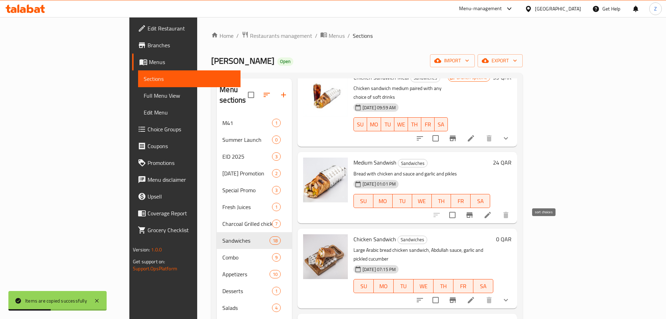
scroll to position [35, 0]
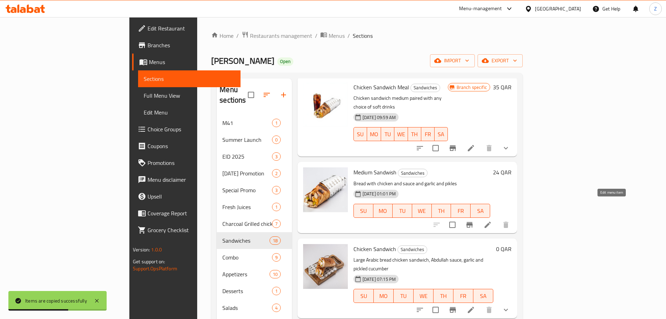
click at [335, 220] on icon at bounding box center [488, 224] width 8 height 8
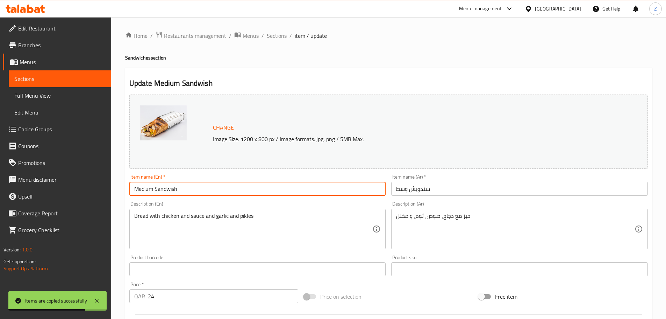
click at [139, 186] on input "Medium Sandwish" at bounding box center [257, 188] width 257 height 14
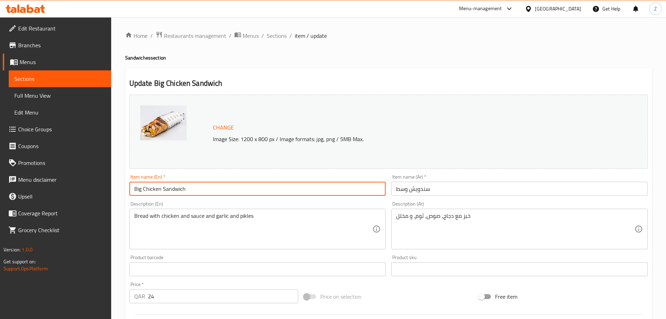
type input "Big Chicken Sandwich"
click at [335, 191] on input "سندويش وسط" at bounding box center [519, 188] width 257 height 14
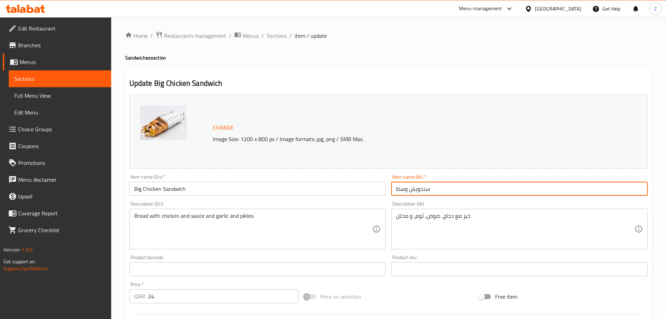
click at [335, 191] on input "سندويش وسط" at bounding box center [519, 188] width 257 height 14
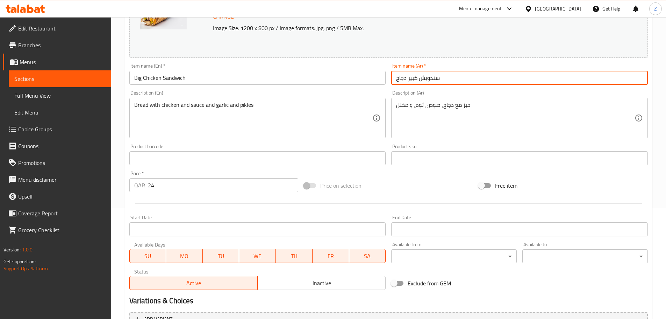
scroll to position [186, 0]
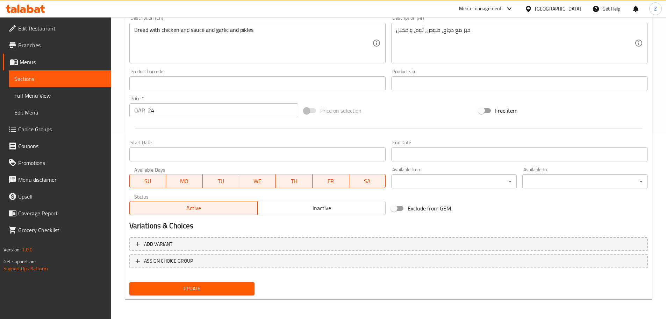
type input "سندويش كبير دجاج"
drag, startPoint x: 193, startPoint y: 292, endPoint x: 162, endPoint y: 100, distance: 194.7
click at [179, 136] on div "Change Image Size: 1200 x 800 px / Image formats: jpg, png / 5MB Max. Item name…" at bounding box center [389, 102] width 524 height 392
click at [159, 112] on input "24" at bounding box center [223, 110] width 151 height 14
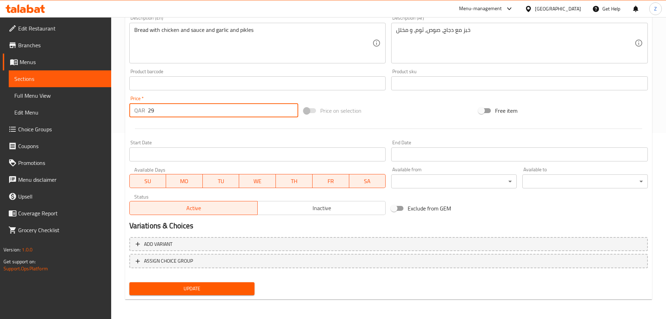
type input "29"
click at [196, 286] on span "Update" at bounding box center [192, 288] width 114 height 9
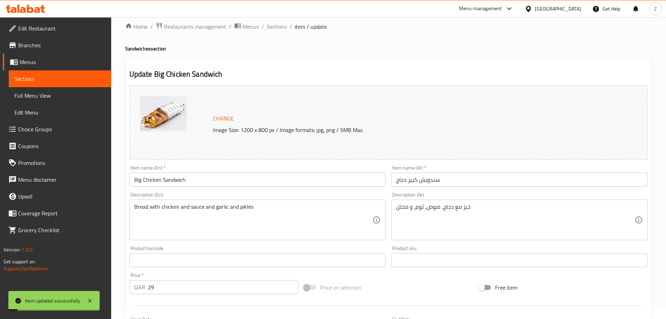
scroll to position [0, 0]
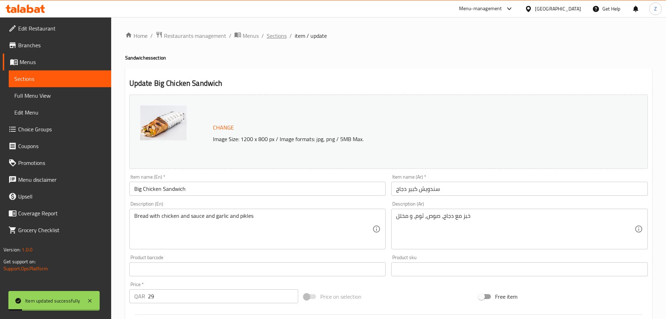
click at [276, 33] on span "Sections" at bounding box center [277, 35] width 20 height 8
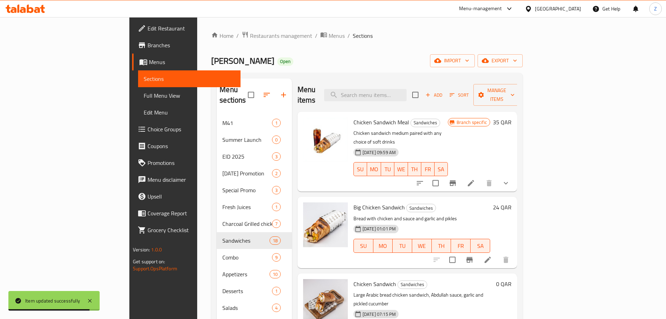
click at [335, 253] on li at bounding box center [488, 259] width 20 height 13
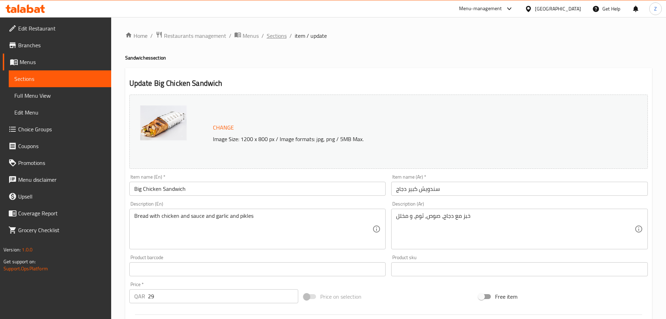
click at [276, 32] on span "Sections" at bounding box center [277, 35] width 20 height 8
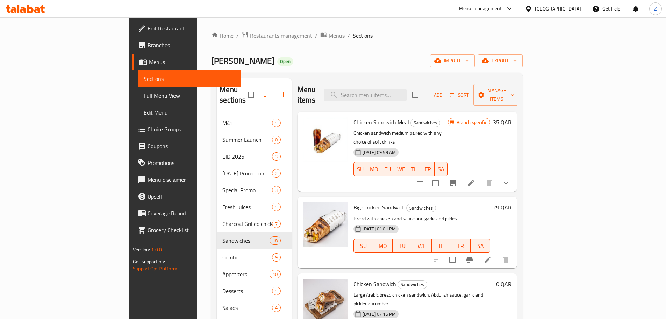
scroll to position [105, 0]
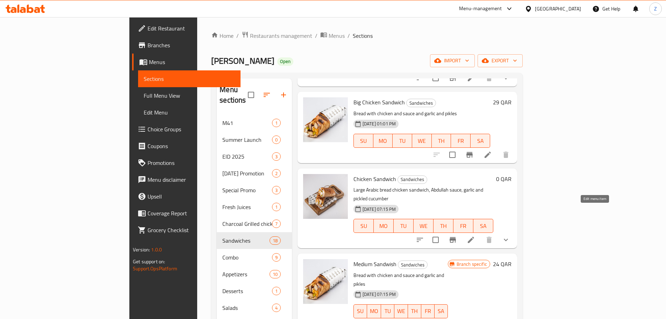
click at [335, 235] on icon at bounding box center [471, 239] width 8 height 8
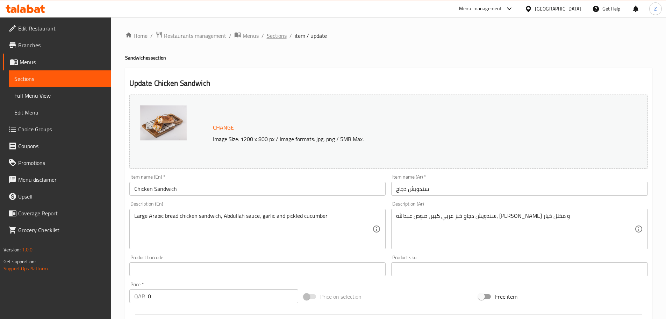
click at [280, 35] on span "Sections" at bounding box center [277, 35] width 20 height 8
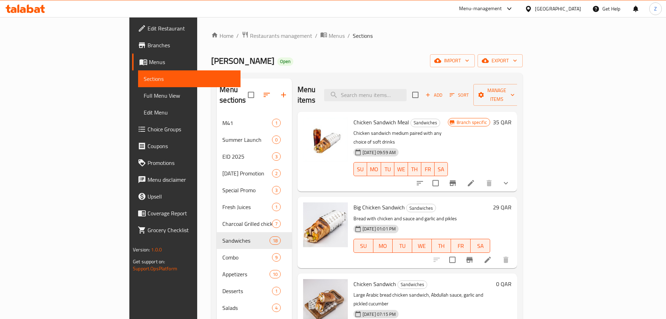
click at [335, 202] on span "Big Chicken Sandwich" at bounding box center [378, 207] width 51 height 10
copy span "Chicken"
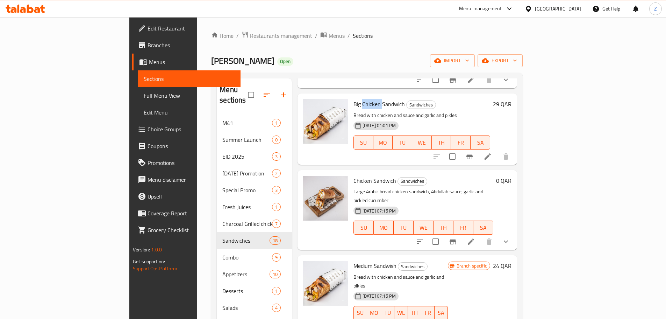
scroll to position [105, 0]
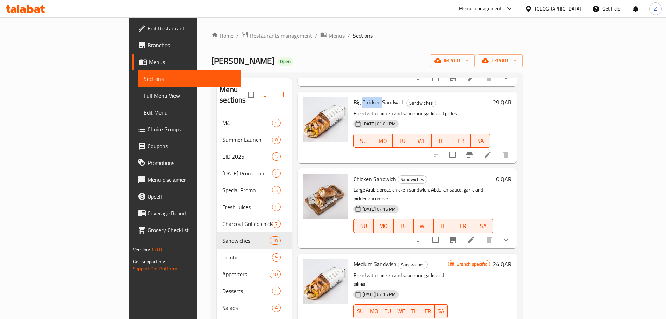
click at [335, 318] on icon at bounding box center [488, 325] width 6 height 6
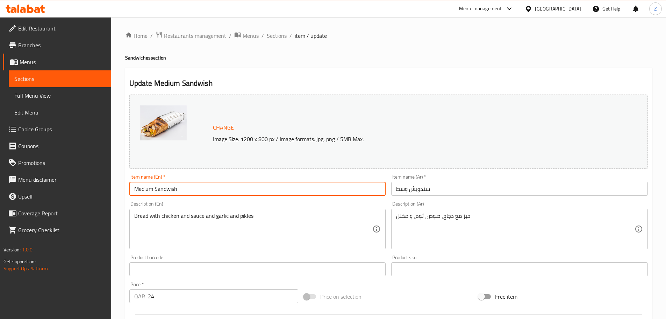
click at [155, 189] on input "Medium Sandwish" at bounding box center [257, 188] width 257 height 14
paste input "Chicken"
click at [188, 190] on input "Medium Chicken Sandwish" at bounding box center [257, 188] width 257 height 14
type input "Medium Chicken Sandwich"
click at [335, 190] on input "سندويش وسط" at bounding box center [519, 188] width 257 height 14
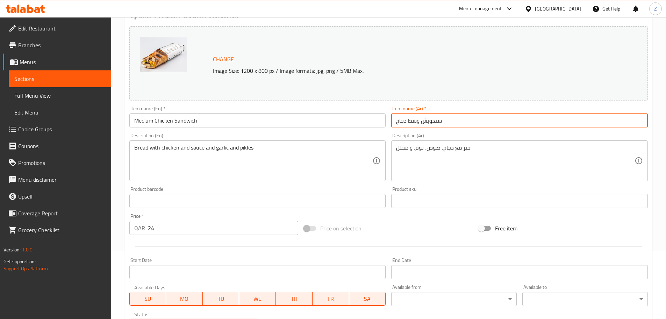
scroll to position [186, 0]
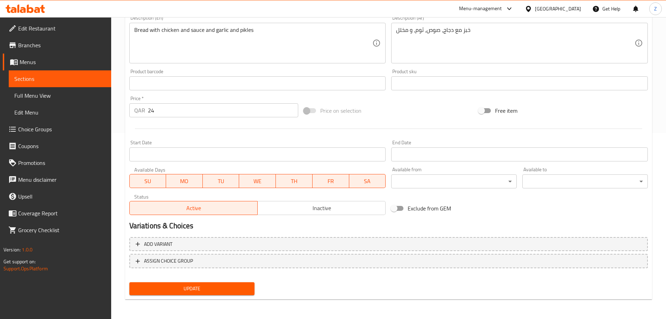
type input "سندويش وسط دجاج"
click at [200, 286] on span "Update" at bounding box center [192, 288] width 114 height 9
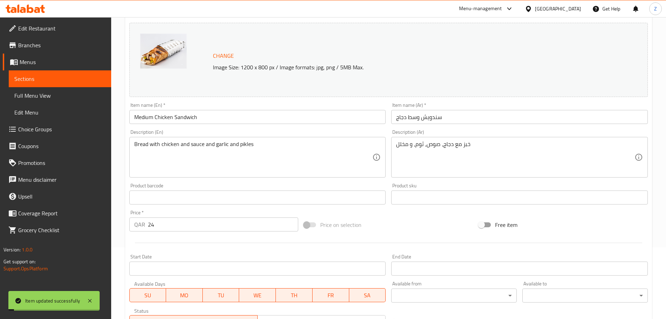
scroll to position [0, 0]
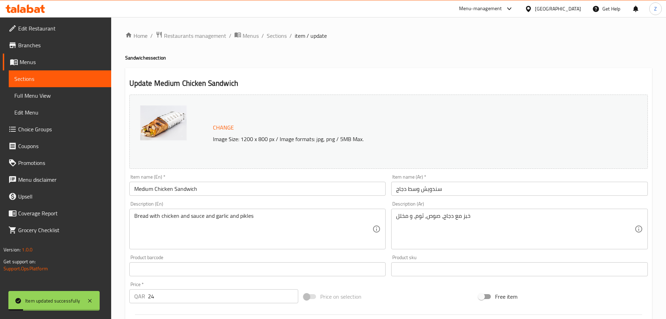
drag, startPoint x: 295, startPoint y: 36, endPoint x: 291, endPoint y: 35, distance: 4.9
click at [295, 36] on span "item / update" at bounding box center [311, 35] width 32 height 8
click at [281, 35] on span "Sections" at bounding box center [277, 35] width 20 height 8
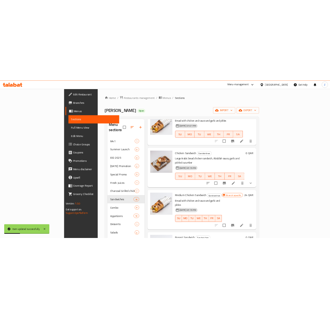
scroll to position [140, 0]
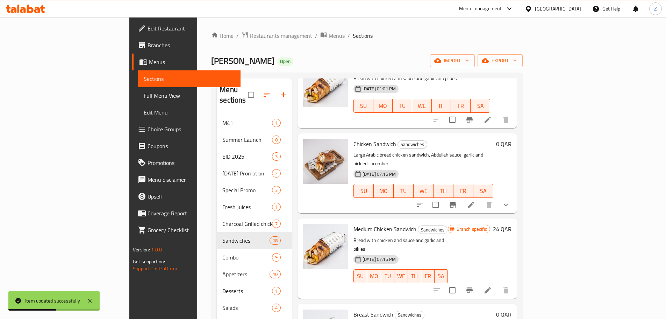
click at [335, 223] on span "Medium Chicken Sandwich" at bounding box center [384, 228] width 63 height 10
copy h6 "Medium Chicken Sandwich"
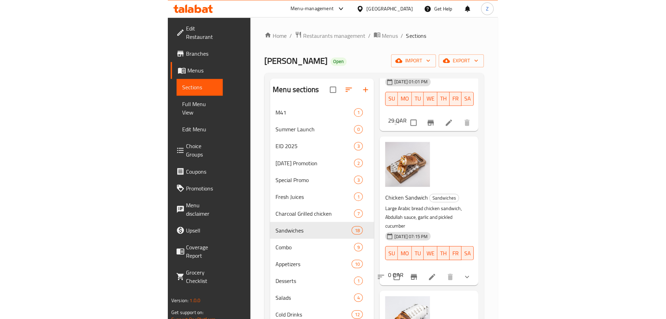
scroll to position [166, 0]
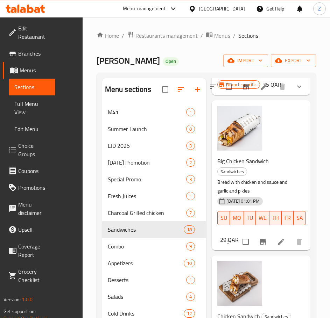
click at [245, 160] on span "Big Chicken Sandwich" at bounding box center [242, 161] width 51 height 10
copy h6 "Big Chicken Sandwich"
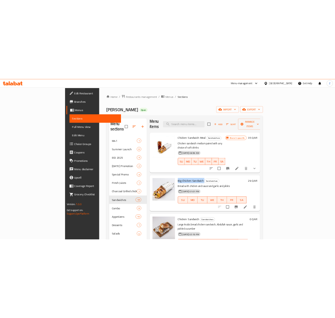
scroll to position [0, 0]
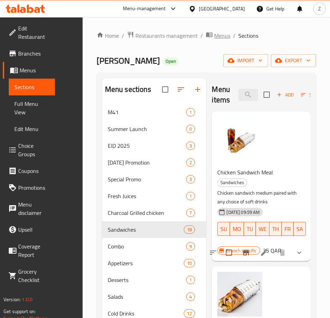
click at [219, 37] on span "Menus" at bounding box center [222, 35] width 16 height 8
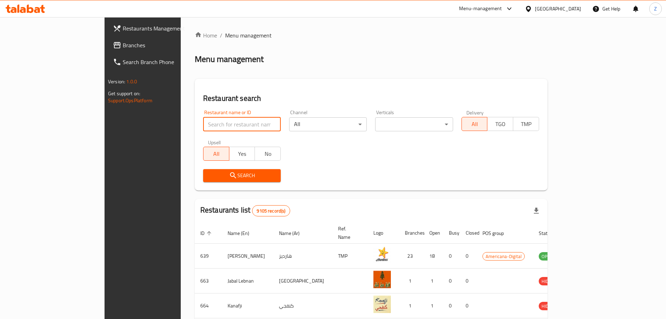
click at [207, 123] on input "search" at bounding box center [242, 124] width 78 height 14
type input "[PERSON_NAME]"
click button "Search" at bounding box center [242, 175] width 78 height 13
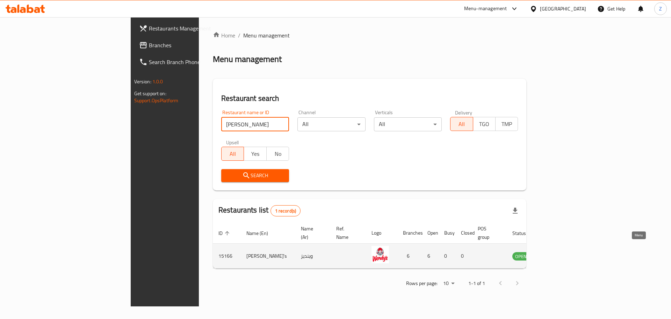
click at [557, 253] on icon "enhanced table" at bounding box center [554, 256] width 8 height 6
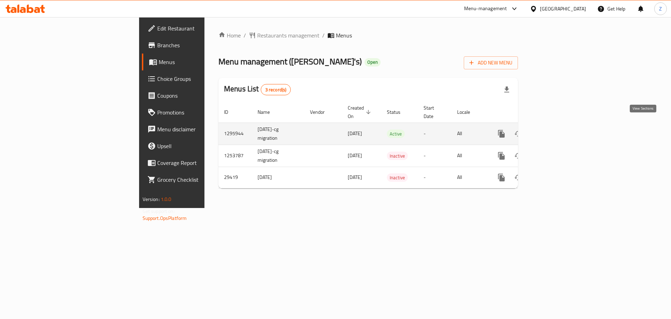
click at [556, 129] on icon "enhanced table" at bounding box center [552, 133] width 8 height 8
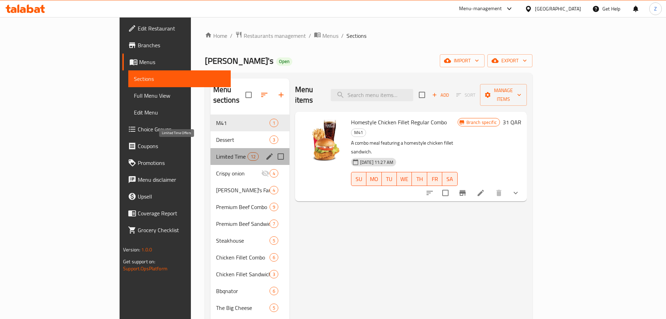
click at [216, 152] on span "Limited Time Offers" at bounding box center [231, 156] width 31 height 8
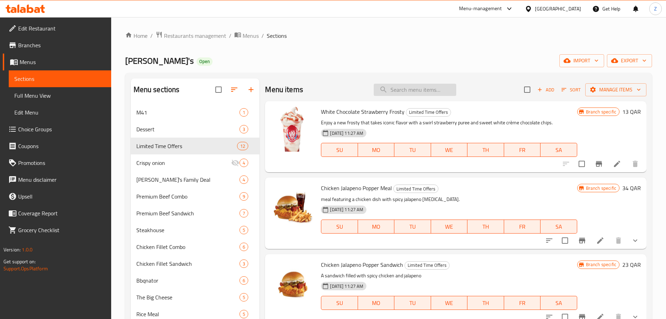
click at [412, 86] on input "search" at bounding box center [415, 90] width 83 height 12
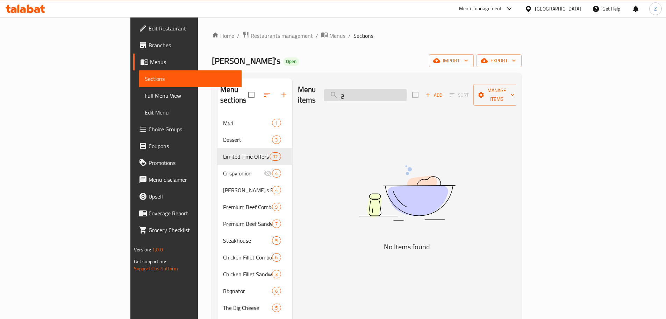
type input "ٍ"
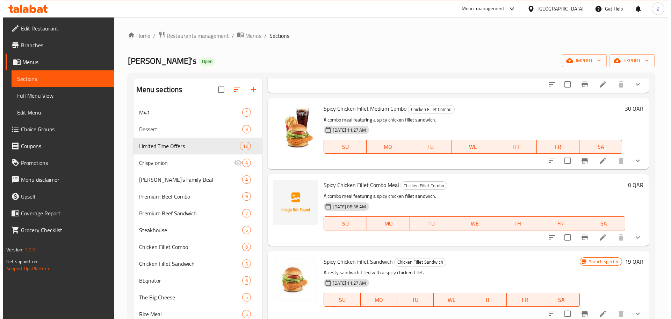
scroll to position [699, 0]
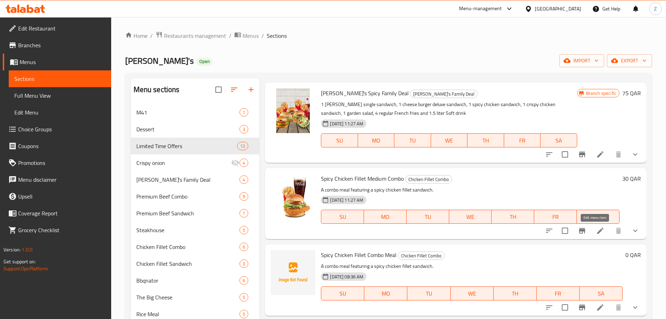
type input "Spic"
click at [597, 231] on icon at bounding box center [600, 230] width 6 height 6
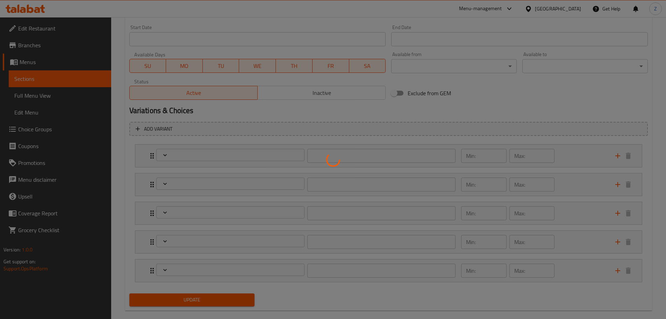
scroll to position [312, 0]
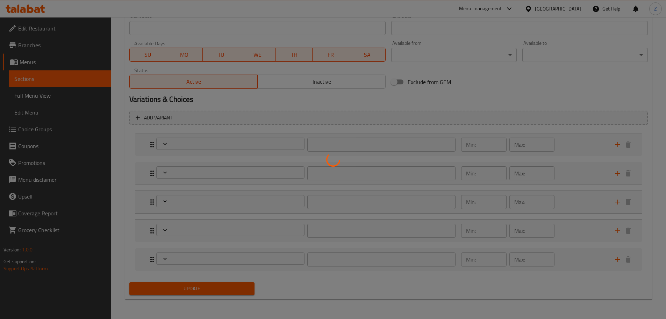
type input "اختياراك من الحجم"
type input "1"
type input "اختيارك من:"
type input "1"
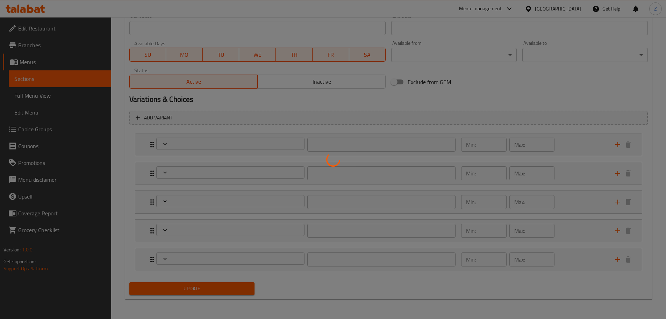
type input "1"
type input "إختيارك من:"
type input "1"
type input "إختيارك من الإضافات:"
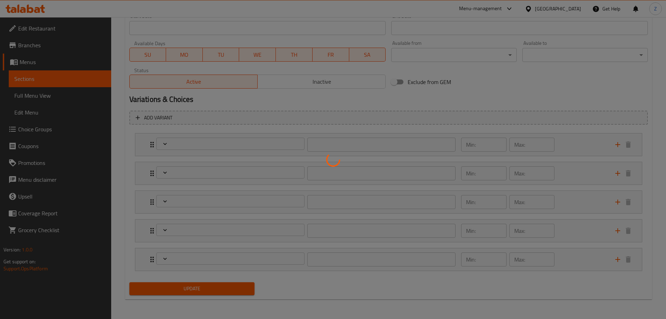
type input "0"
type input "إختيارك من المشروبات:"
type input "1"
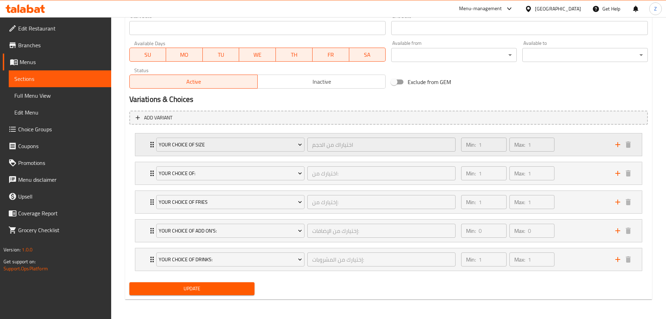
click at [462, 150] on div "Min: 1 ​" at bounding box center [483, 144] width 45 height 14
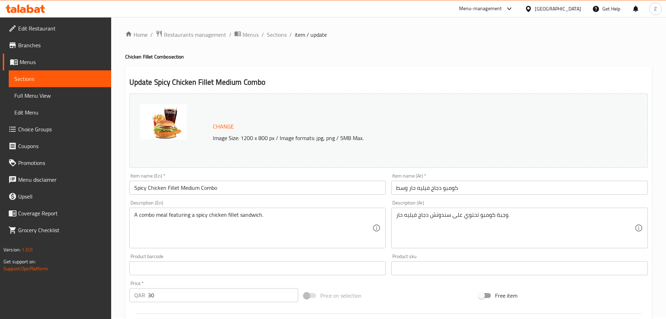
scroll to position [0, 0]
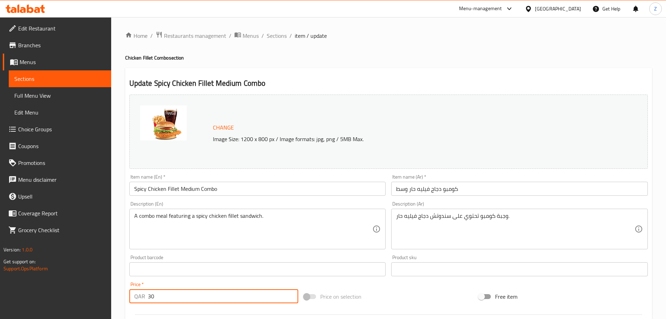
click at [165, 299] on input "30" at bounding box center [223, 296] width 151 height 14
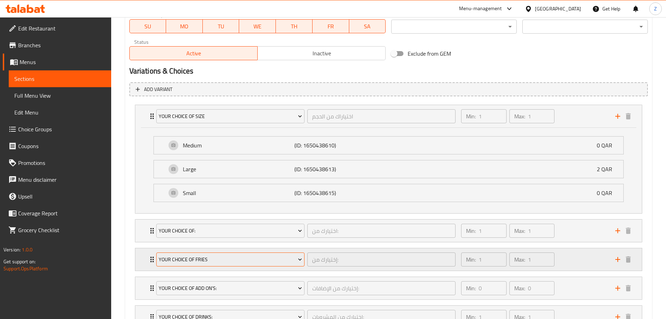
scroll to position [398, 0]
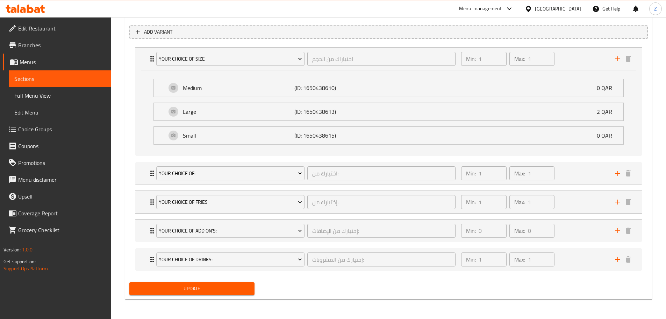
type input "31"
click at [226, 290] on span "Update" at bounding box center [192, 288] width 114 height 9
click at [201, 288] on span "Update" at bounding box center [192, 288] width 114 height 9
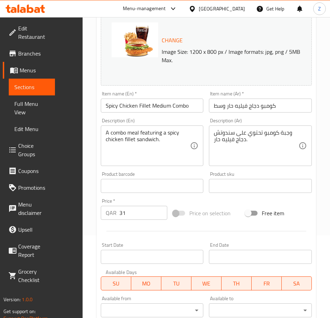
scroll to position [0, 0]
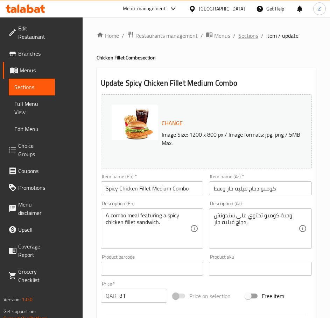
click at [248, 34] on span "Sections" at bounding box center [248, 35] width 20 height 8
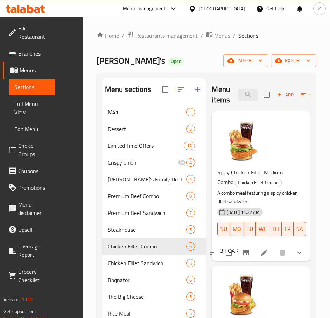
click at [213, 35] on span "breadcrumb" at bounding box center [210, 35] width 8 height 9
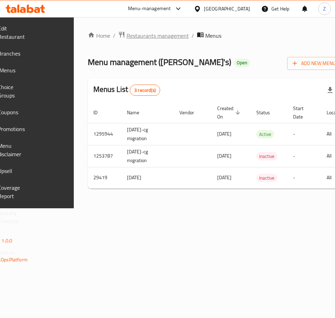
click at [180, 36] on span "Restaurants management" at bounding box center [158, 35] width 62 height 8
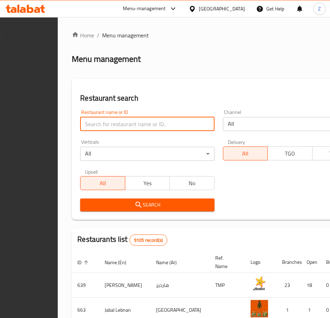
click at [144, 123] on input "search" at bounding box center [147, 124] width 134 height 14
type input "Mooyah"
click button "Search" at bounding box center [147, 205] width 134 height 13
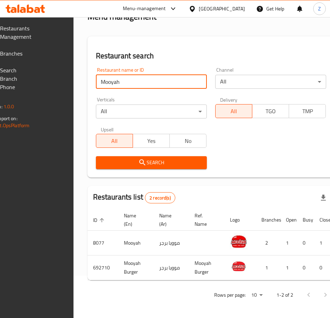
scroll to position [0, 119]
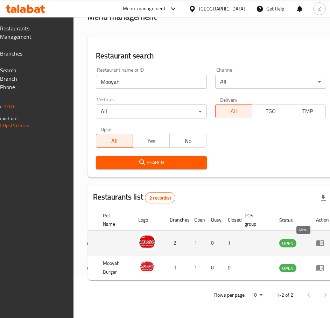
click at [320, 242] on icon "enhanced table" at bounding box center [321, 243] width 2 height 3
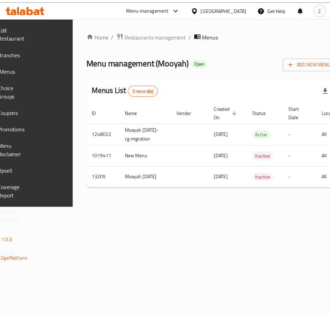
scroll to position [0, 124]
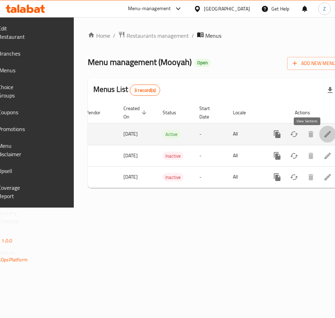
click at [323, 138] on icon "enhanced table" at bounding box center [327, 134] width 8 height 8
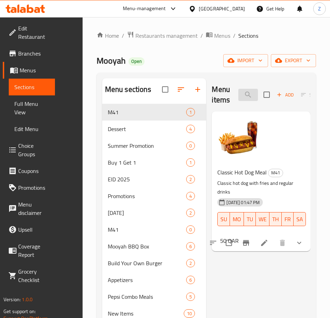
click at [245, 96] on input "search" at bounding box center [248, 95] width 20 height 12
paste input "Mooyah Style Burger Mushroom Swiss Burger"
type input "Mooyah Style Burger Mushroom Swiss Burger"
click at [250, 92] on input "search" at bounding box center [248, 95] width 20 height 12
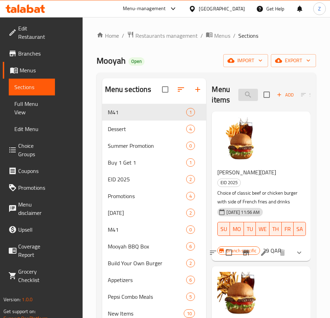
click at [247, 93] on input "mooyah" at bounding box center [248, 95] width 20 height 12
paste input "Style Burger"
type input "Style Burgermooyah"
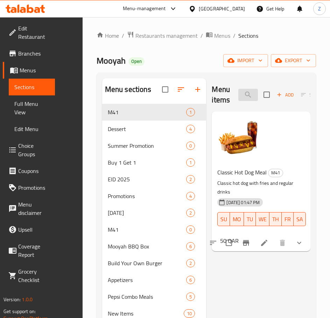
click at [244, 94] on input "search" at bounding box center [248, 95] width 20 height 12
paste input "Style Burger"
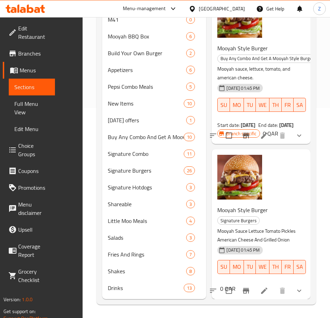
scroll to position [211, 0]
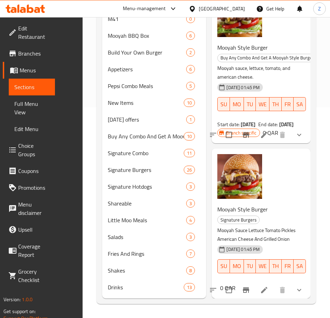
type input "Style Burger"
click at [244, 286] on icon "Branch-specific-item" at bounding box center [246, 290] width 8 height 8
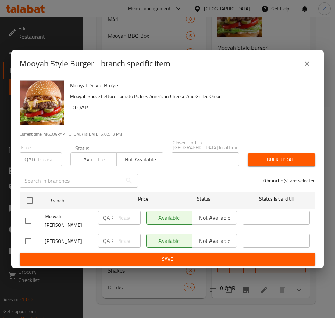
click at [303, 65] on icon "close" at bounding box center [307, 63] width 8 height 8
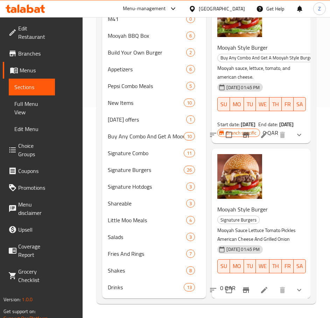
click at [260, 286] on icon at bounding box center [264, 290] width 8 height 8
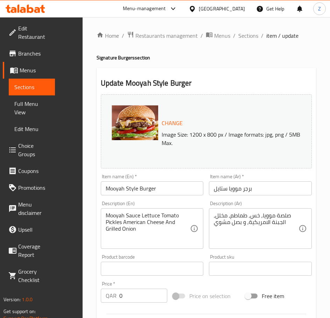
type input "إختيارك من الحجم"
type input "1"
type input "اختيارك من الخبز"
type input "1"
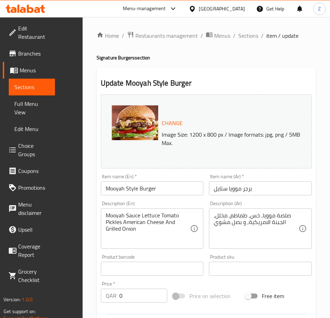
type input "1"
type input "اضافه"
type input "0"
type input "8"
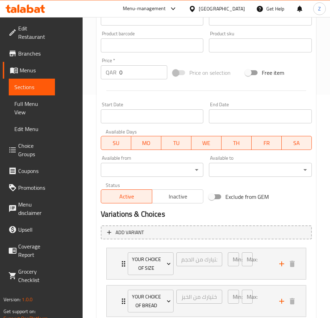
scroll to position [299, 0]
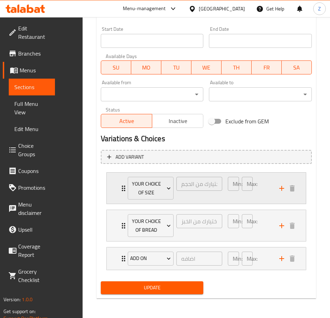
click at [177, 195] on div "إختيارك من الحجم ​" at bounding box center [199, 189] width 49 height 26
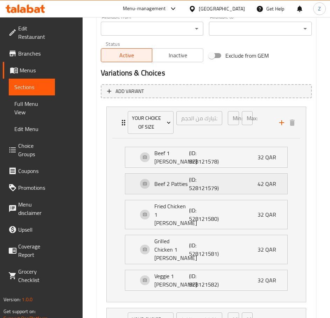
scroll to position [369, 0]
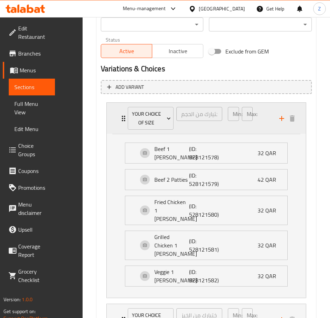
click at [198, 129] on div "إختيارك من الحجم ​" at bounding box center [199, 119] width 49 height 26
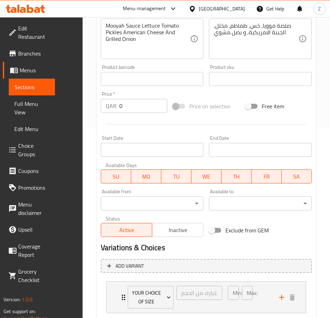
scroll to position [299, 0]
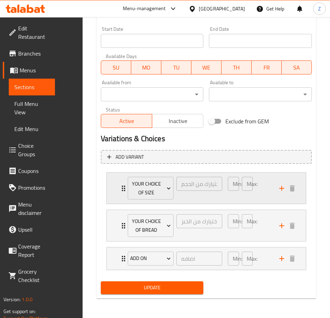
click at [251, 192] on div "Max: 1 ​" at bounding box center [247, 189] width 14 height 26
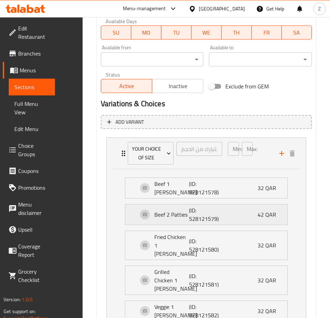
scroll to position [404, 0]
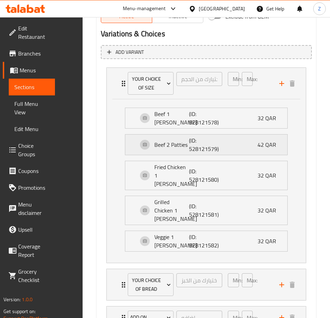
click at [200, 147] on p "(ID: 528121579)" at bounding box center [200, 144] width 23 height 17
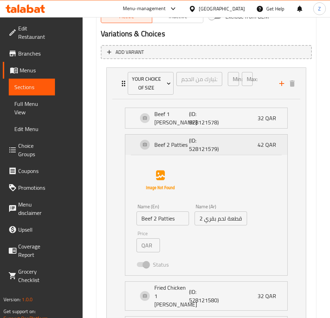
click at [214, 142] on div "Beef 2 Patties (ID: 528121579) 42 QAR" at bounding box center [208, 145] width 141 height 20
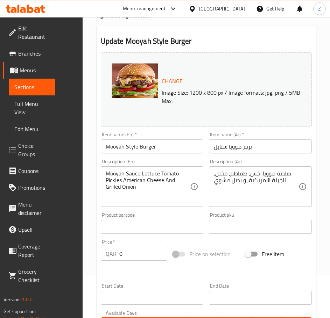
scroll to position [0, 0]
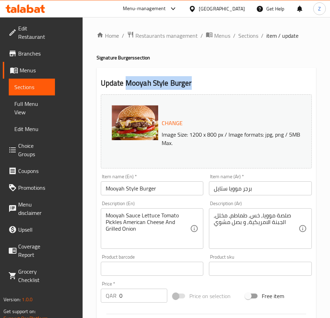
drag, startPoint x: 205, startPoint y: 80, endPoint x: 127, endPoint y: 88, distance: 78.7
click at [127, 88] on h2 "Update Mooyah Style Burger" at bounding box center [206, 83] width 211 height 10
click at [250, 37] on span "Sections" at bounding box center [248, 35] width 20 height 8
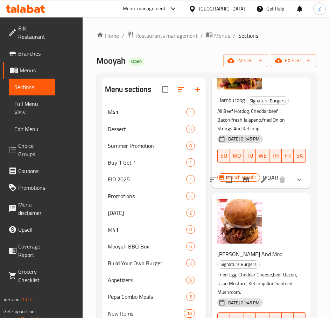
scroll to position [2098, 0]
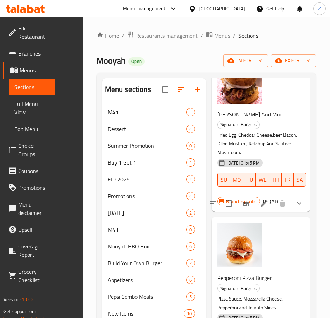
click at [155, 36] on span "Restaurants management" at bounding box center [166, 35] width 62 height 8
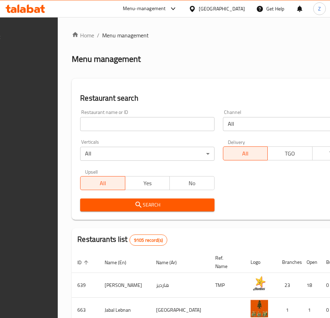
click at [137, 123] on input "search" at bounding box center [147, 124] width 134 height 14
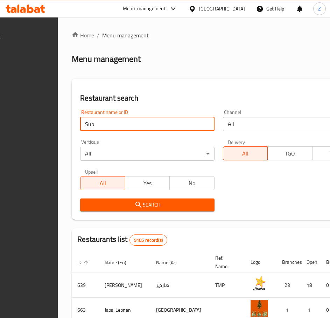
click button "Search" at bounding box center [147, 205] width 134 height 13
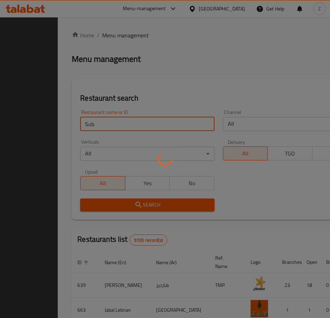
type input "Subway"
click button "Search" at bounding box center [147, 205] width 134 height 13
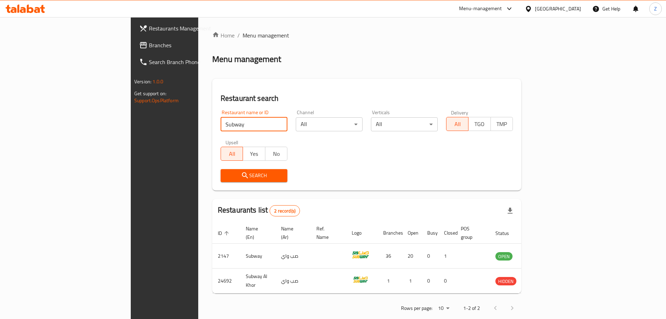
click at [246, 124] on input "Subway" at bounding box center [254, 124] width 67 height 14
type input "Mooyah"
click button "Search" at bounding box center [254, 175] width 67 height 13
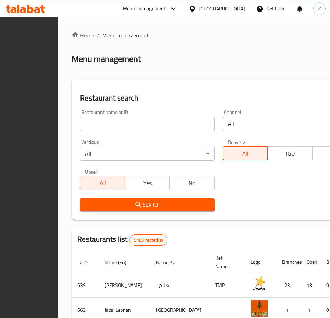
click at [153, 123] on input "search" at bounding box center [147, 124] width 134 height 14
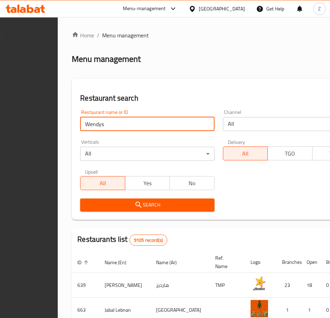
click button "Search" at bounding box center [147, 205] width 134 height 13
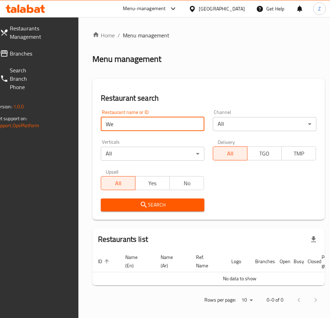
type input "W"
type input "Mooya"
click button "Search" at bounding box center [152, 205] width 103 height 13
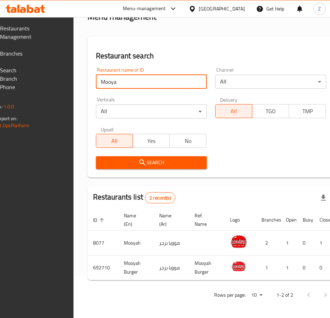
scroll to position [0, 119]
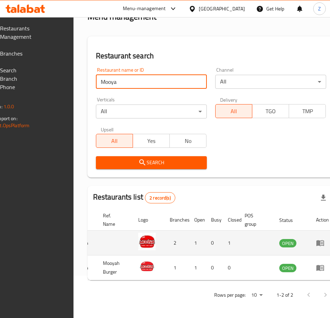
click at [316, 241] on icon "enhanced table" at bounding box center [320, 244] width 8 height 6
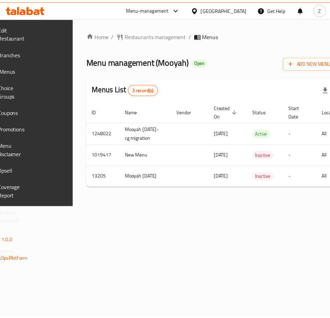
scroll to position [0, 124]
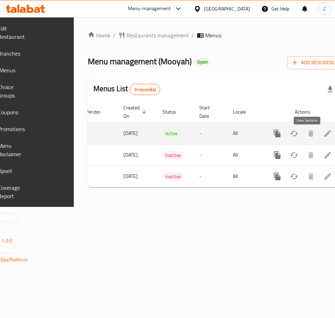
click at [323, 137] on icon "enhanced table" at bounding box center [327, 133] width 8 height 8
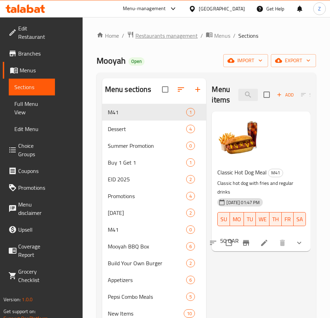
click at [185, 34] on span "Restaurants management" at bounding box center [166, 35] width 62 height 8
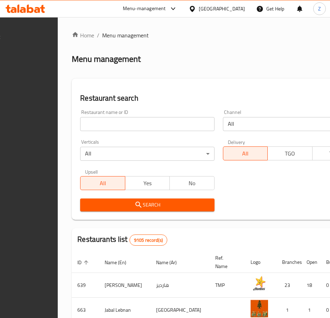
click at [162, 121] on input "search" at bounding box center [147, 124] width 134 height 14
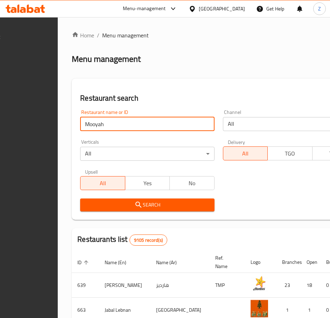
type input "Mooyah"
click button "Search" at bounding box center [147, 205] width 134 height 13
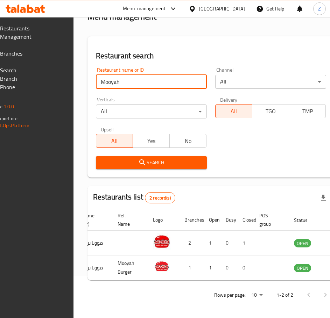
scroll to position [0, 119]
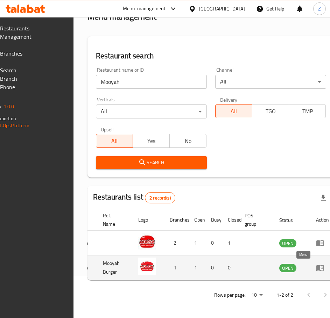
click at [316, 266] on icon "enhanced table" at bounding box center [320, 268] width 8 height 6
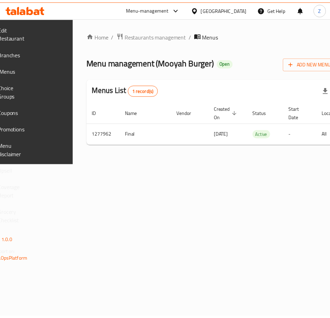
scroll to position [0, 124]
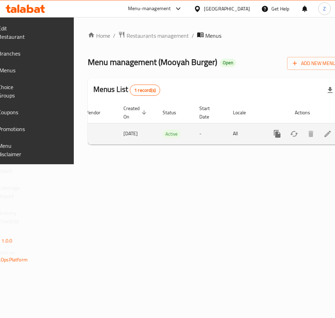
click at [316, 136] on td "enhanced table" at bounding box center [302, 133] width 78 height 21
click at [323, 133] on icon "enhanced table" at bounding box center [327, 134] width 8 height 8
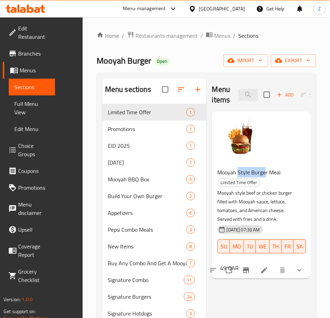
drag, startPoint x: 238, startPoint y: 171, endPoint x: 265, endPoint y: 172, distance: 27.7
click at [265, 172] on span "Mooyah Style Burger Meal" at bounding box center [248, 172] width 63 height 10
click at [267, 174] on span "Mooyah Style Burger Meal" at bounding box center [248, 172] width 63 height 10
drag, startPoint x: 238, startPoint y: 172, endPoint x: 266, endPoint y: 171, distance: 28.0
click at [266, 171] on span "Mooyah Style Burger Meal" at bounding box center [248, 172] width 63 height 10
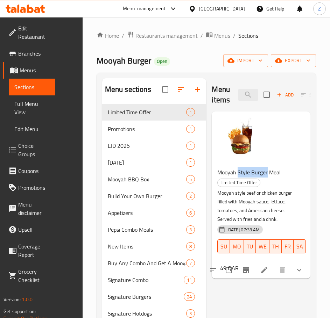
copy span "Style Burger"
click at [293, 194] on p "Mooyah style beef or chicken burger filled with Mooyah sauce, lettuce, tomatoes…" at bounding box center [258, 206] width 82 height 35
drag, startPoint x: 267, startPoint y: 172, endPoint x: 213, endPoint y: 174, distance: 53.6
click at [213, 174] on div "Mooyah Style Burger Meal Limited Time Offer Mooyah style beef or chicken burger…" at bounding box center [261, 195] width 99 height 167
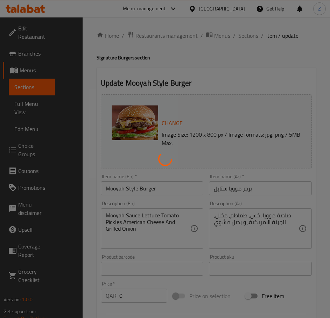
type input "إختيارك من الحجم"
type input "1"
type input "اختيارك من الخبز"
type input "1"
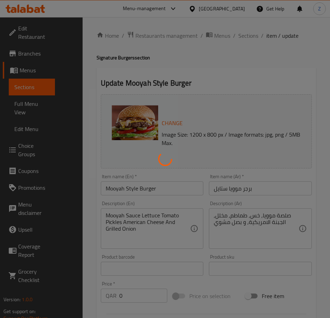
type input "1"
type input "اضافه"
type input "0"
type input "8"
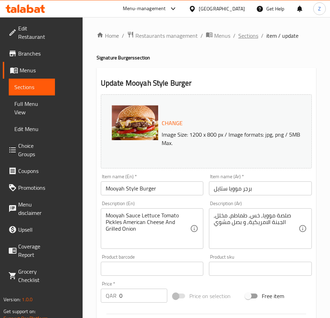
click at [244, 38] on span "Sections" at bounding box center [248, 35] width 20 height 8
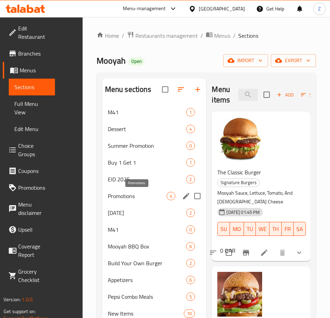
click at [142, 197] on span "Promotions" at bounding box center [137, 196] width 59 height 8
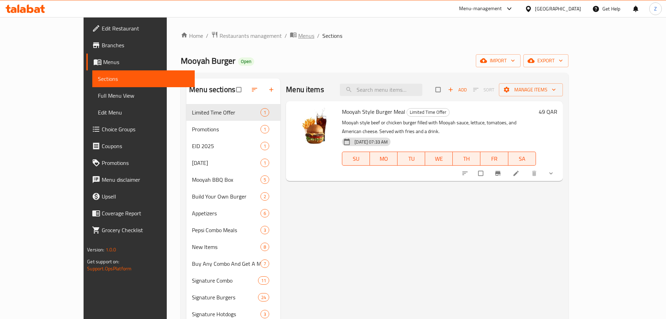
click at [290, 38] on span "breadcrumb" at bounding box center [294, 35] width 8 height 9
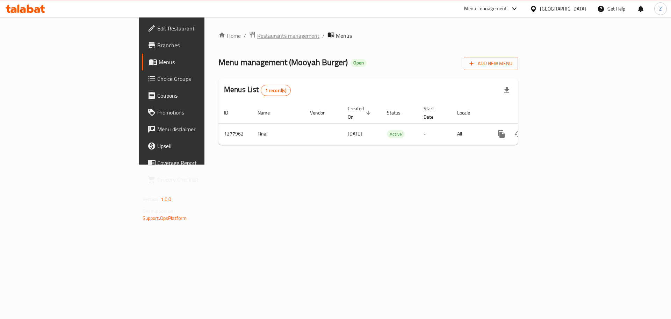
click at [257, 36] on span "Restaurants management" at bounding box center [288, 35] width 62 height 8
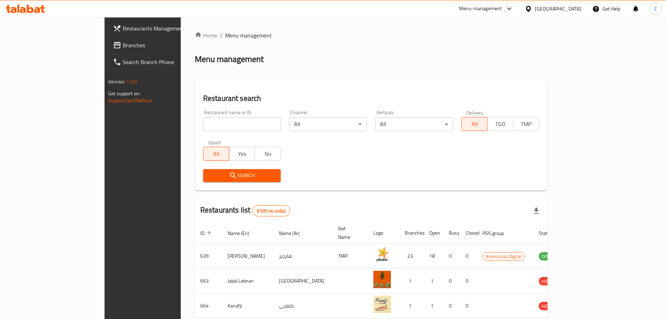
click at [203, 125] on input "search" at bounding box center [242, 124] width 78 height 14
type input "Dunkin"
click button "Search" at bounding box center [242, 175] width 78 height 13
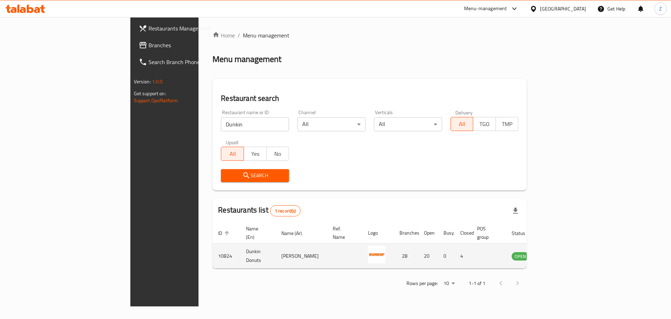
click at [335, 253] on icon "enhanced table" at bounding box center [553, 256] width 8 height 6
